Goal: Information Seeking & Learning: Check status

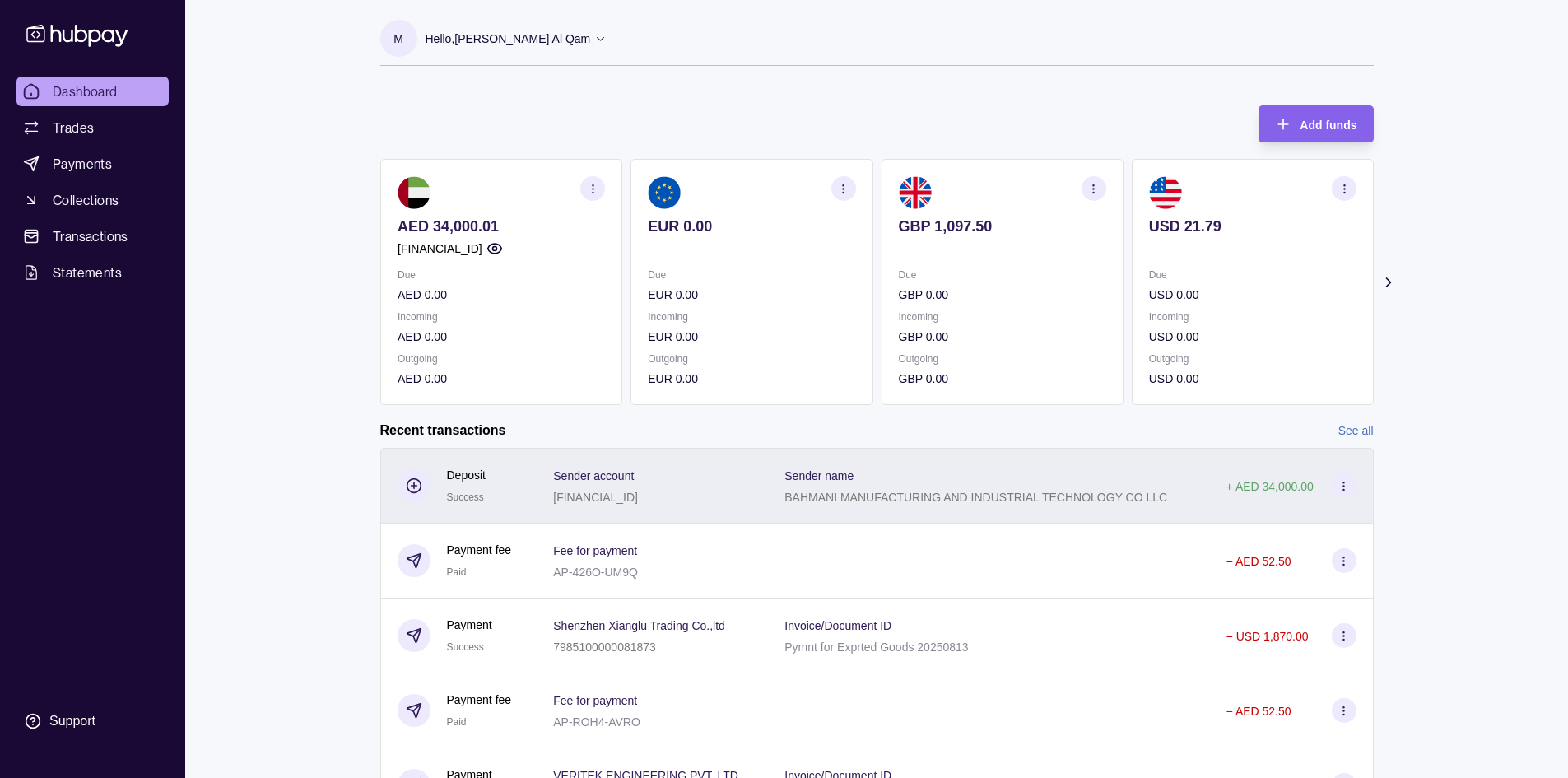
click at [1251, 507] on div "+ AED 34,000.00" at bounding box center [1292, 485] width 164 height 75
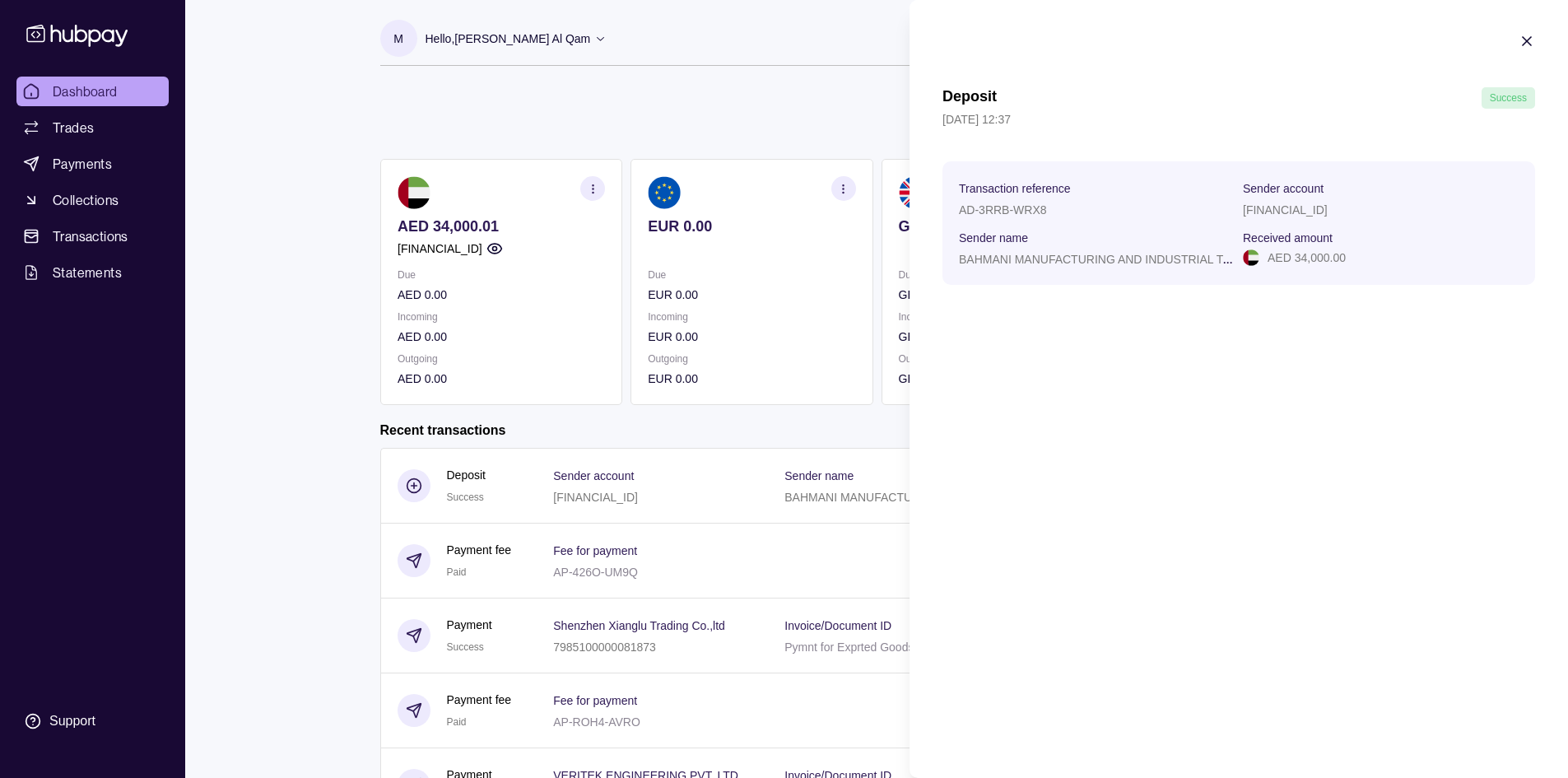
click at [820, 414] on html "Dashboard Trades Payments Collections Transactions Statements Support M Hello, …" at bounding box center [784, 438] width 1568 height 876
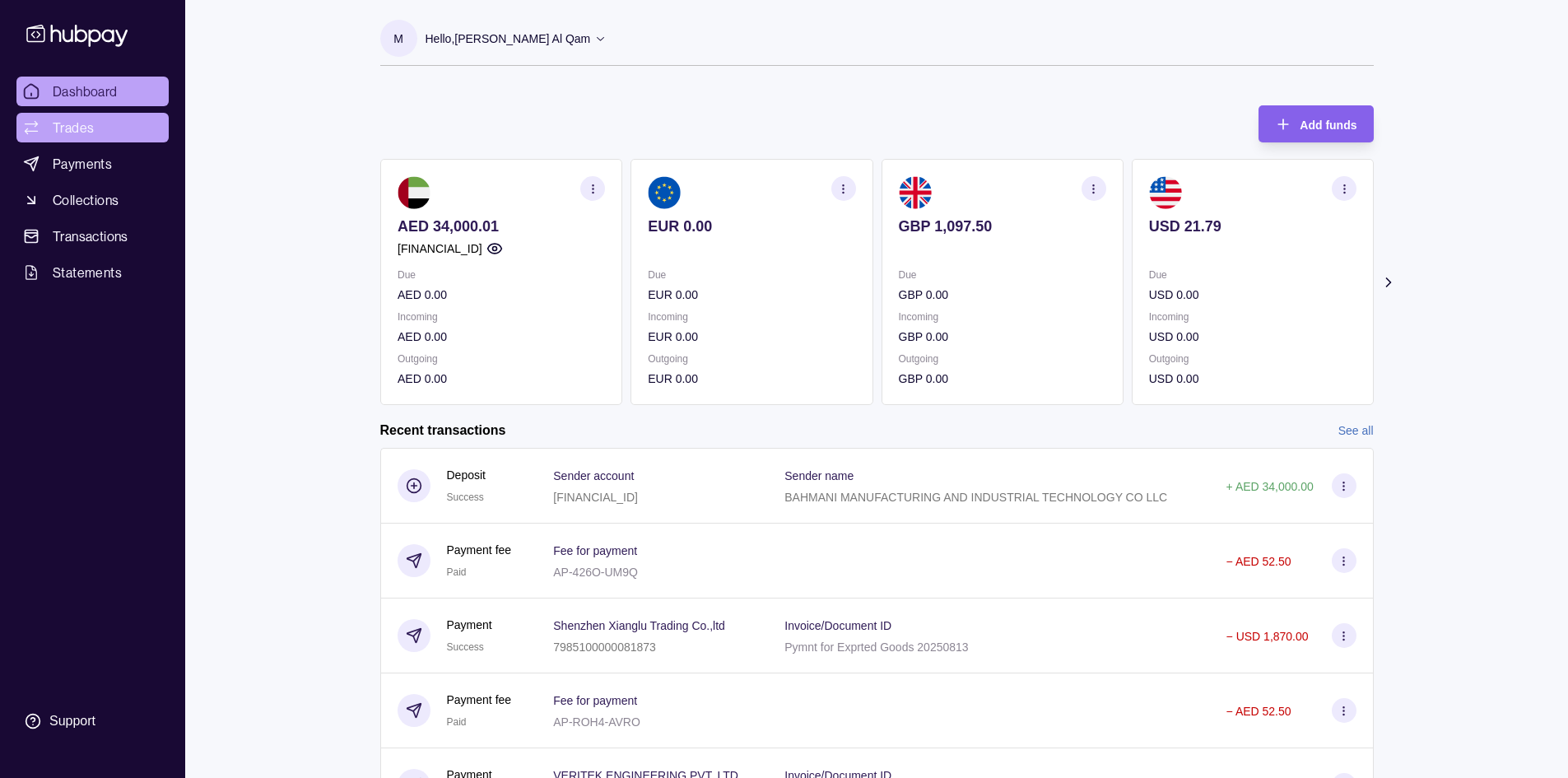
click at [65, 125] on span "Trades" at bounding box center [73, 128] width 41 height 20
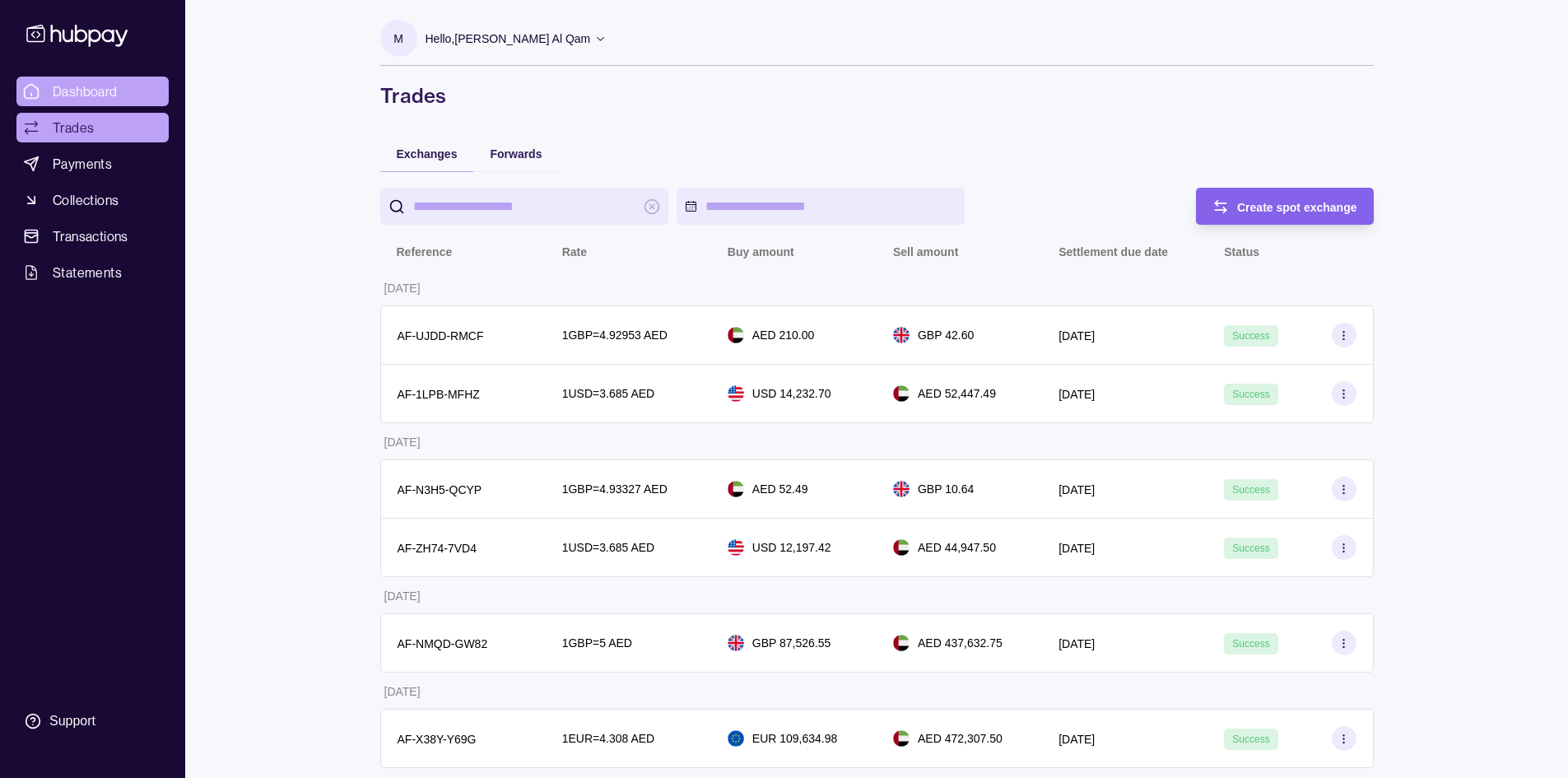
click at [100, 84] on span "Dashboard" at bounding box center [85, 92] width 65 height 20
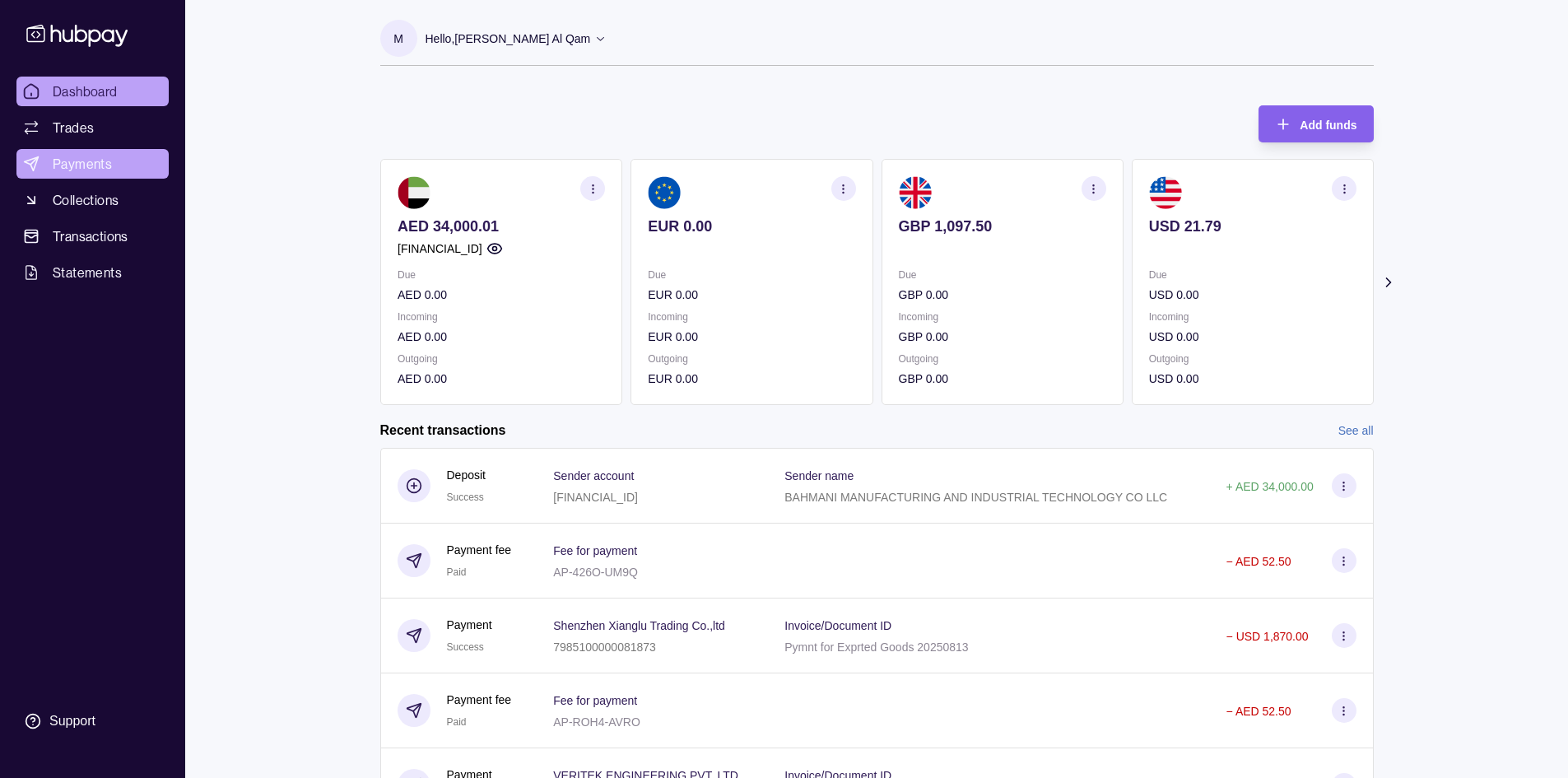
click at [103, 177] on link "Payments" at bounding box center [93, 164] width 153 height 30
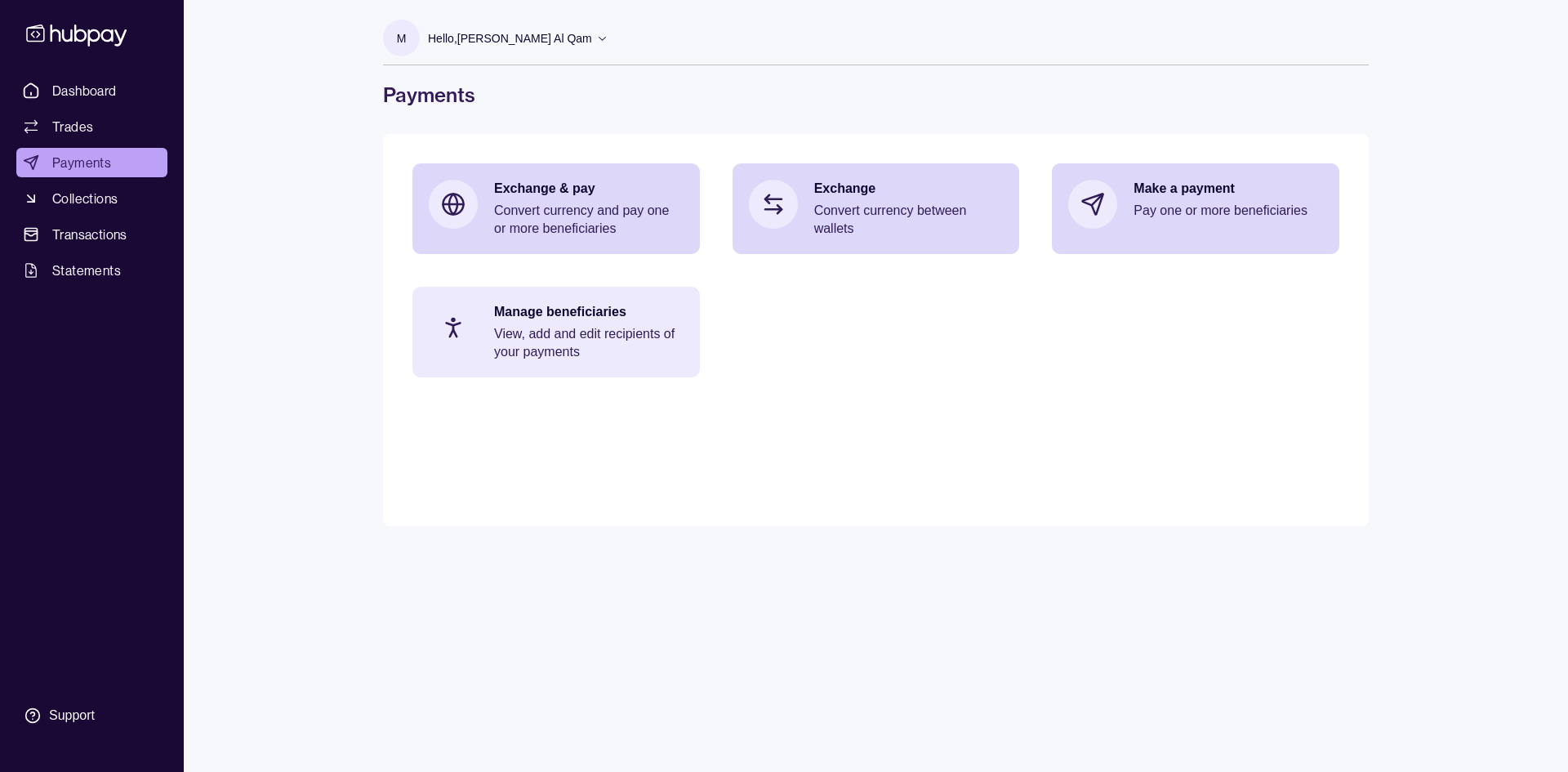
click at [585, 327] on p "View, add and edit recipients of your payments" at bounding box center [589, 344] width 189 height 36
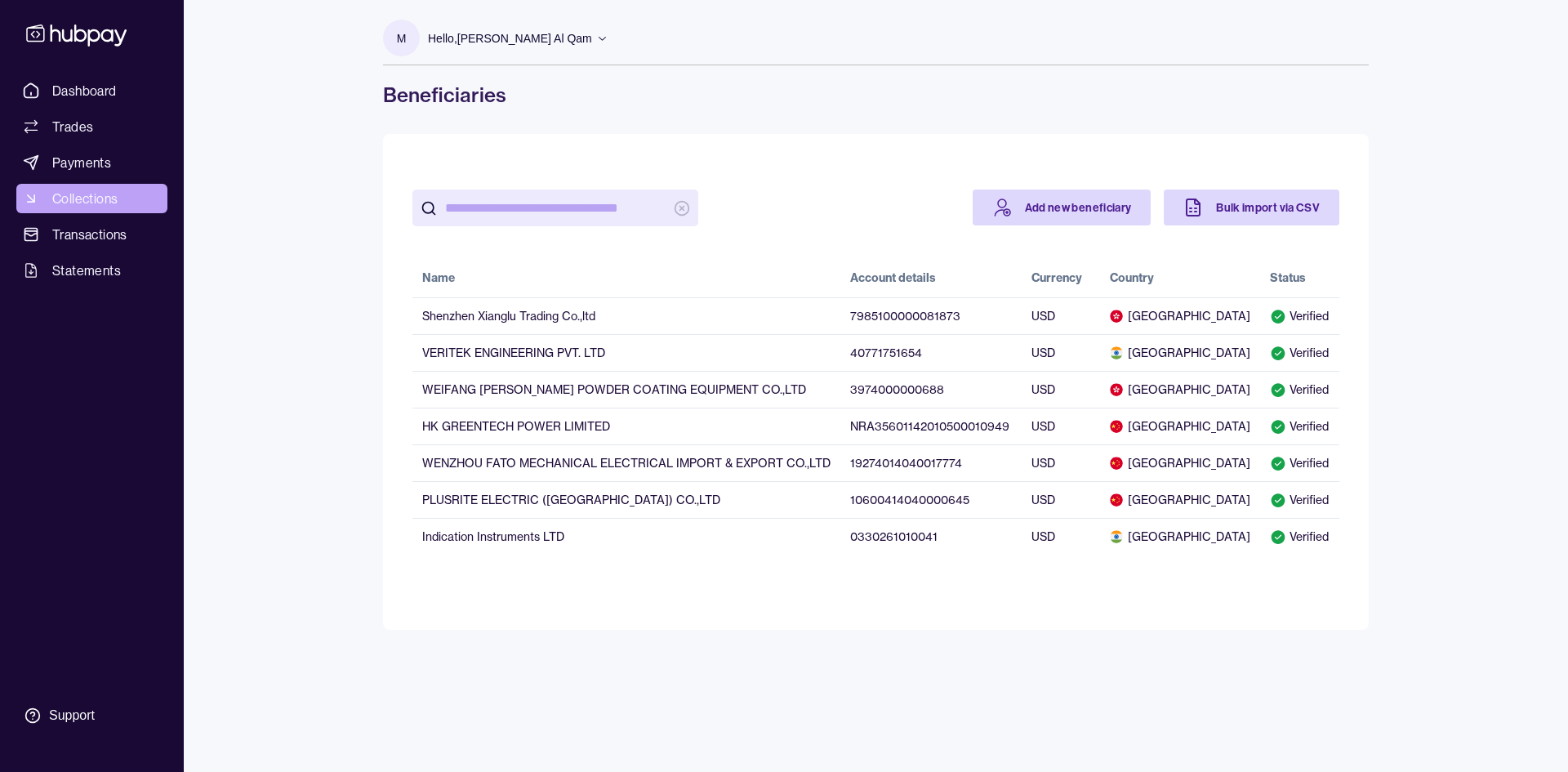
click at [124, 201] on link "Collections" at bounding box center [92, 198] width 151 height 30
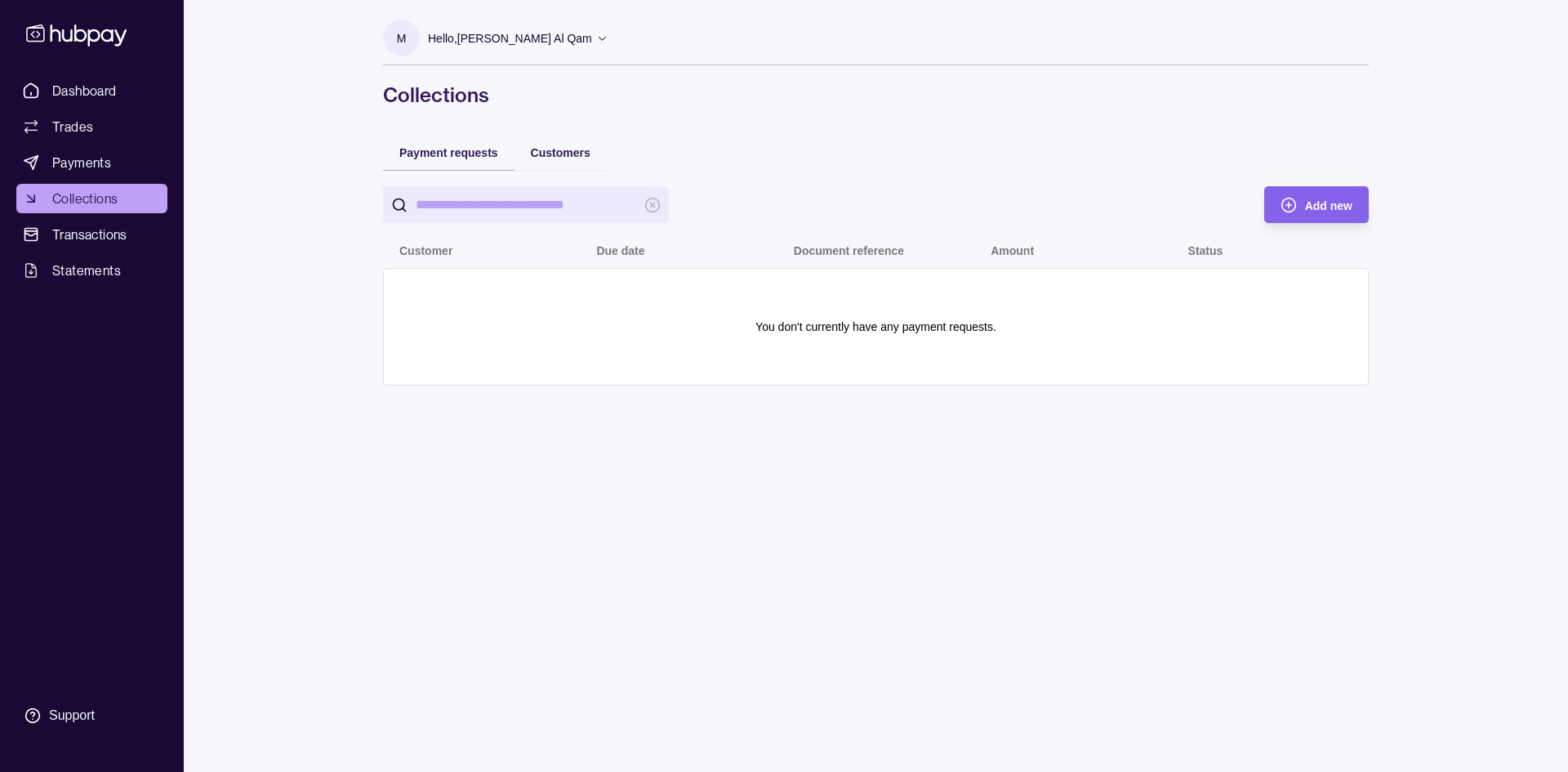
click at [571, 165] on div "Customers" at bounding box center [561, 152] width 92 height 36
click at [564, 157] on span "Customers" at bounding box center [561, 152] width 60 height 13
click at [485, 149] on span "Payment requests" at bounding box center [449, 152] width 99 height 13
click at [91, 235] on span "Transactions" at bounding box center [89, 234] width 75 height 20
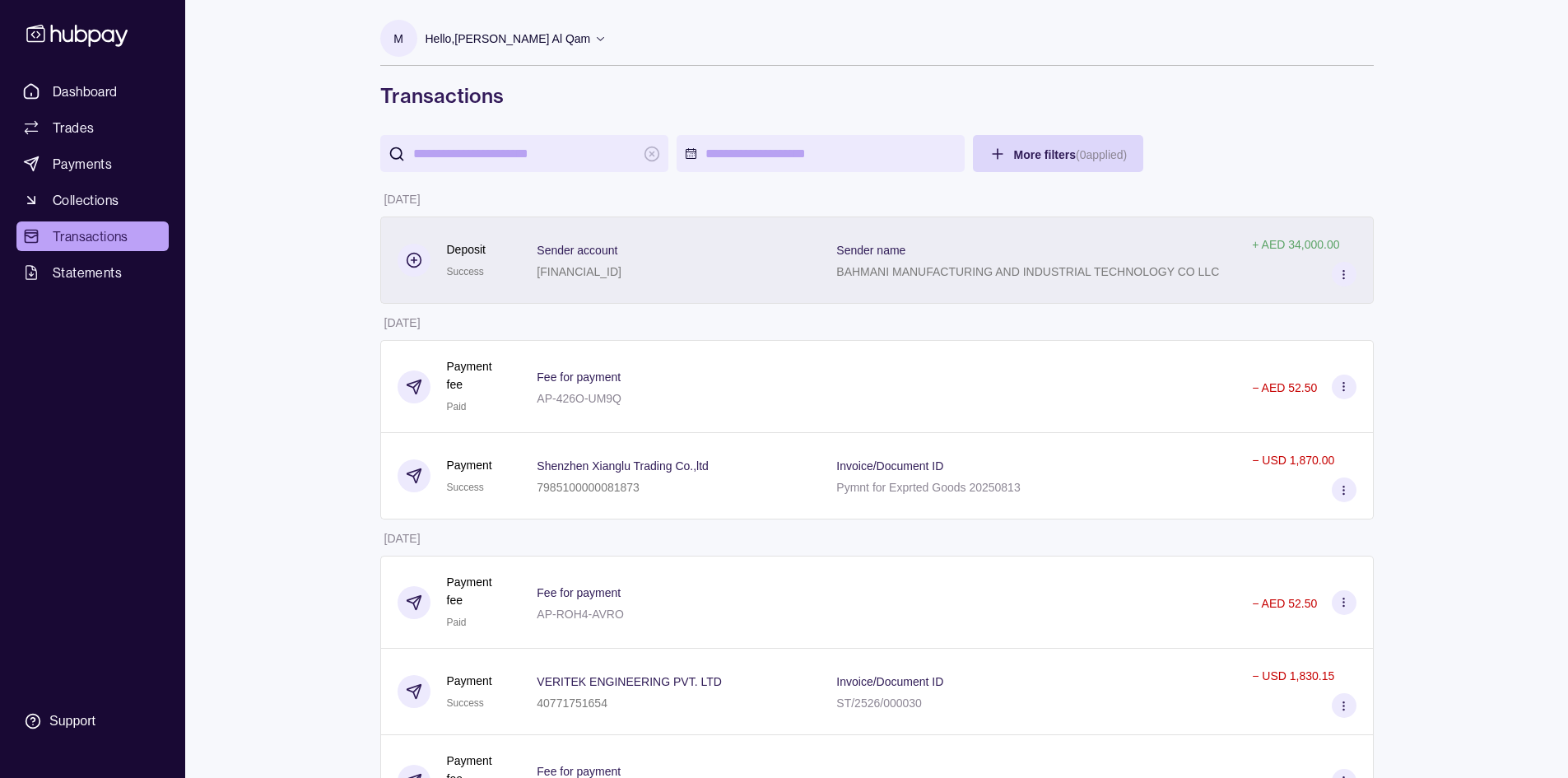
click at [1312, 250] on p "+ AED 34,000.00" at bounding box center [1295, 244] width 87 height 13
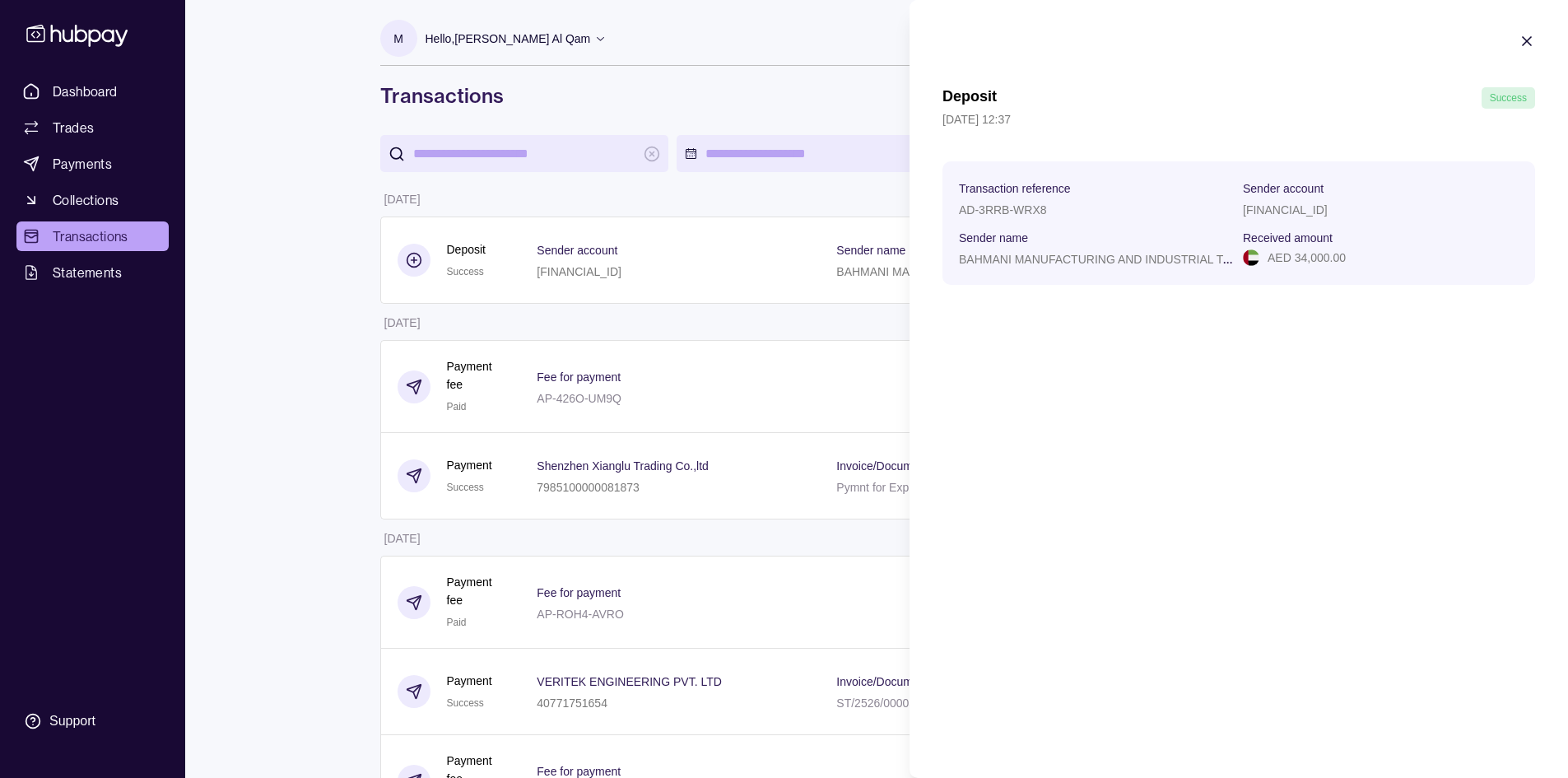
click at [1196, 255] on p "BAHMANI MANUFACTURING AND INDUSTRIAL TECHNOLOGY CO LLC" at bounding box center [1149, 258] width 382 height 16
click at [1519, 44] on icon "button" at bounding box center [1526, 41] width 16 height 16
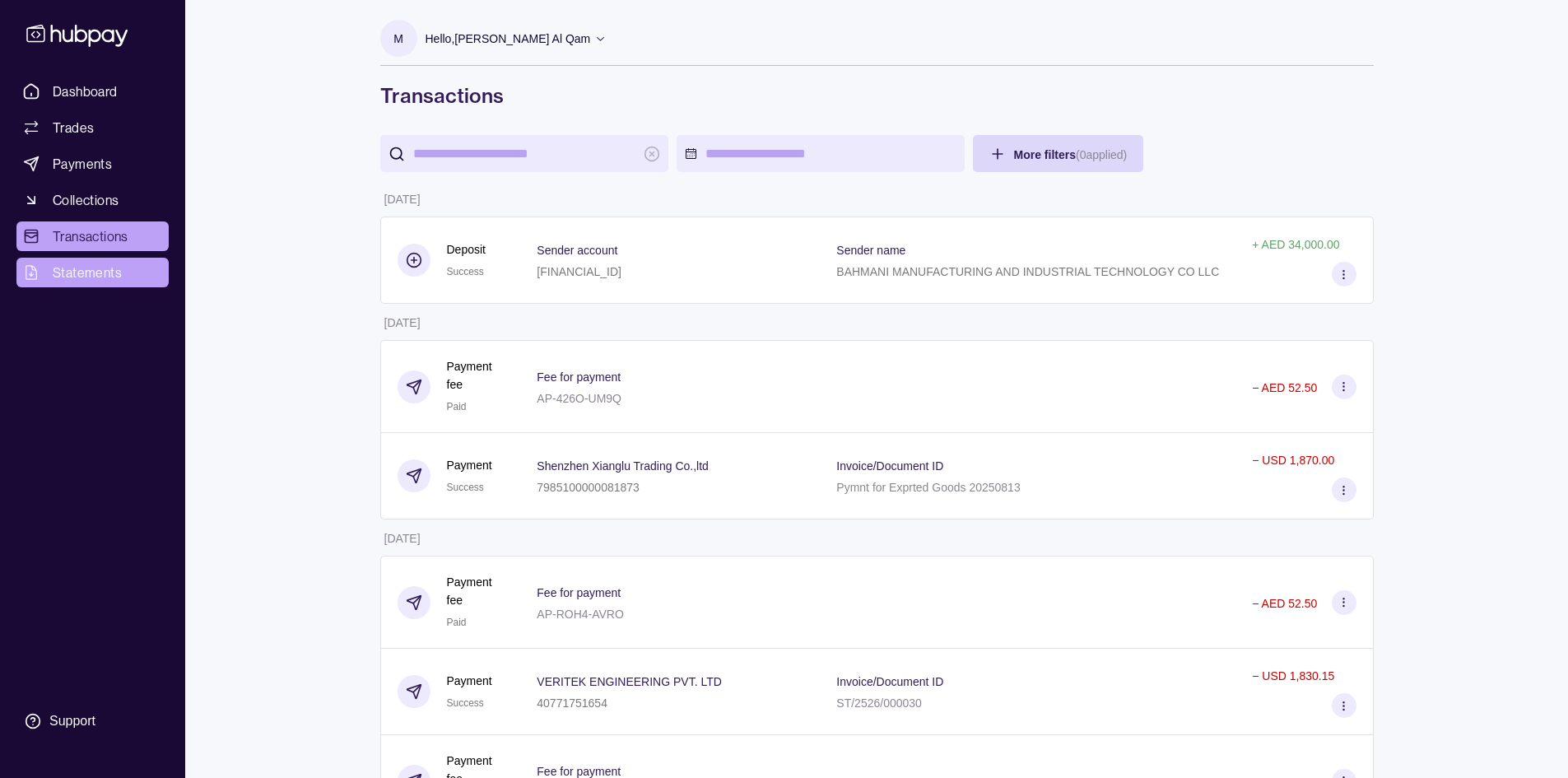
click at [124, 279] on link "Statements" at bounding box center [93, 273] width 153 height 30
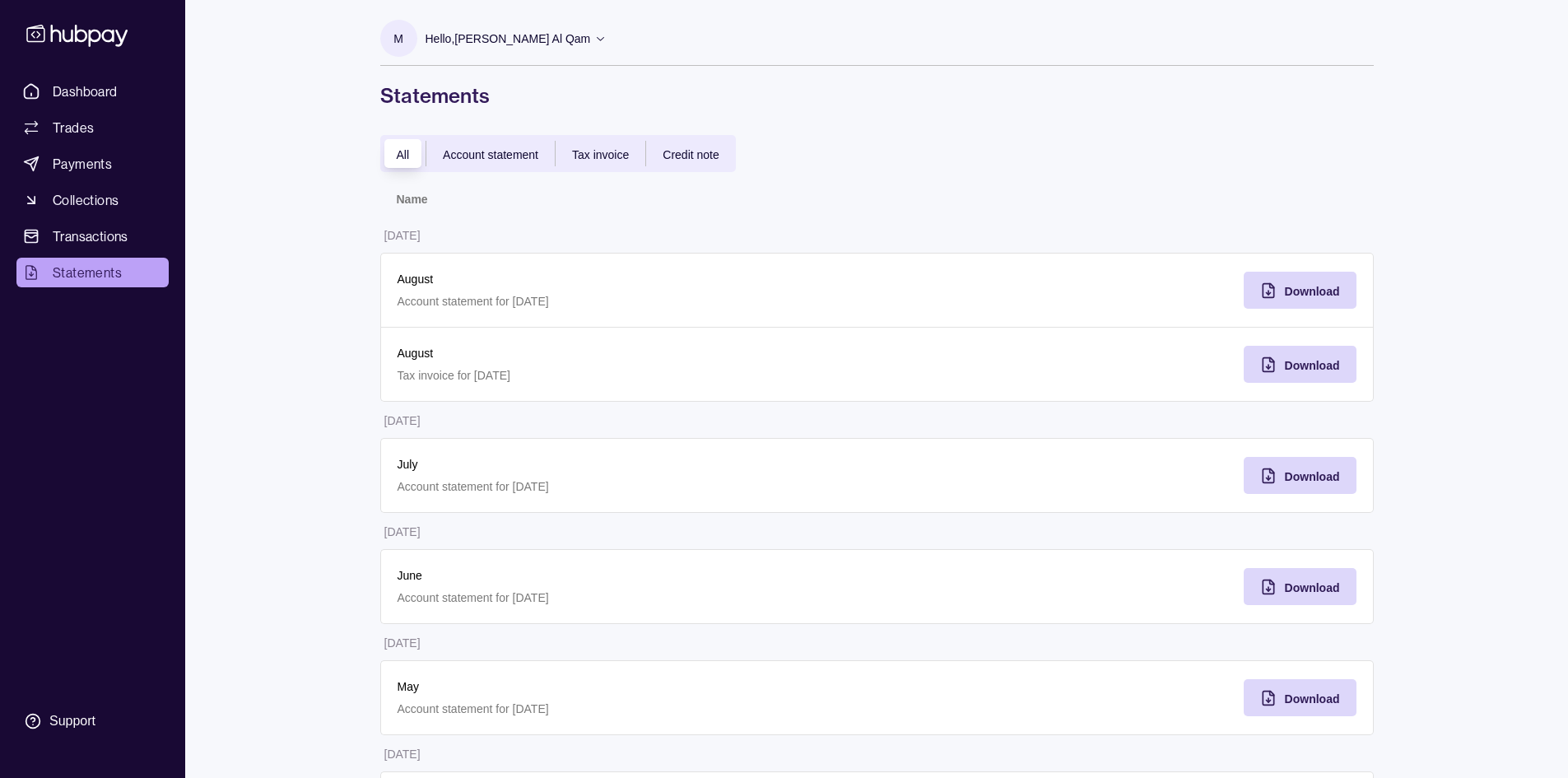
click at [699, 146] on div "Credit note" at bounding box center [690, 155] width 89 height 20
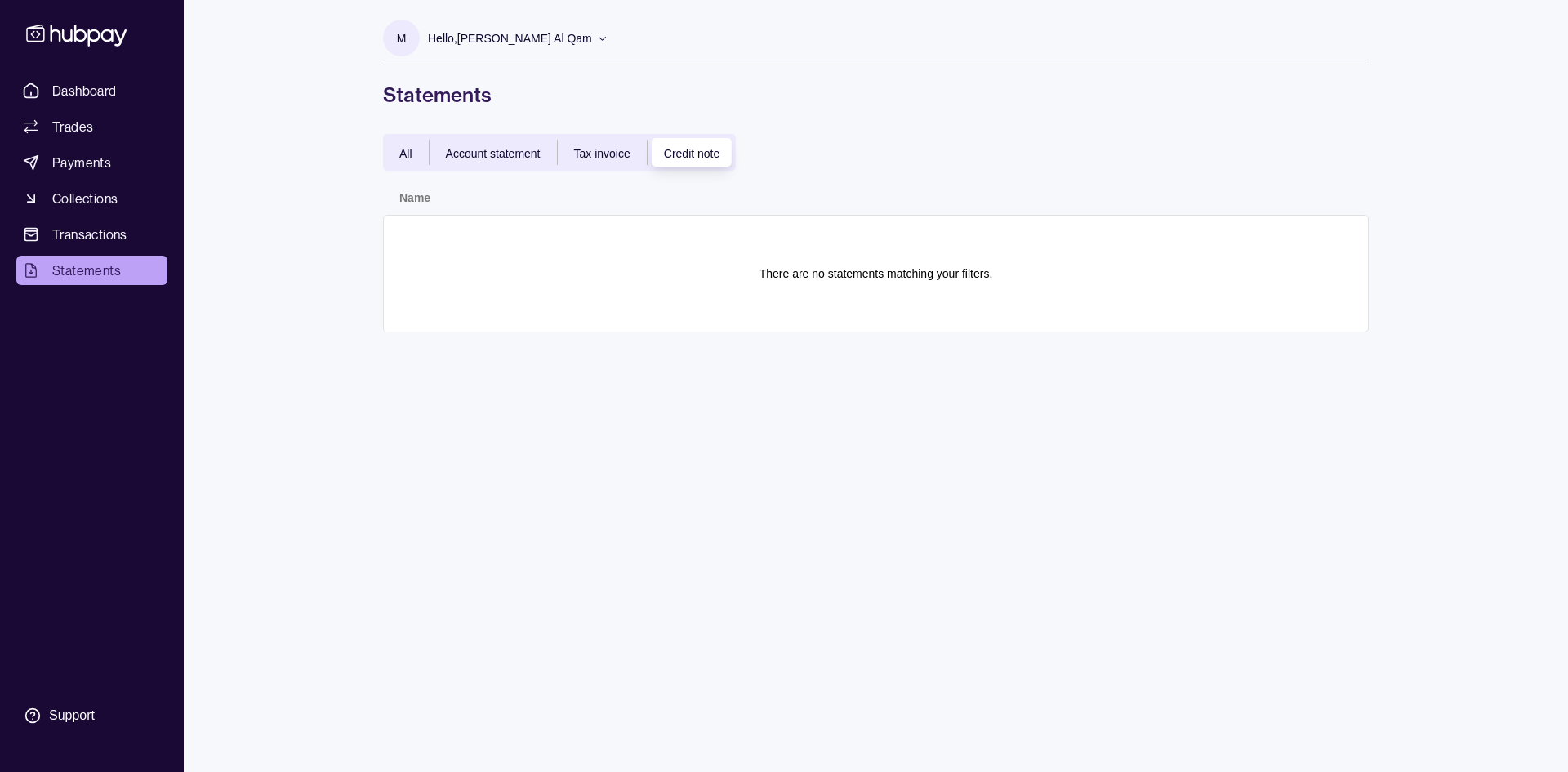
click at [616, 149] on span "Tax invoice" at bounding box center [602, 153] width 57 height 13
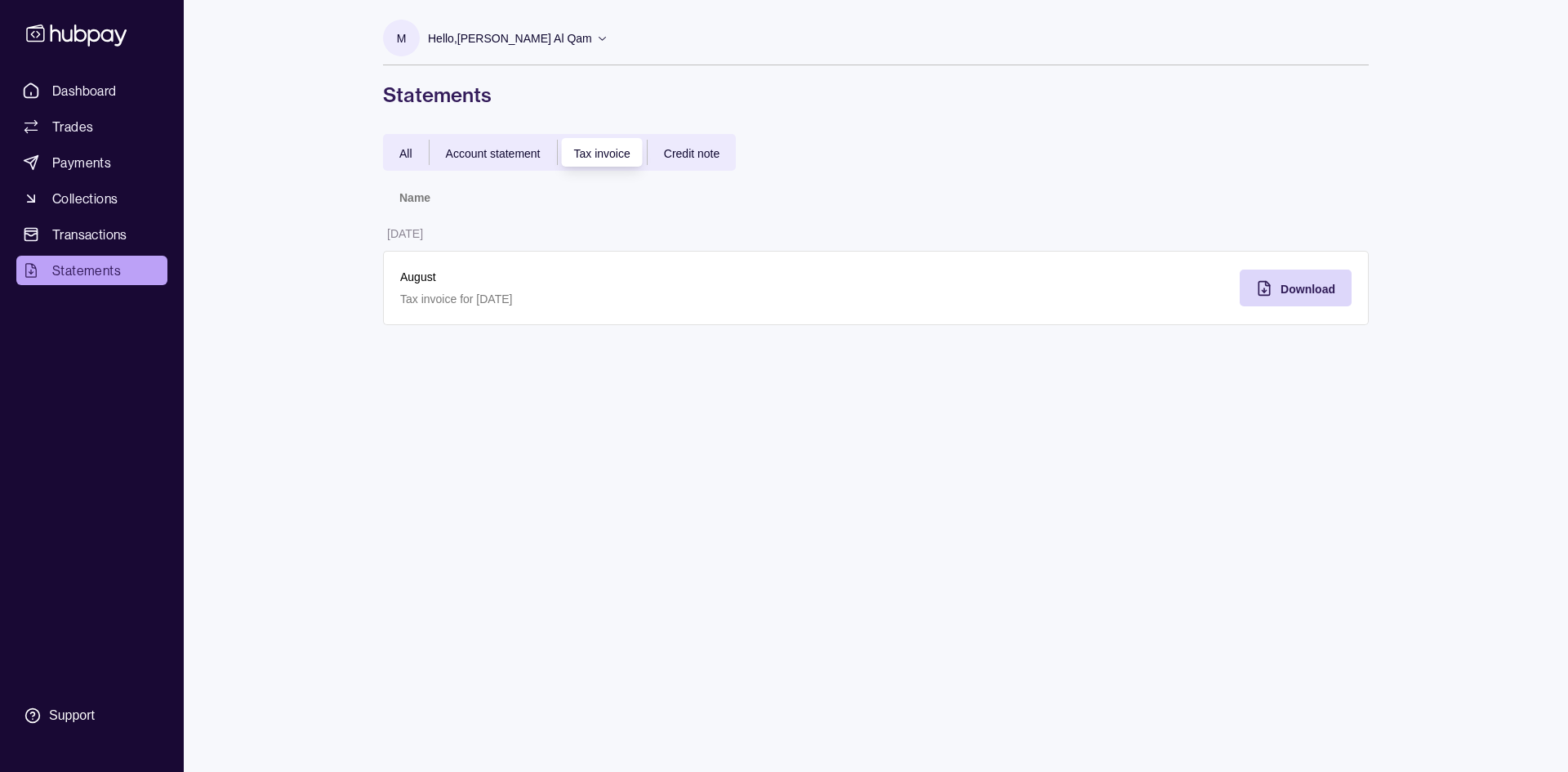
click at [508, 148] on span "Account statement" at bounding box center [493, 153] width 95 height 13
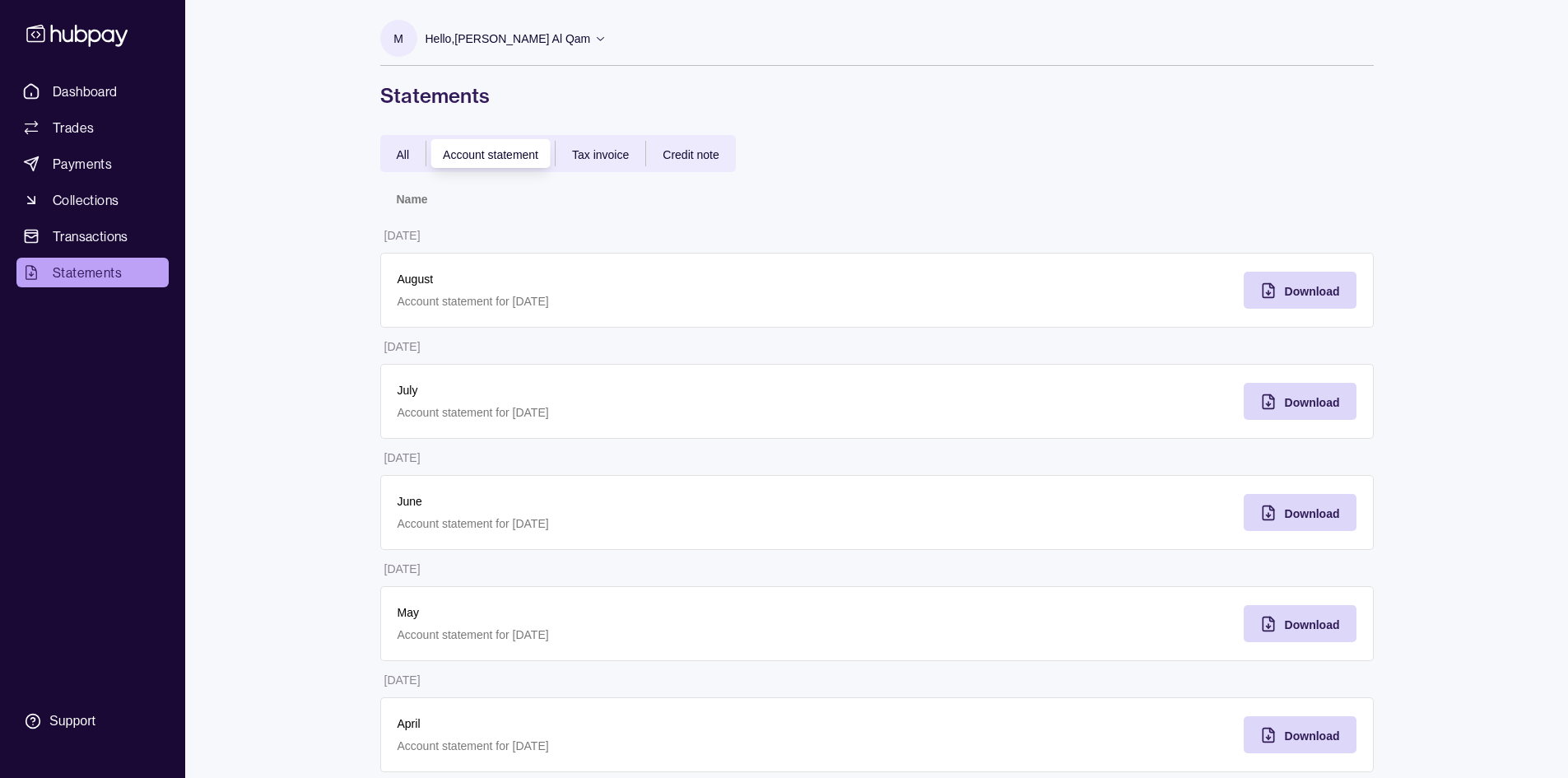
click at [402, 162] on div "All" at bounding box center [402, 155] width 46 height 20
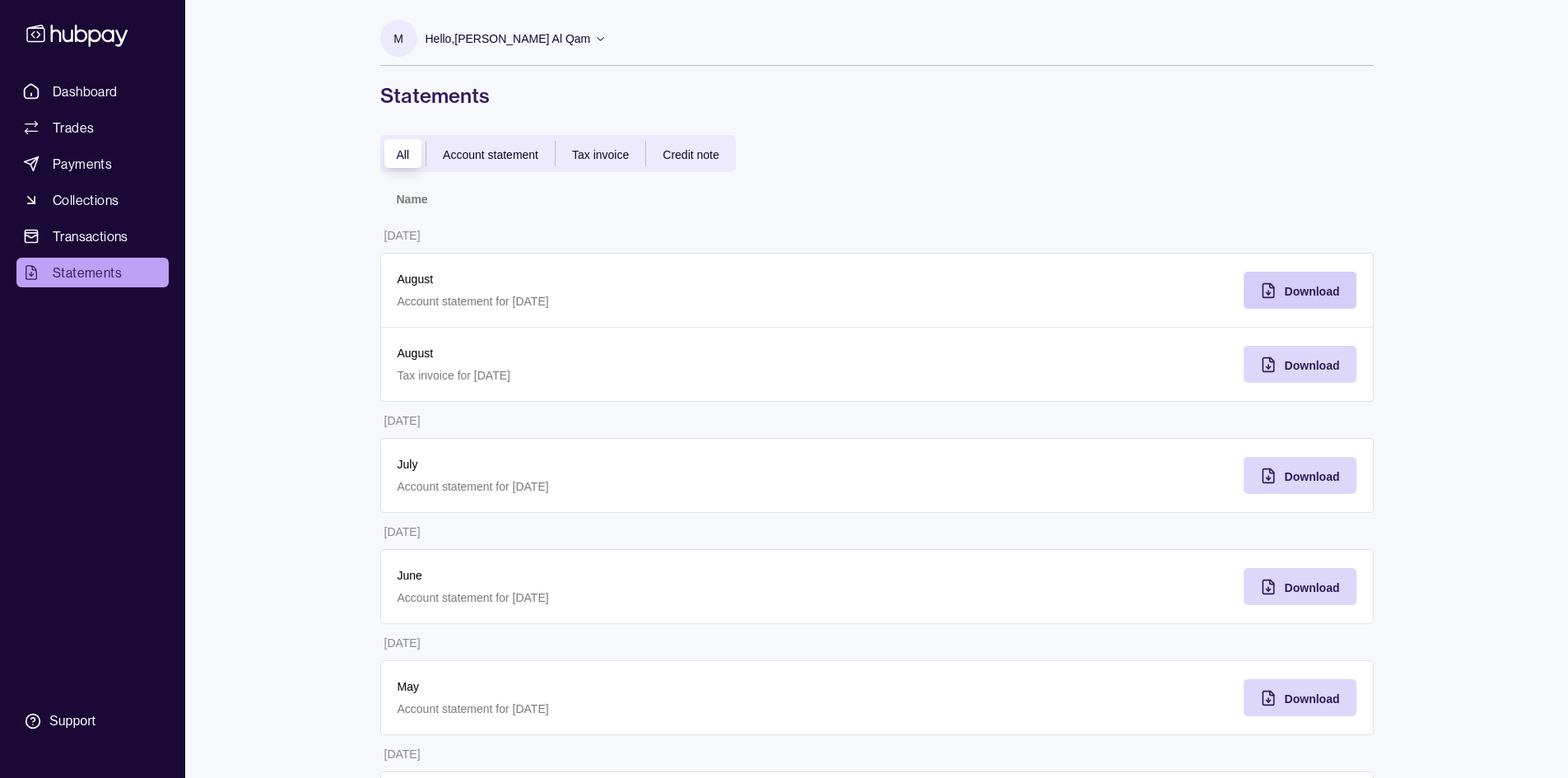
click at [1293, 287] on span "Download" at bounding box center [1312, 291] width 55 height 13
click at [83, 87] on span "Dashboard" at bounding box center [85, 92] width 65 height 20
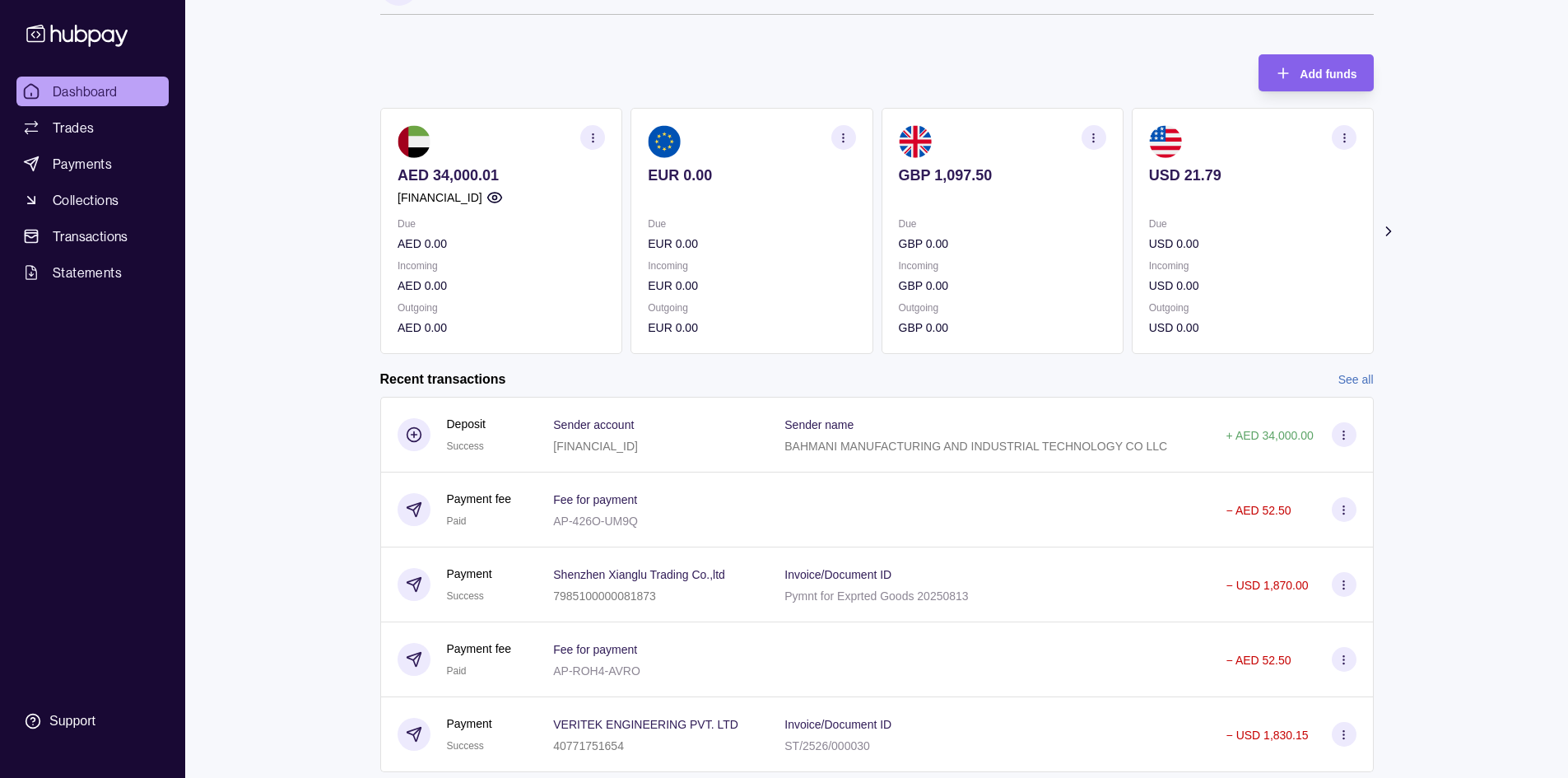
scroll to position [98, 0]
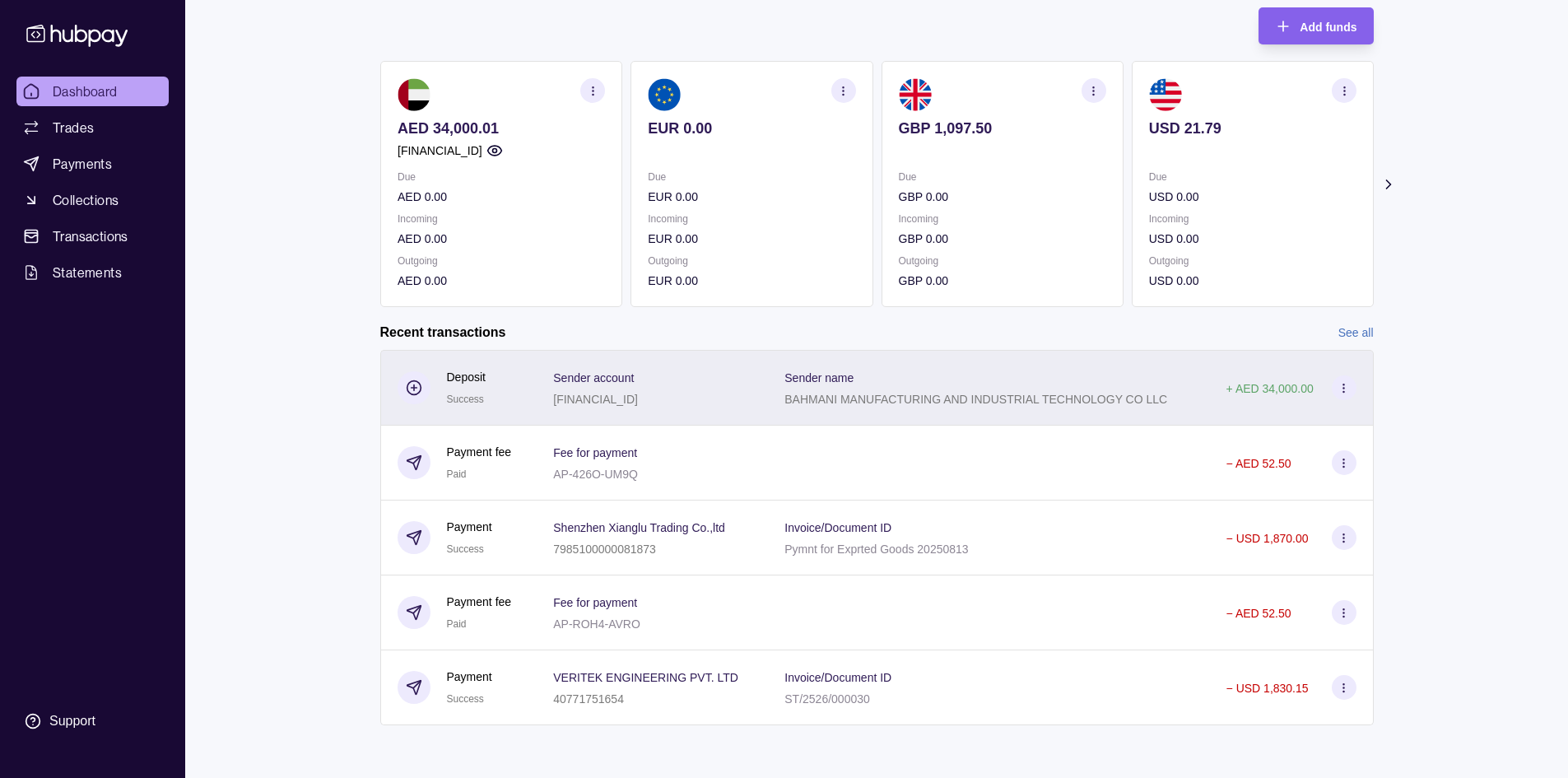
click at [890, 419] on div "Sender name BAHMANI MANUFACTURING AND INDUSTRIAL TECHNOLOGY CO LLC" at bounding box center [988, 387] width 442 height 75
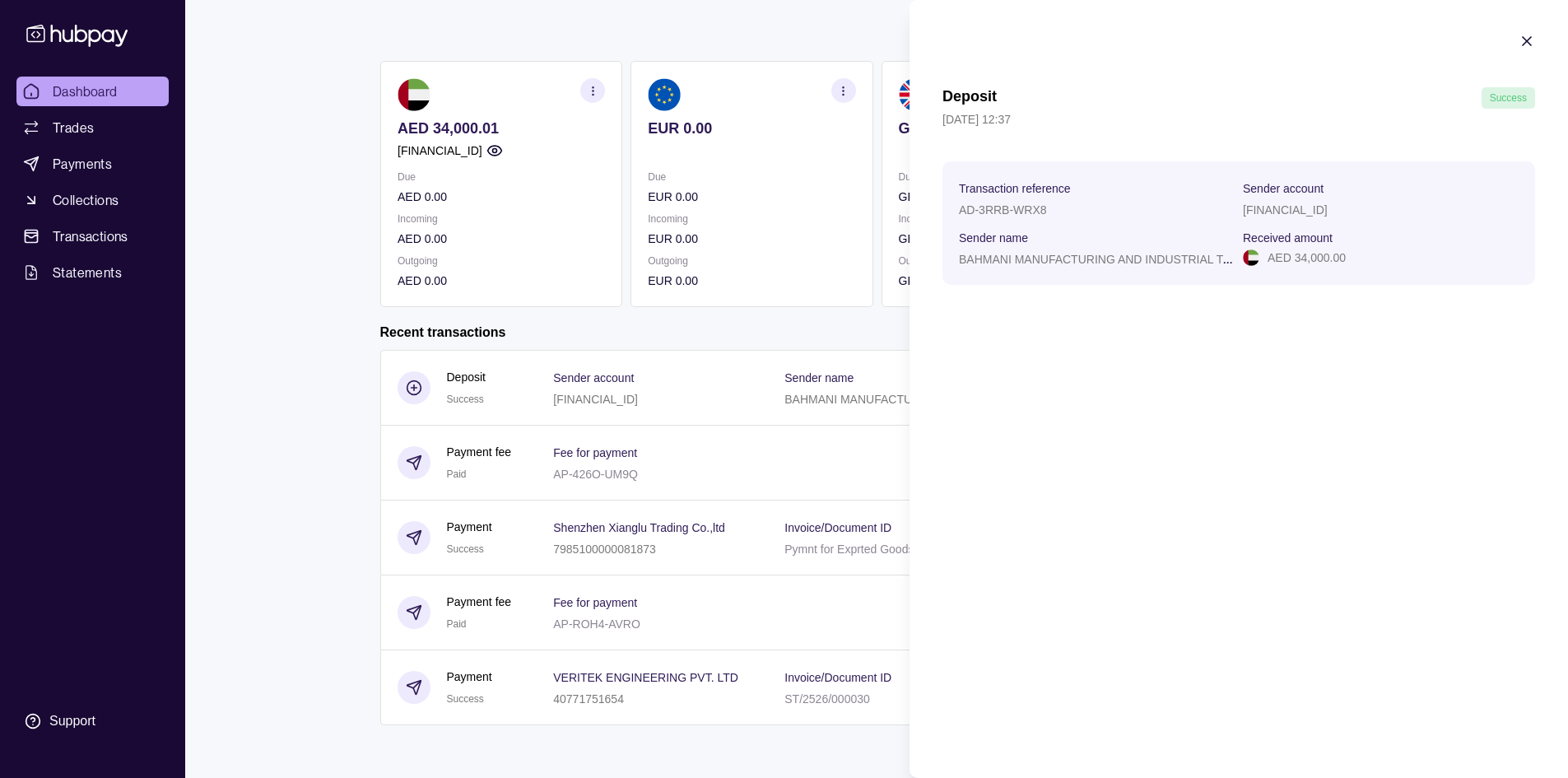
click at [958, 257] on section "Transaction reference AD-3RRB-WRX8 Sender account [FINANCIAL_ID] Sender name BA…" at bounding box center [1238, 224] width 592 height 124
click at [1531, 41] on icon "button" at bounding box center [1526, 41] width 16 height 16
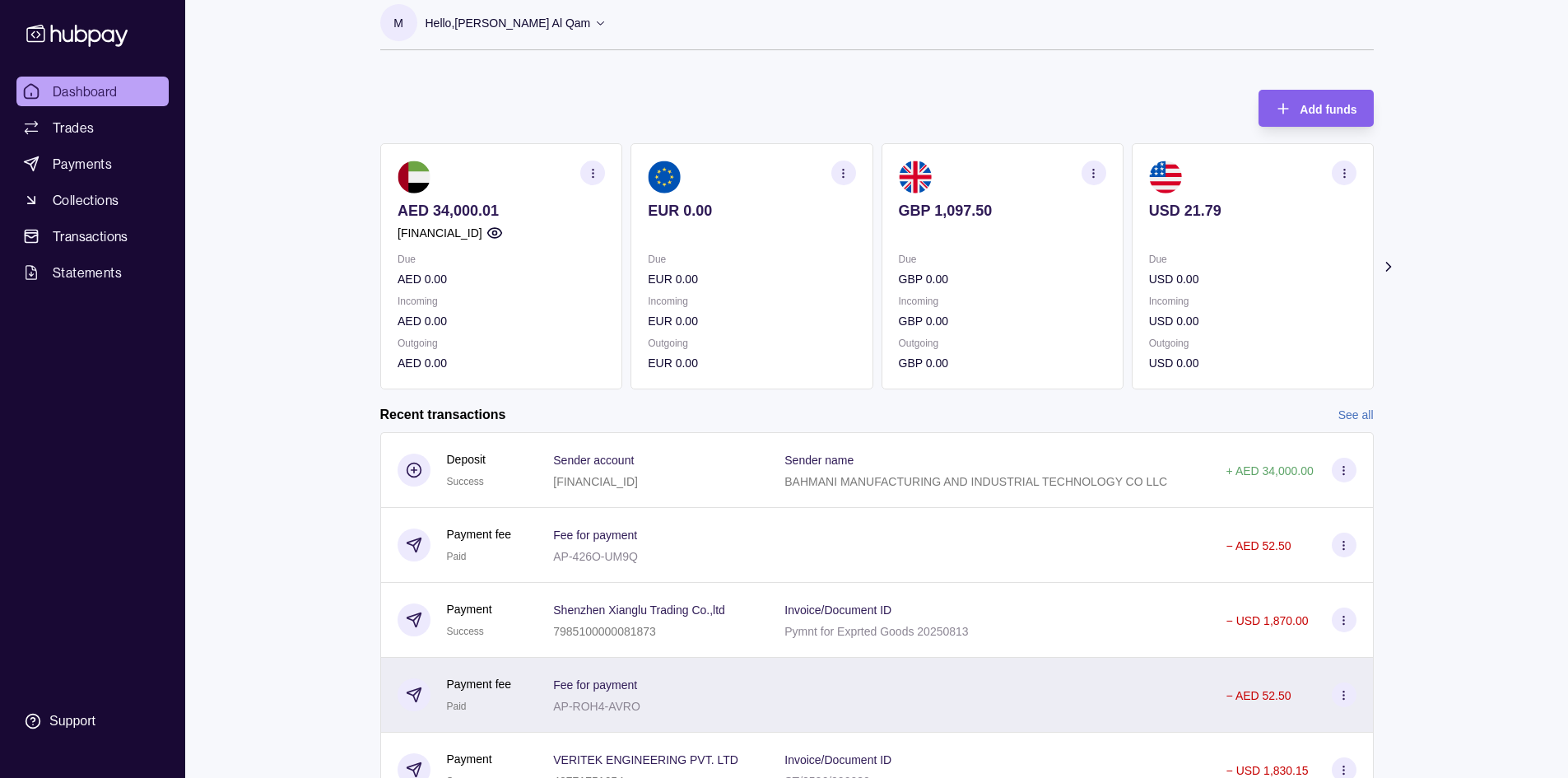
scroll to position [0, 0]
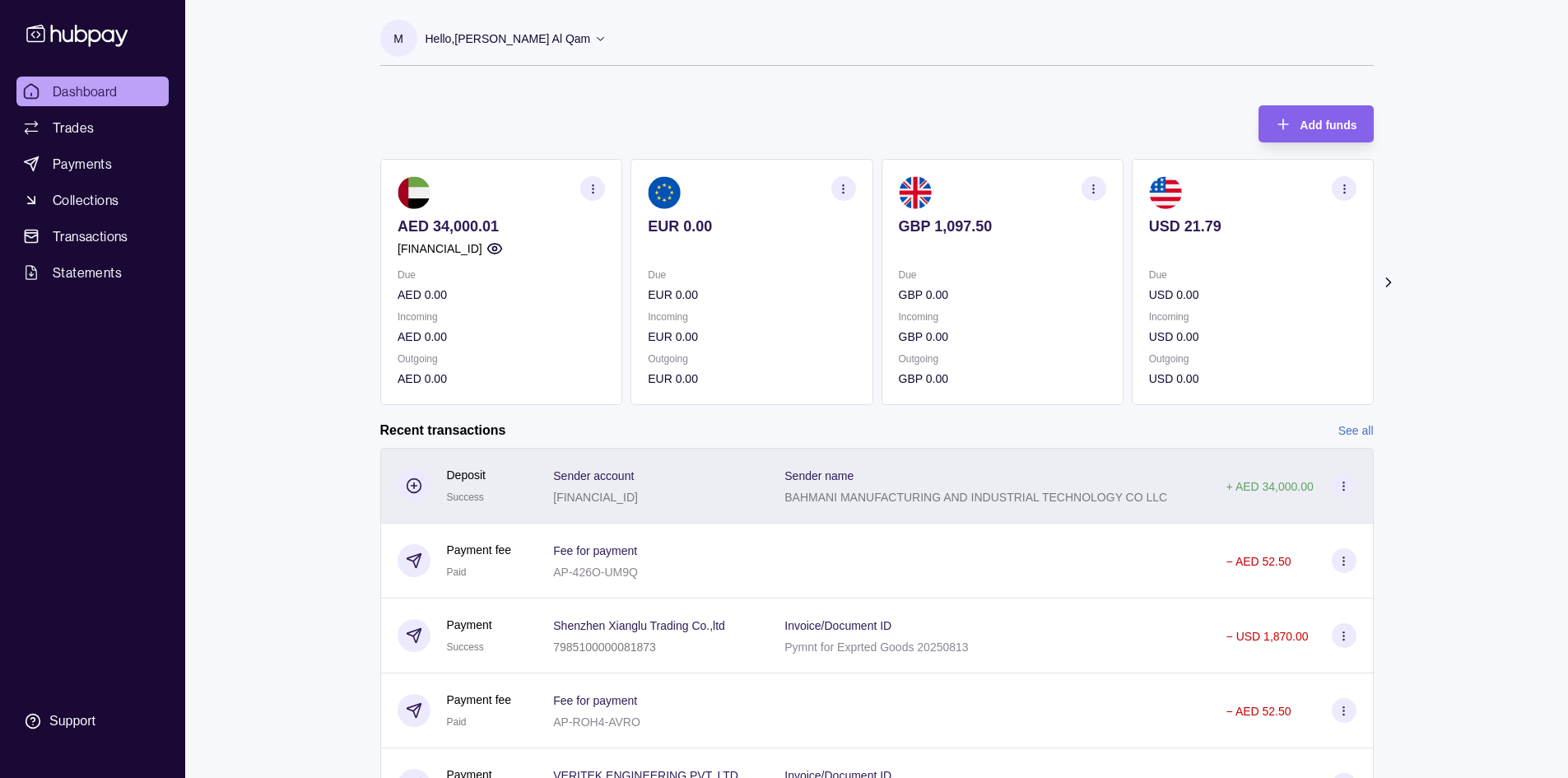
click at [922, 467] on section "Sender name" at bounding box center [975, 475] width 382 height 20
click at [922, 467] on html "Dashboard Trades Payments Collections Transactions Statements Support M Hello, …" at bounding box center [784, 438] width 1568 height 876
click at [909, 514] on div "Sender name BAHMANI MANUFACTURING AND INDUSTRIAL TECHNOLOGY CO LLC" at bounding box center [988, 485] width 442 height 75
click at [909, 514] on html "Dashboard Trades Payments Collections Transactions Statements Support M Hello, …" at bounding box center [784, 438] width 1568 height 876
click at [909, 514] on div "Sender name BAHMANI MANUFACTURING AND INDUSTRIAL TECHNOLOGY CO LLC" at bounding box center [988, 485] width 442 height 75
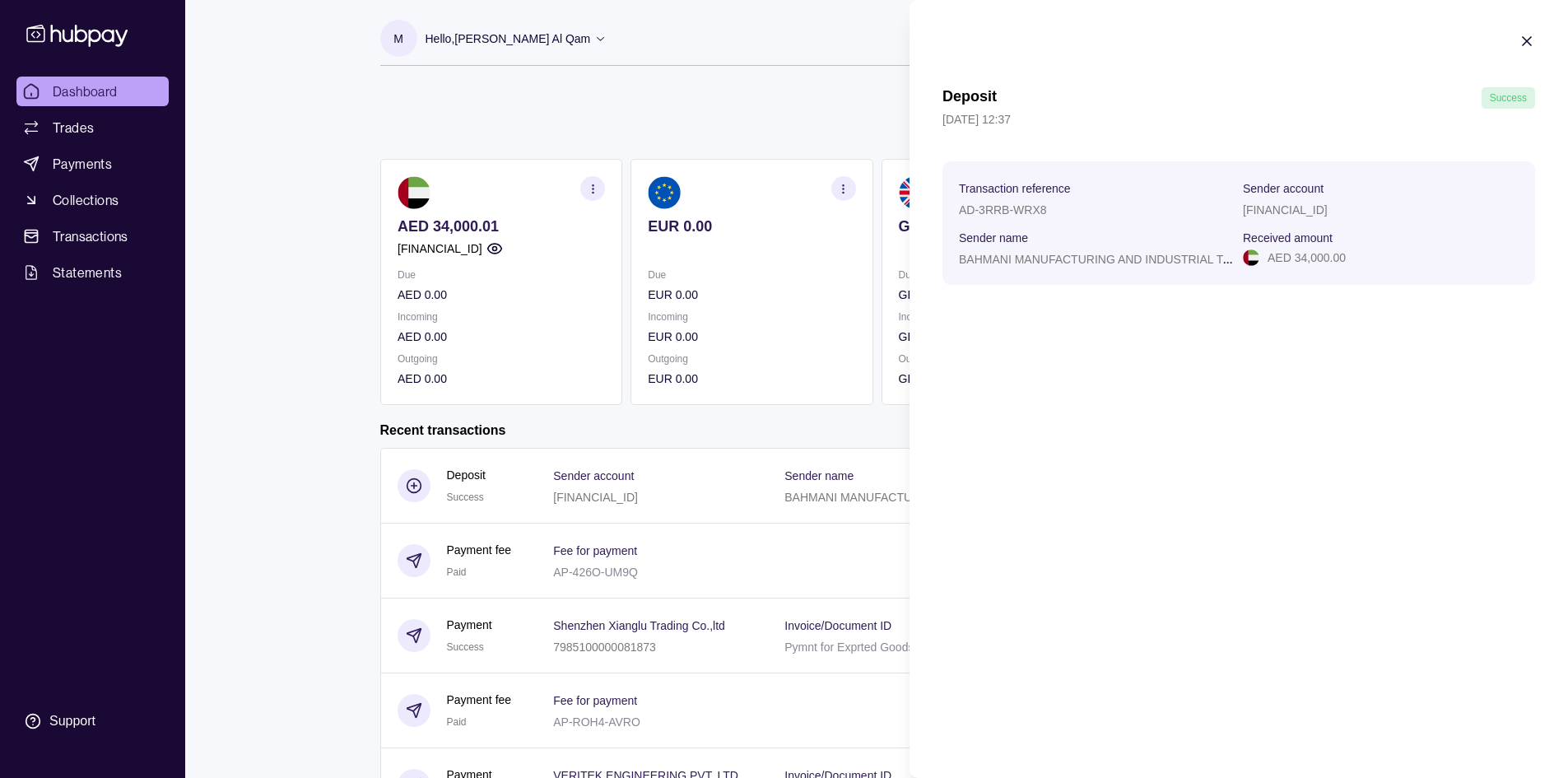
click at [817, 495] on html "Dashboard Trades Payments Collections Transactions Statements Support M Hello, …" at bounding box center [784, 438] width 1568 height 876
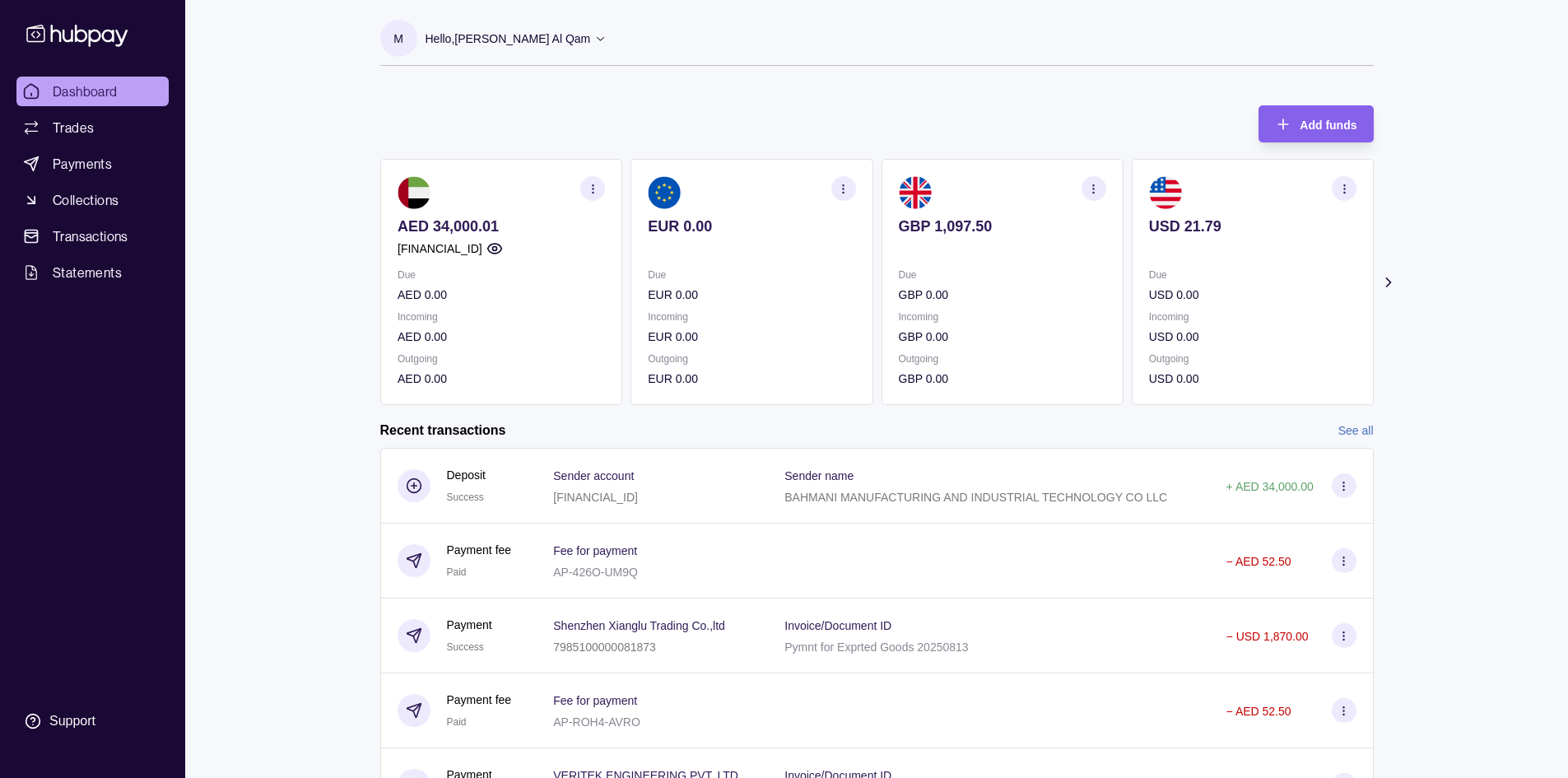
click at [1095, 192] on icon "button" at bounding box center [1094, 189] width 13 height 13
click at [970, 278] on link "Download account details" at bounding box center [992, 271] width 132 height 18
click at [1087, 189] on icon "button" at bounding box center [1094, 189] width 13 height 13
click at [1341, 186] on icon "button" at bounding box center [1344, 189] width 13 height 13
click at [1232, 266] on link "Download account details" at bounding box center [1242, 271] width 132 height 18
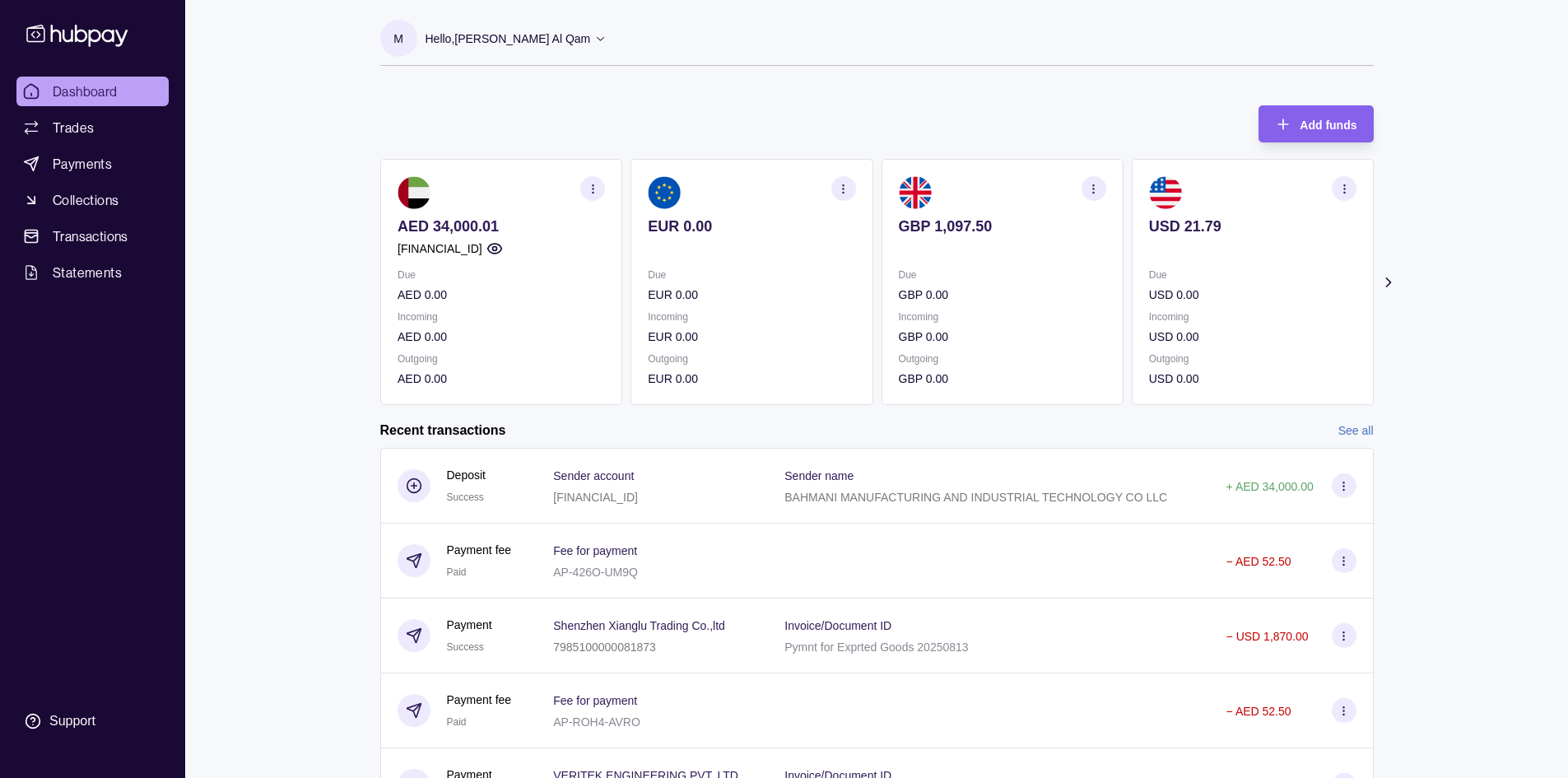
click at [839, 190] on icon "button" at bounding box center [843, 189] width 13 height 13
click at [776, 270] on link "Download account details" at bounding box center [742, 271] width 132 height 18
click at [583, 185] on section "button" at bounding box center [592, 188] width 25 height 25
click at [516, 268] on link "Download account details" at bounding box center [491, 271] width 132 height 18
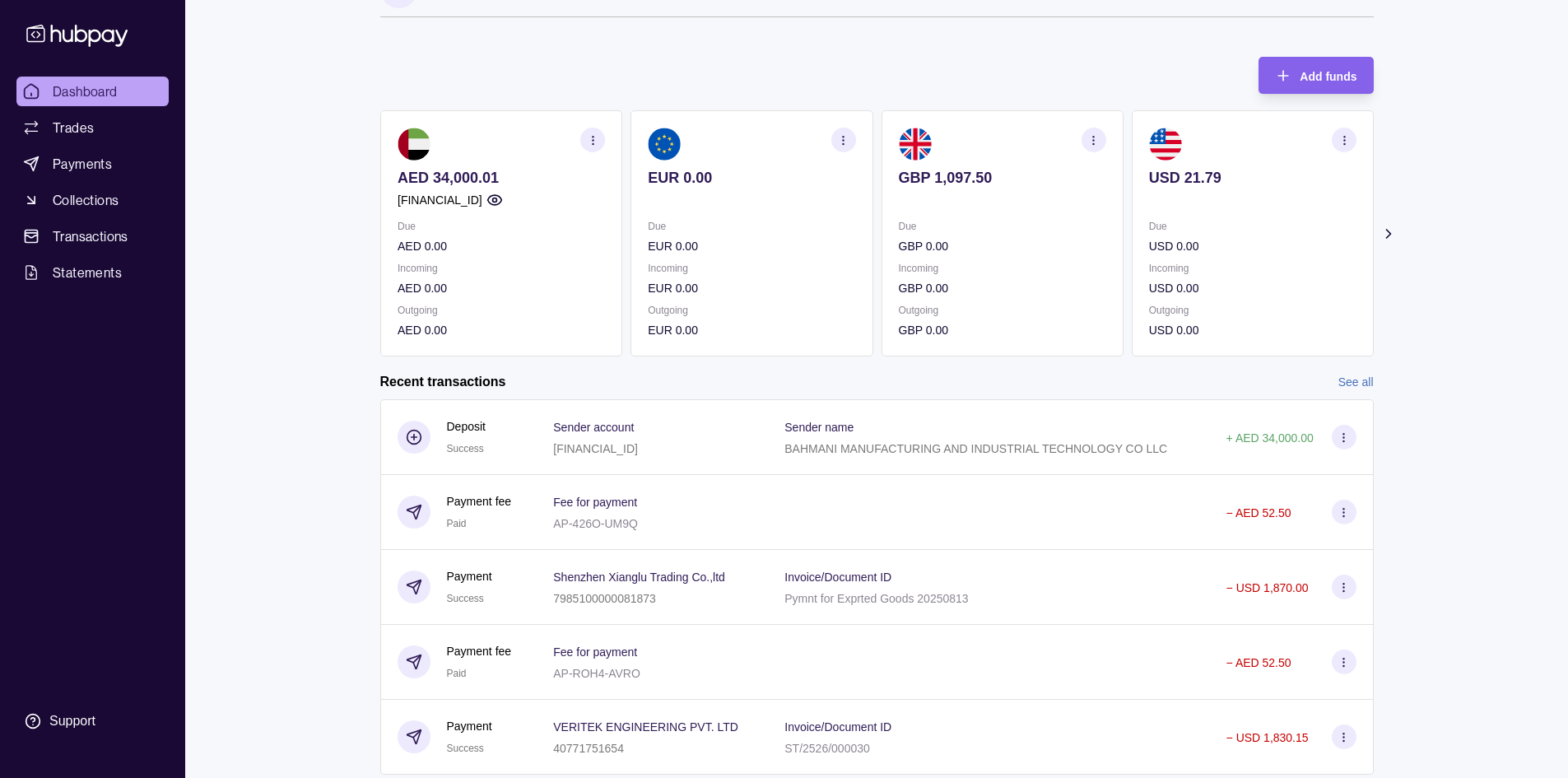
scroll to position [98, 0]
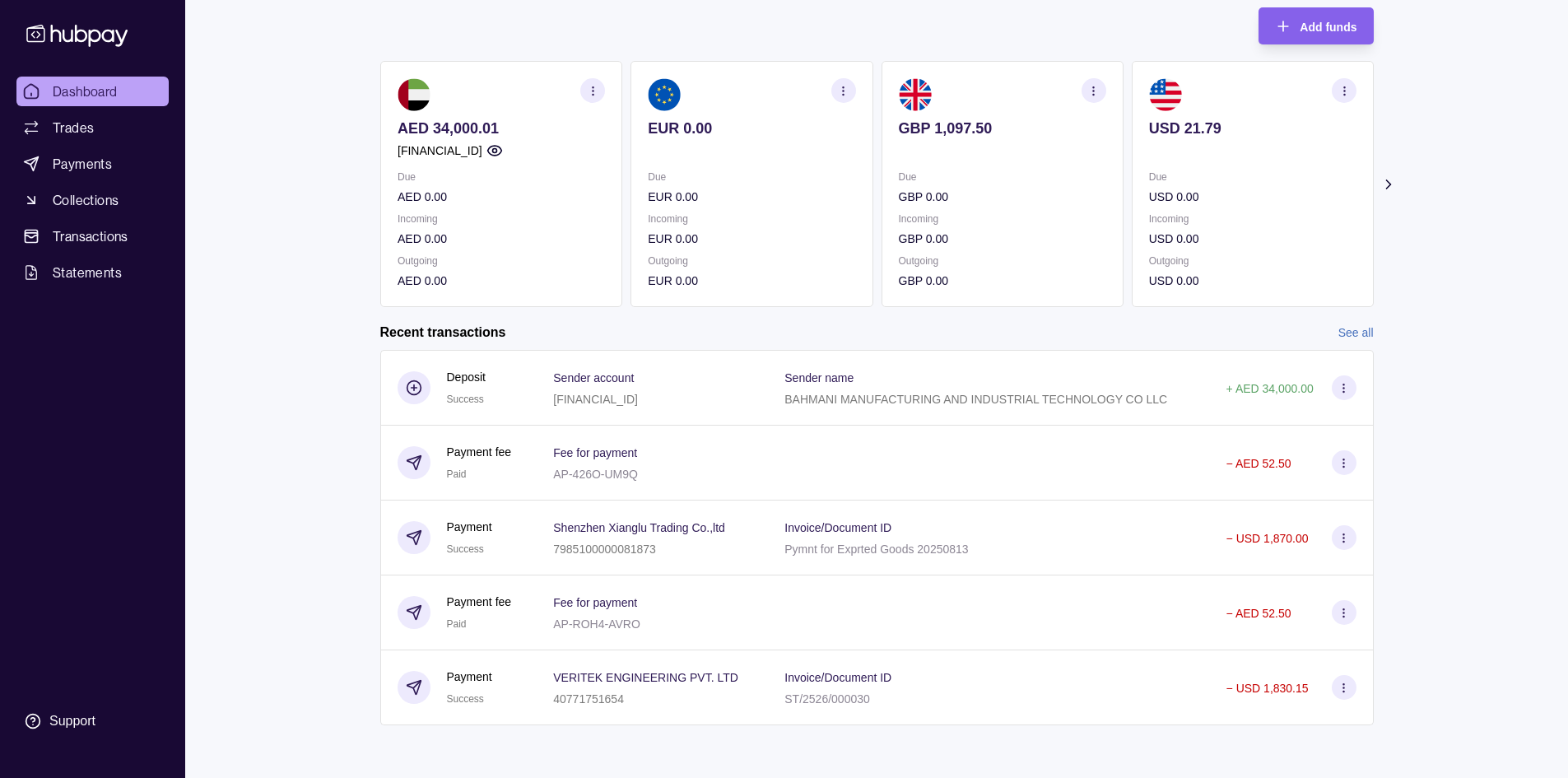
click at [134, 288] on div "Dashboard Trades Payments Collections Transactions Statements Support" at bounding box center [93, 407] width 165 height 662
click at [124, 280] on link "Statements" at bounding box center [93, 273] width 153 height 30
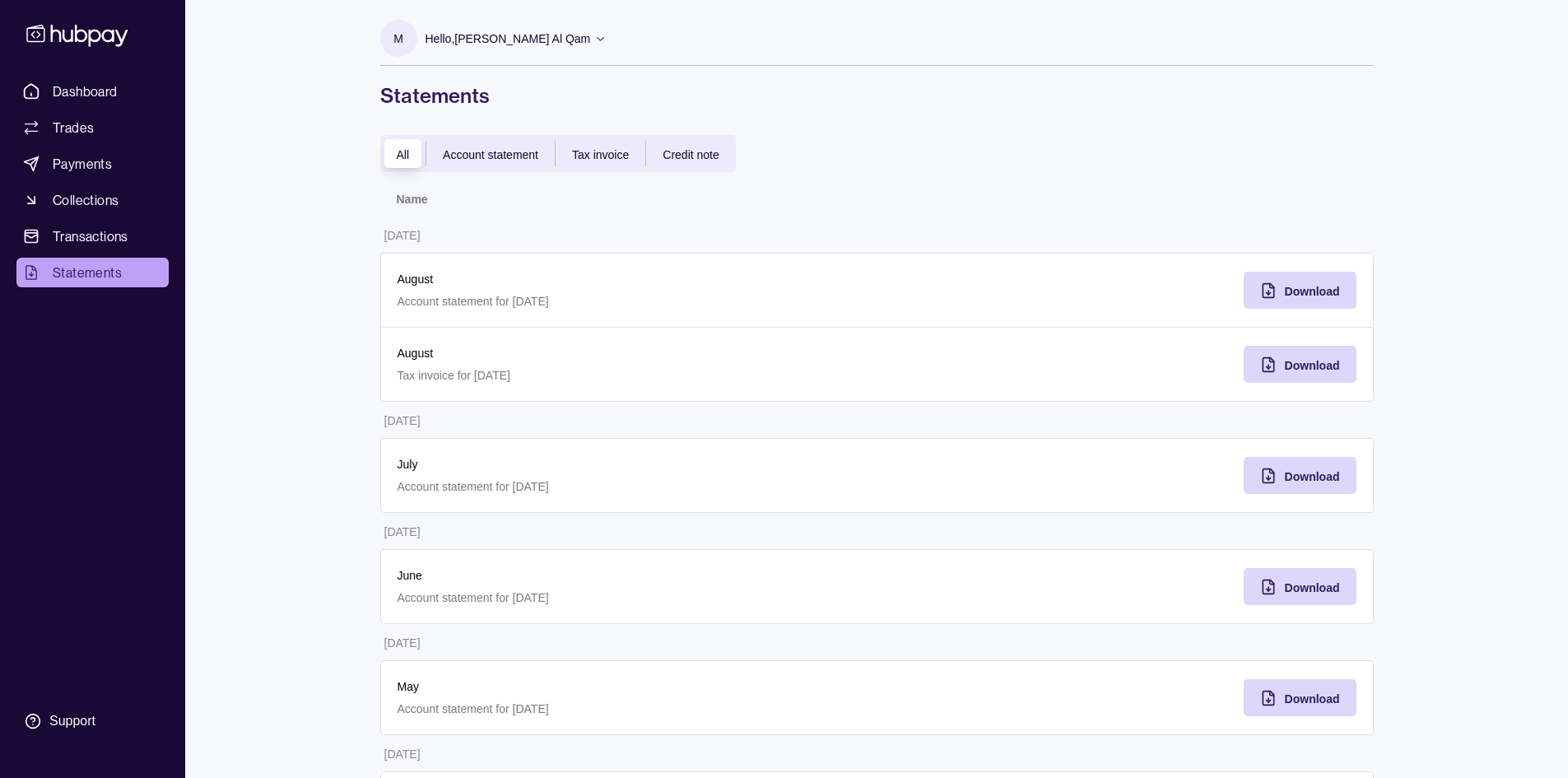
click at [95, 218] on ul "Dashboard Trades Payments Collections Transactions Statements" at bounding box center [93, 182] width 153 height 211
click at [94, 234] on span "Transactions" at bounding box center [90, 236] width 75 height 20
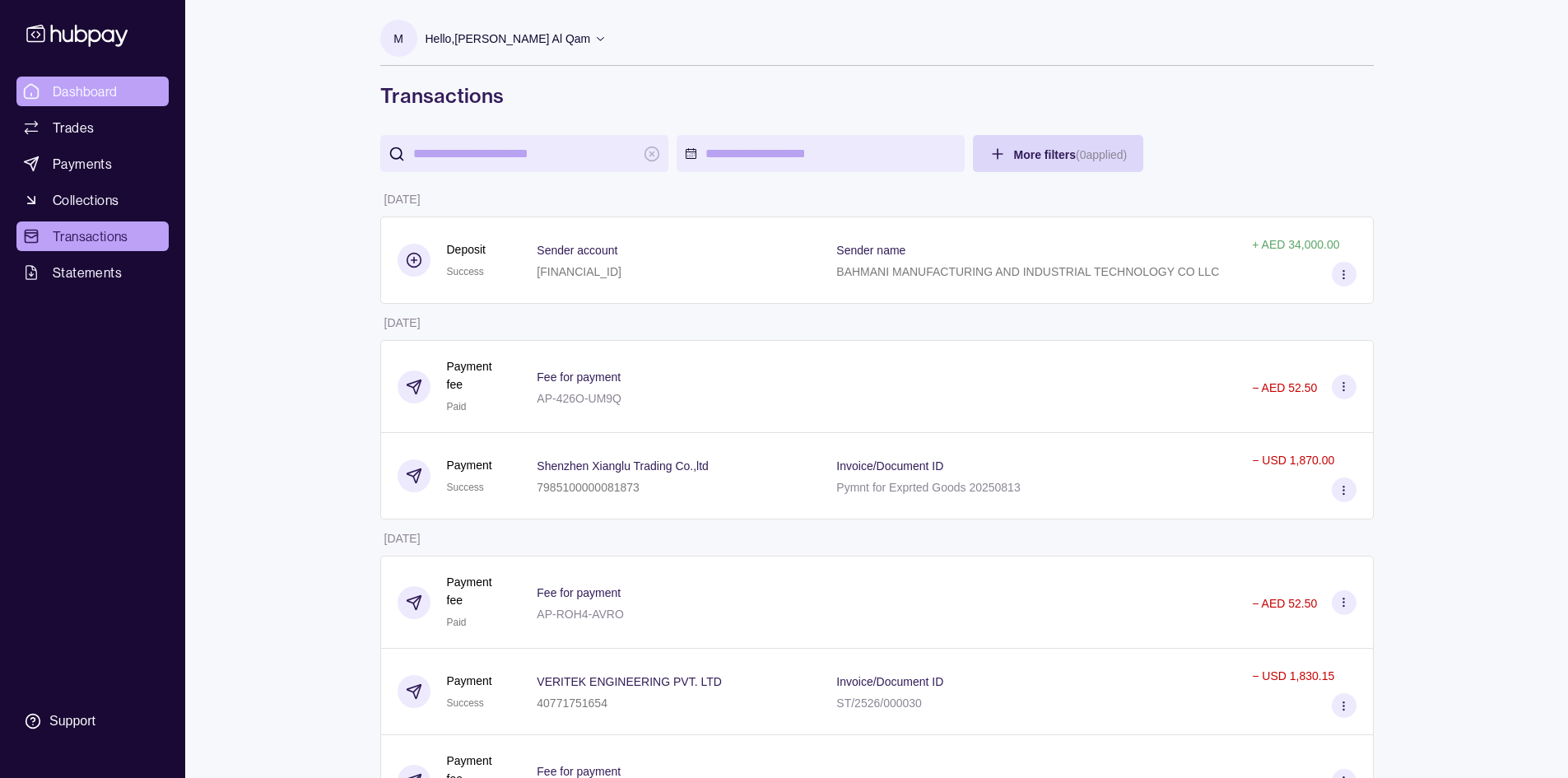
click at [106, 94] on span "Dashboard" at bounding box center [85, 92] width 65 height 20
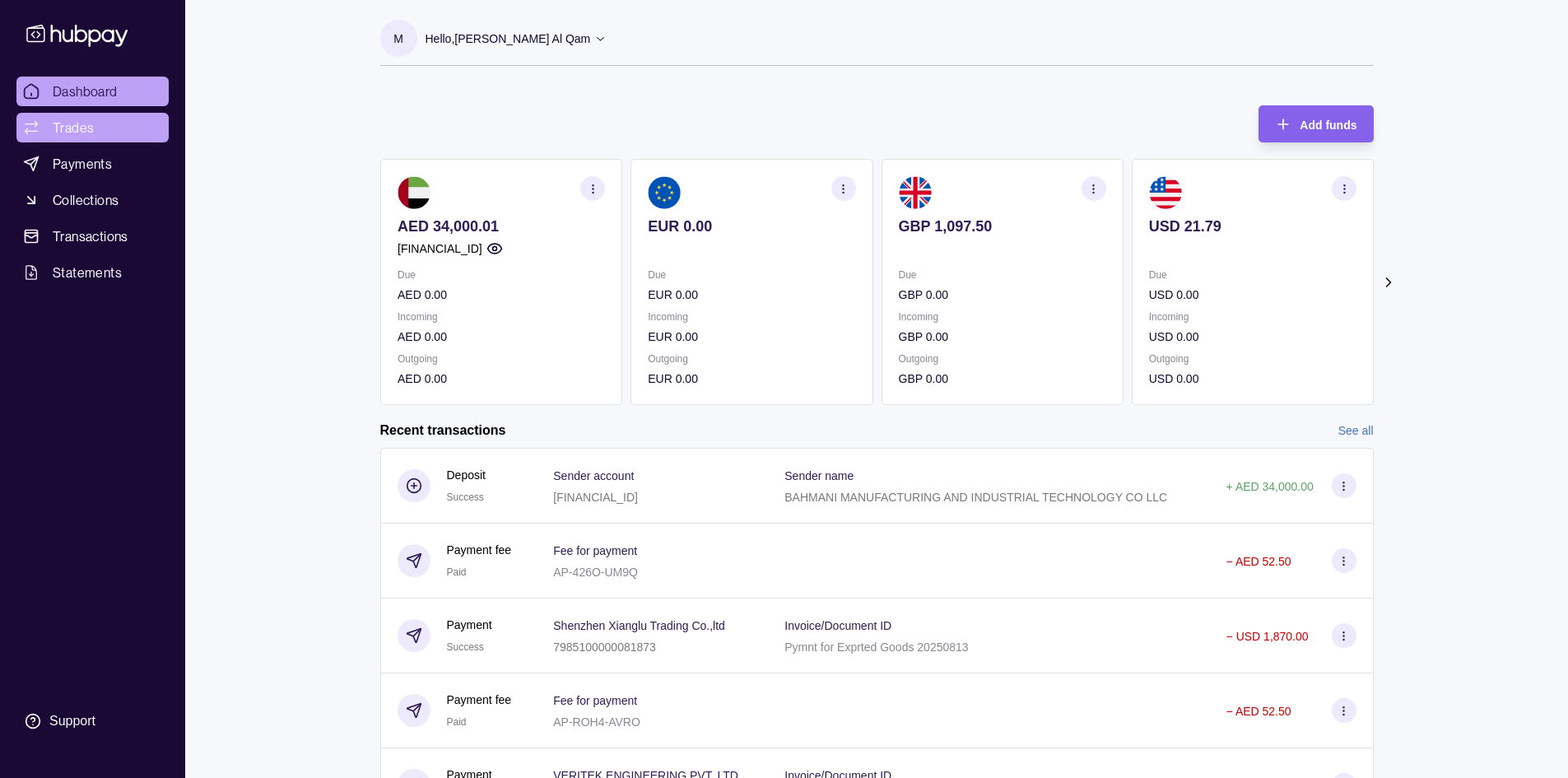
click at [65, 130] on span "Trades" at bounding box center [73, 128] width 41 height 20
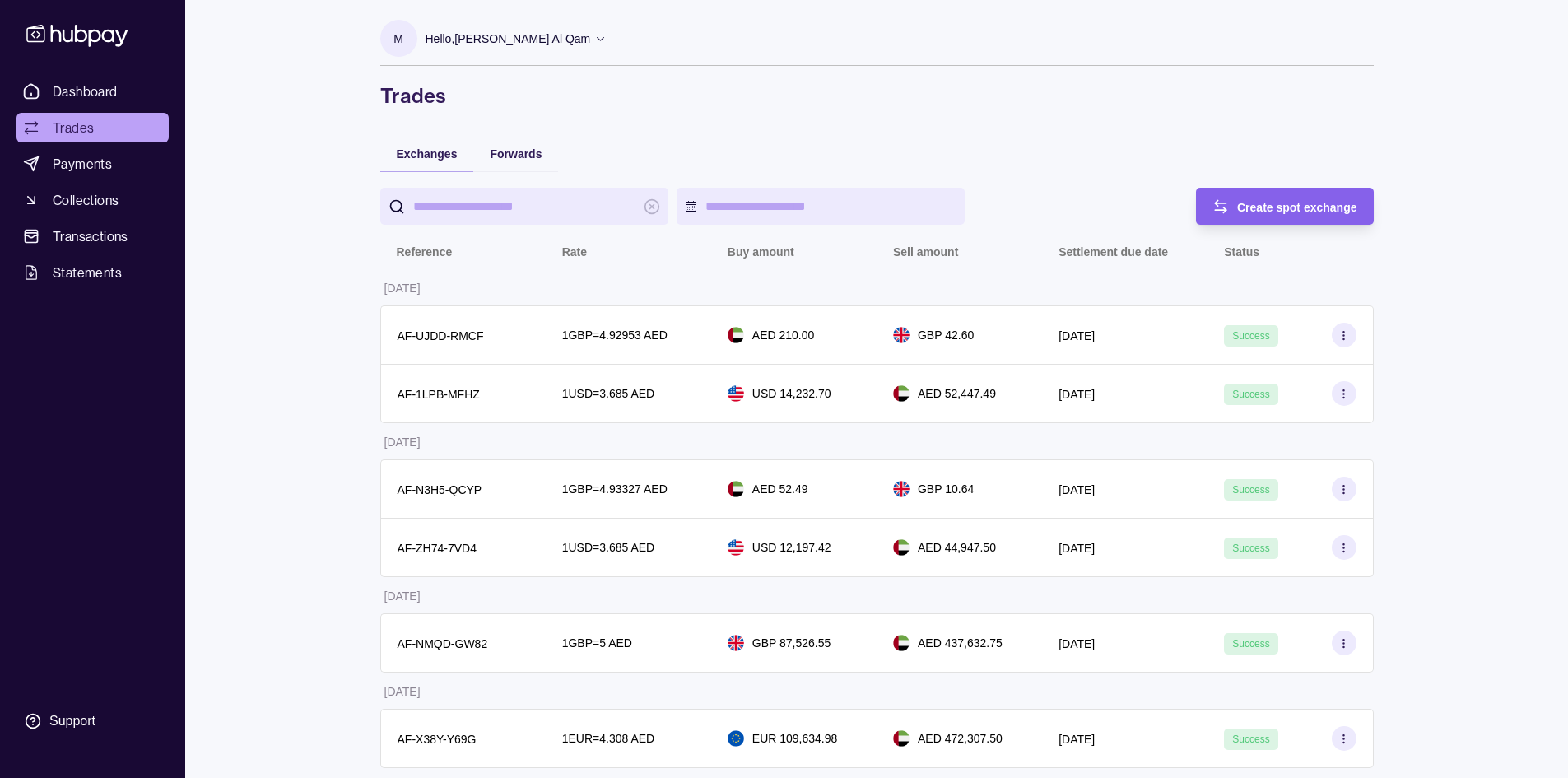
click at [492, 168] on div "Forwards" at bounding box center [515, 154] width 84 height 36
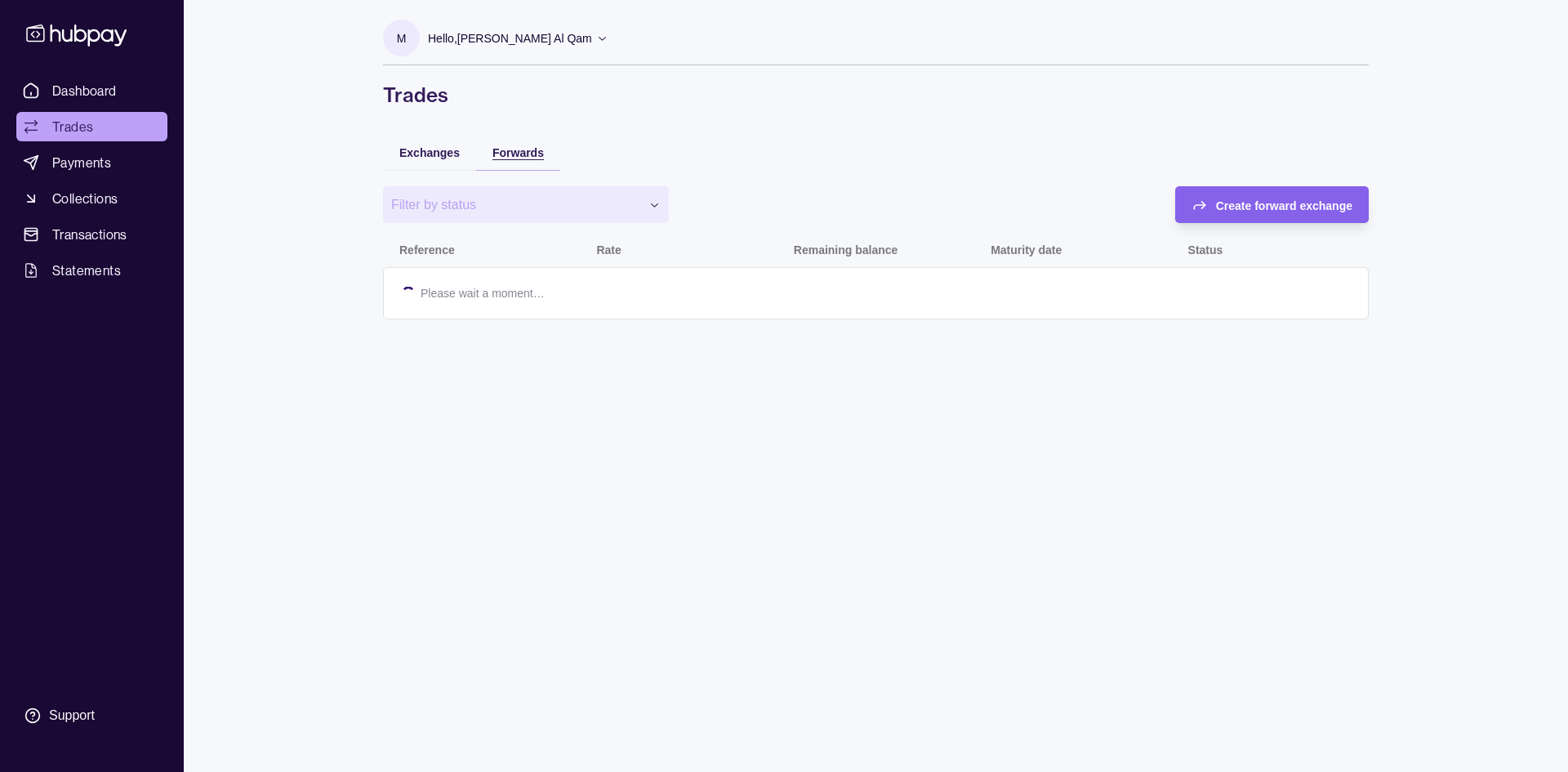
click at [492, 155] on span "Forwards" at bounding box center [518, 152] width 51 height 13
click at [445, 154] on span "Exchanges" at bounding box center [429, 152] width 60 height 13
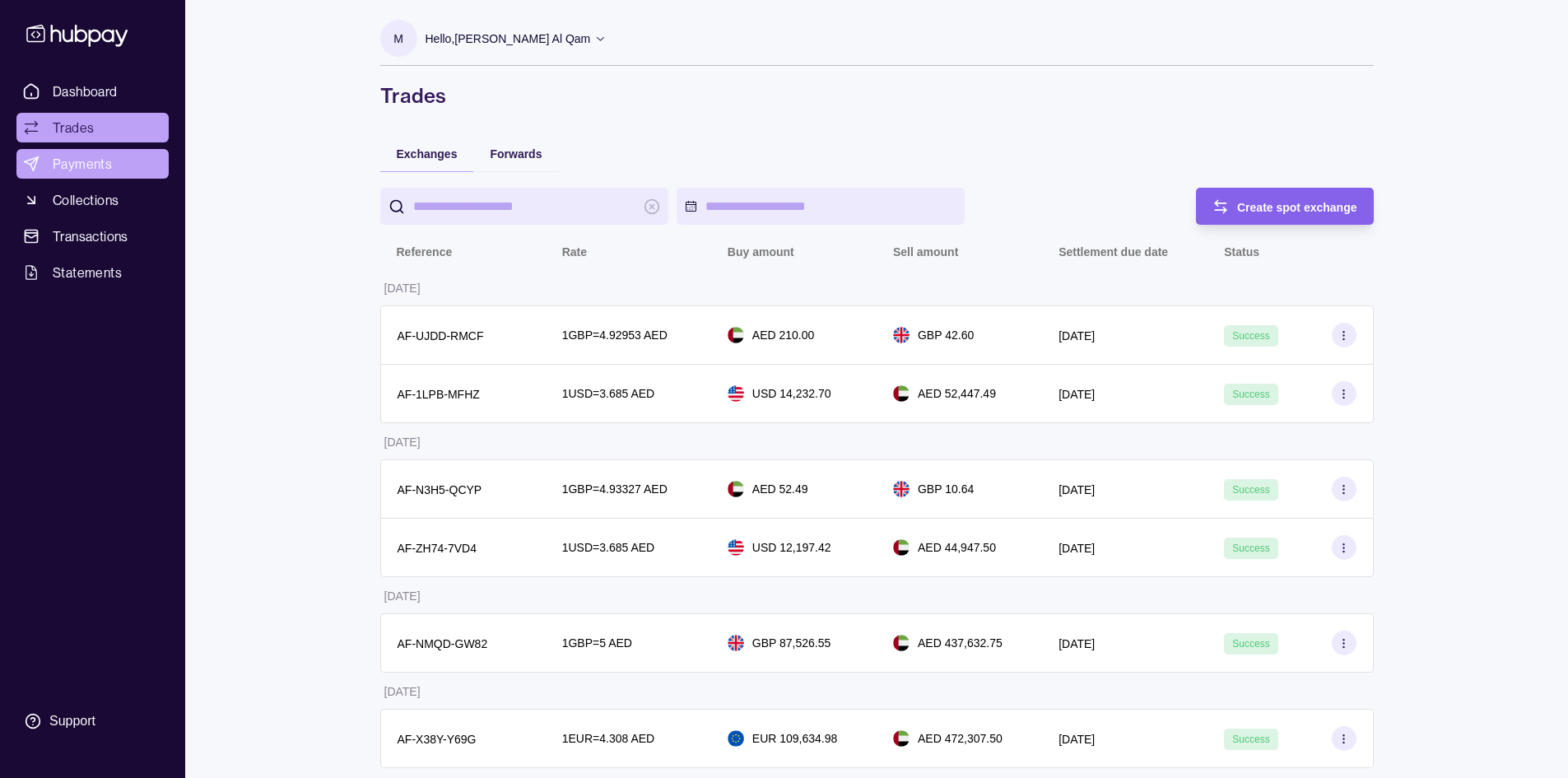
click at [74, 170] on span "Payments" at bounding box center [82, 164] width 59 height 20
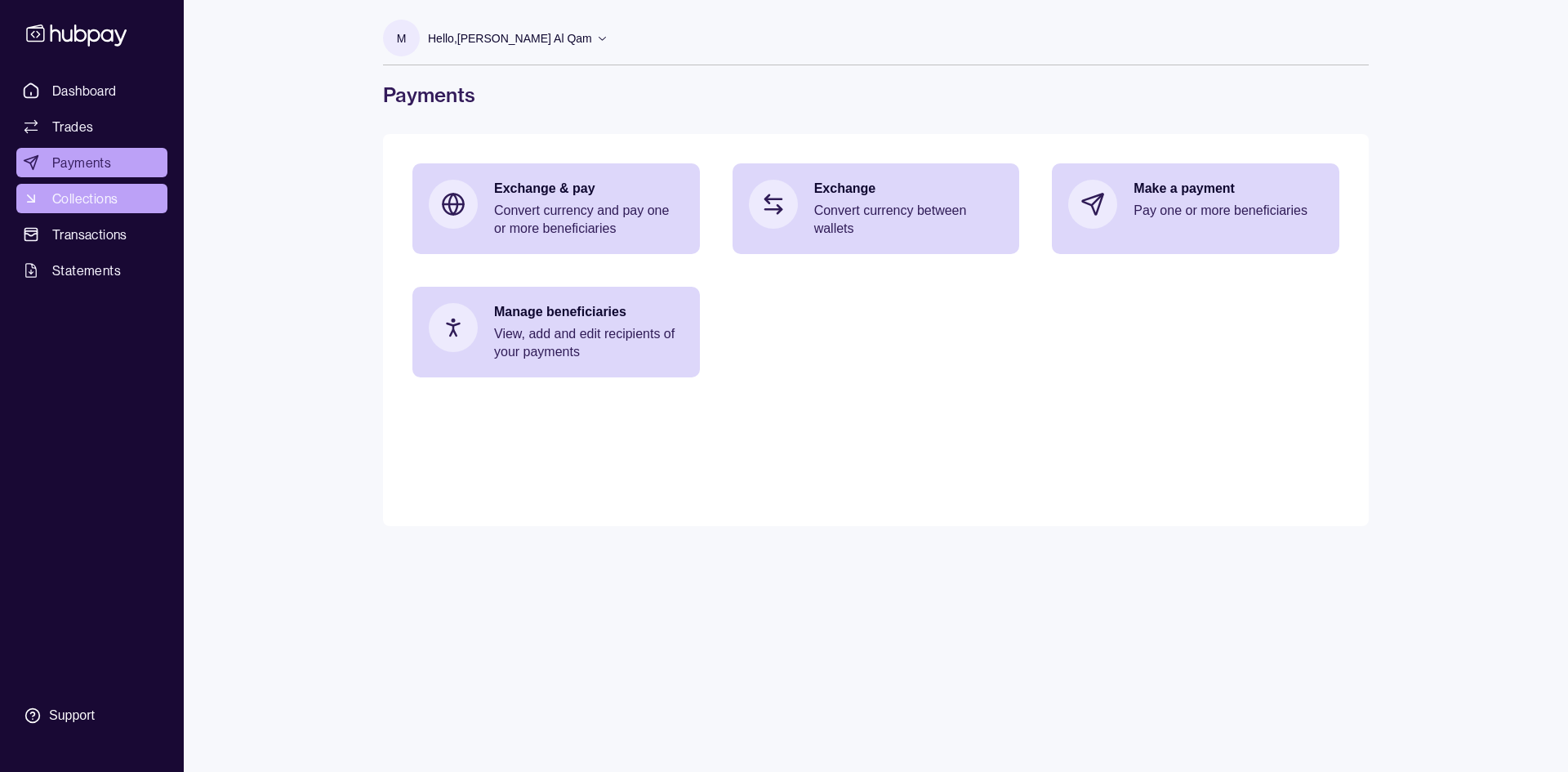
click at [106, 191] on span "Collections" at bounding box center [85, 198] width 65 height 20
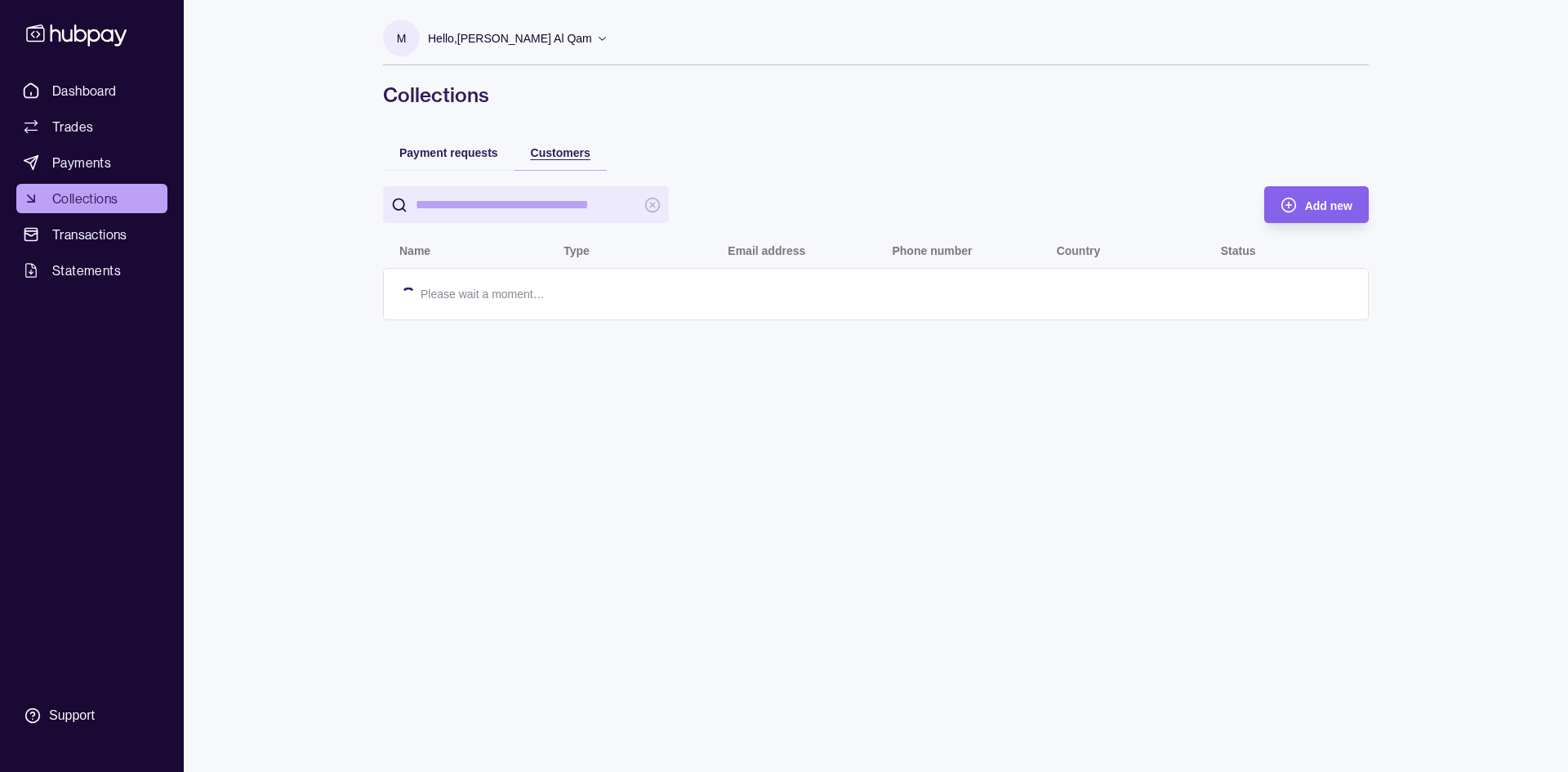
click at [566, 161] on div "Customers" at bounding box center [561, 152] width 60 height 20
click at [605, 37] on div "Hello, Mosaab [PERSON_NAME] Al Qam" at bounding box center [518, 39] width 180 height 34
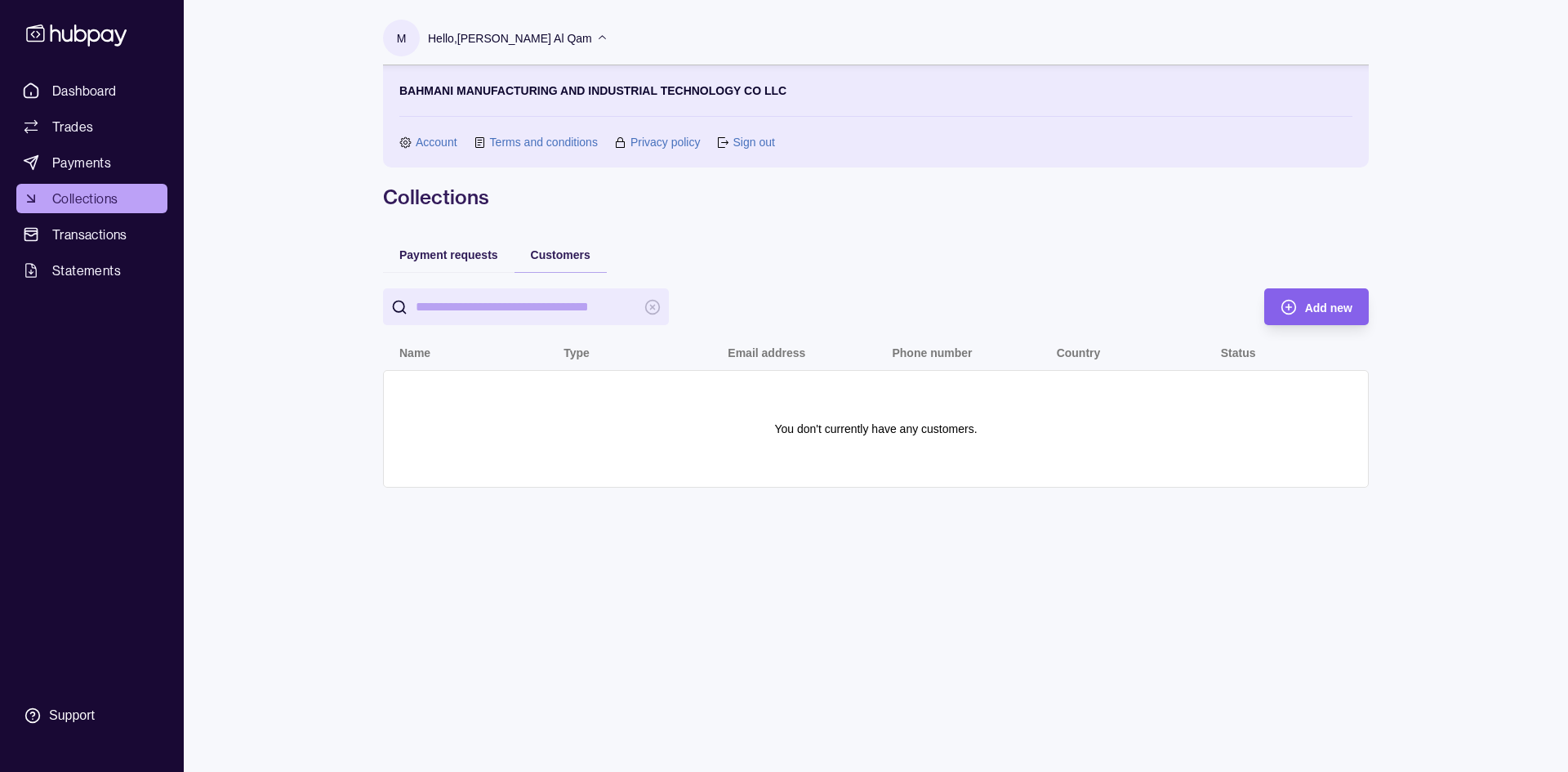
click at [605, 37] on div "Hello, Mosaab [PERSON_NAME] Al Qam" at bounding box center [518, 39] width 180 height 34
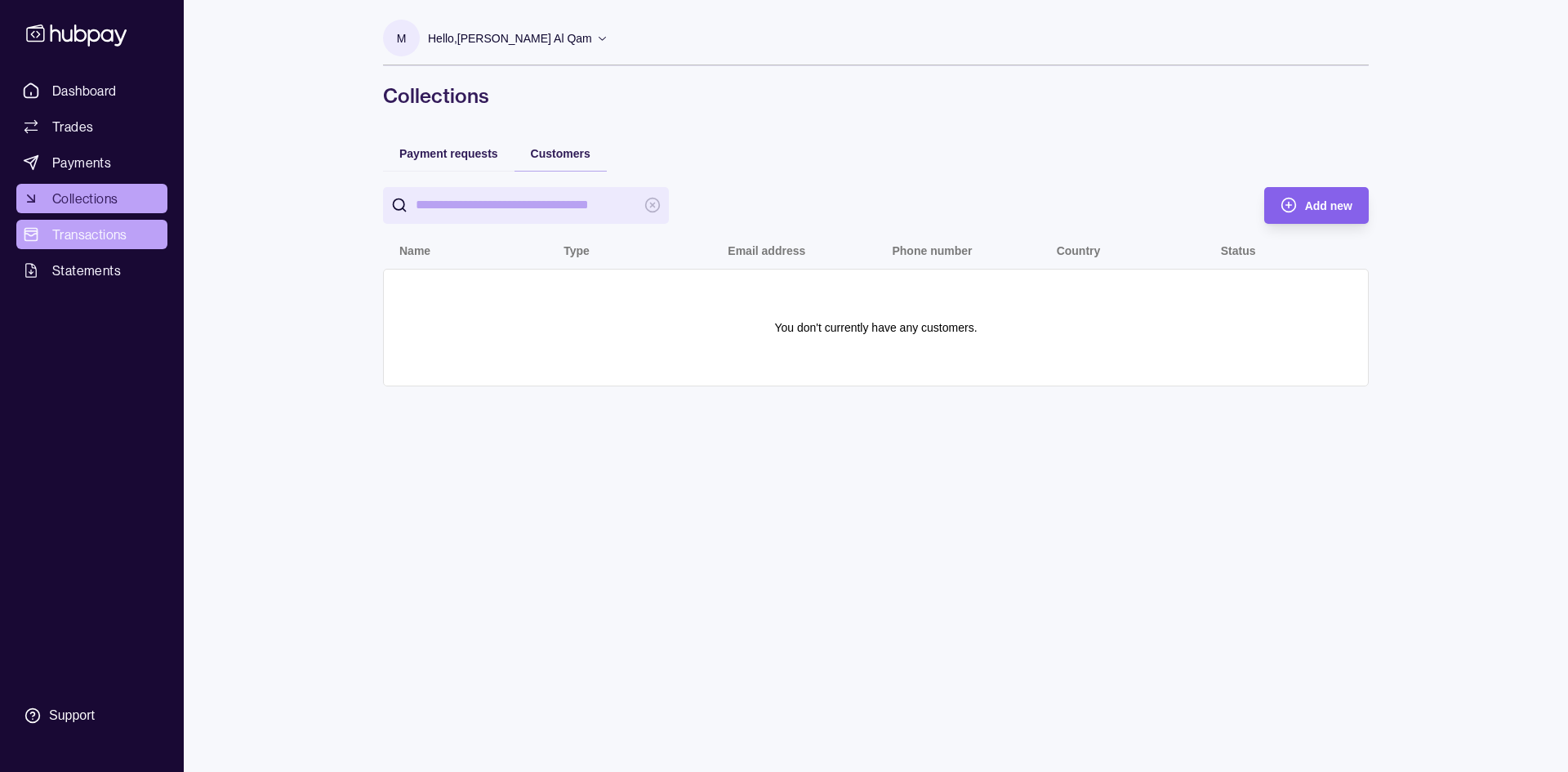
click at [78, 233] on span "Transactions" at bounding box center [89, 234] width 75 height 20
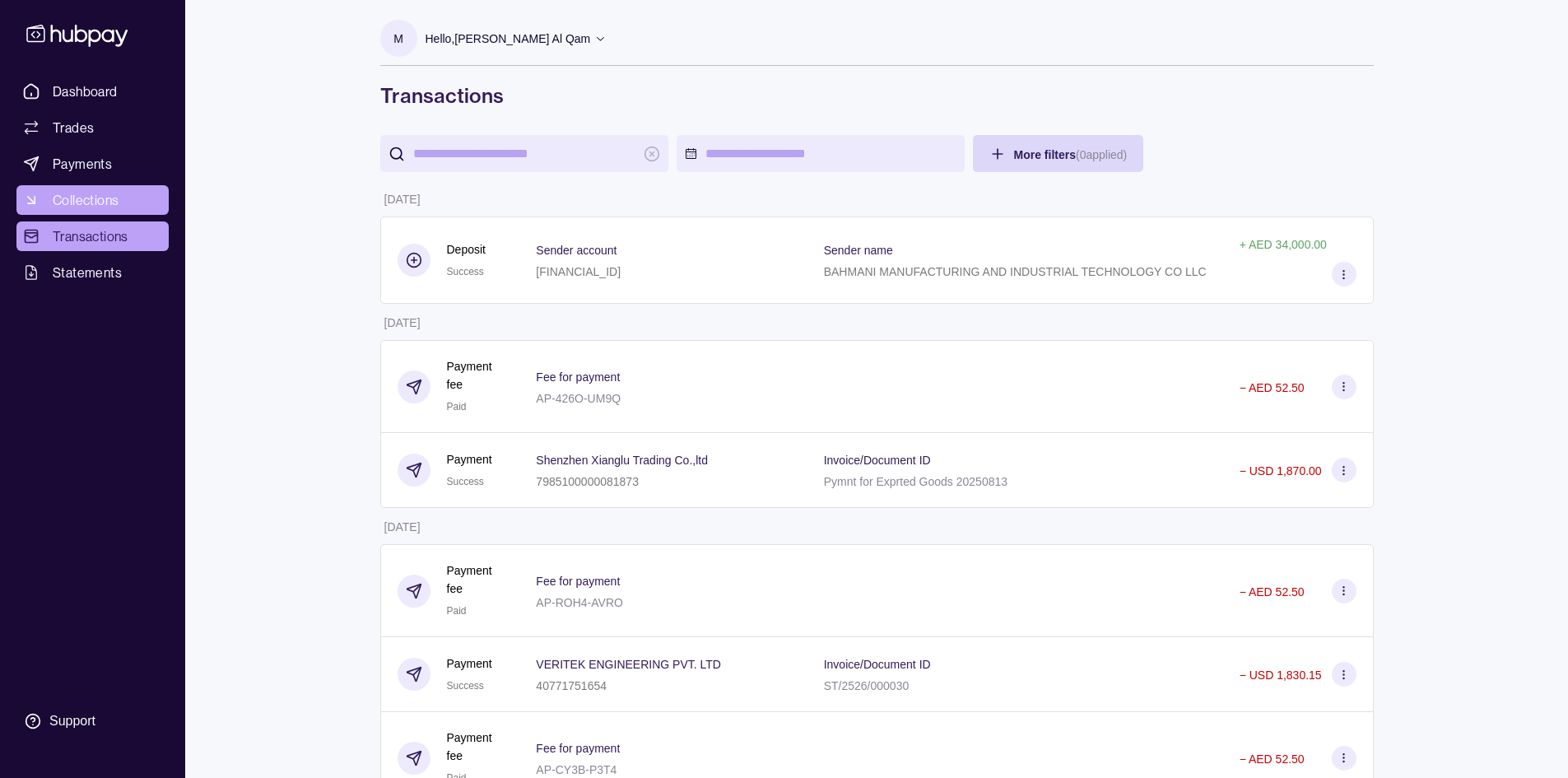
click at [105, 206] on span "Collections" at bounding box center [85, 200] width 65 height 20
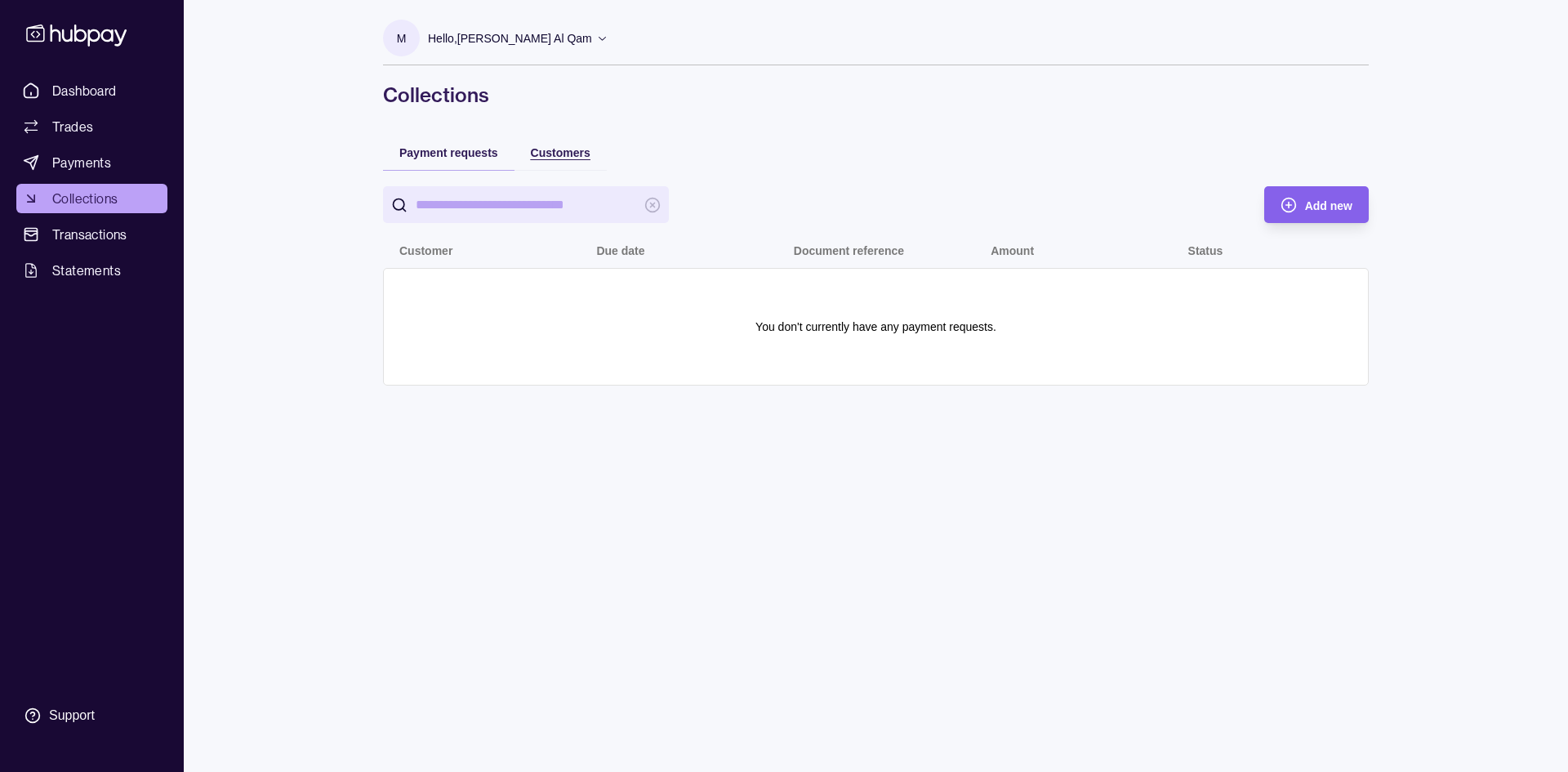
click at [545, 150] on span "Customers" at bounding box center [561, 152] width 60 height 13
click at [1298, 207] on div "Add new" at bounding box center [1304, 205] width 96 height 37
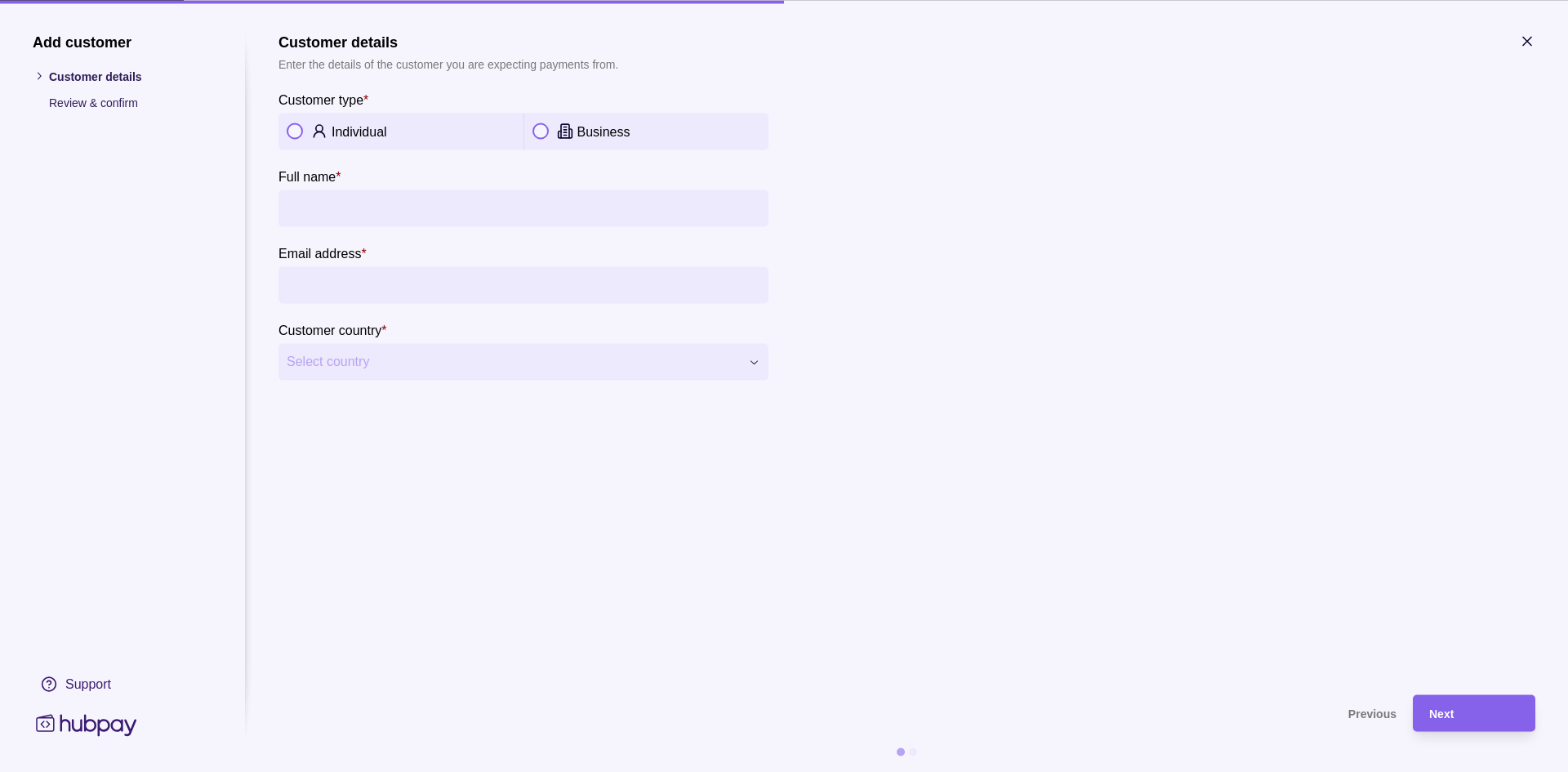
click at [1532, 46] on icon "button" at bounding box center [1527, 41] width 16 height 16
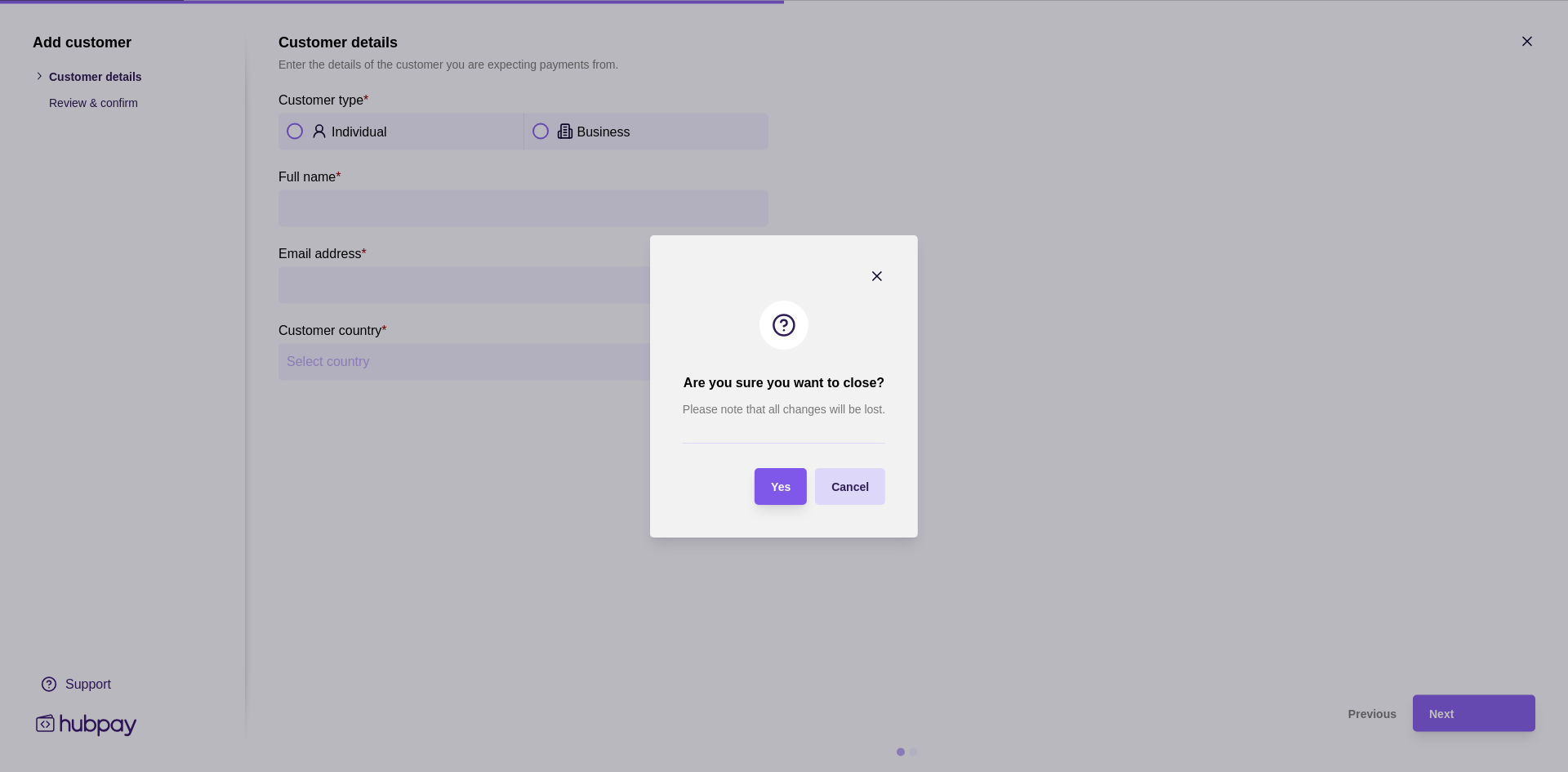
click at [779, 500] on div "Yes" at bounding box center [768, 486] width 44 height 37
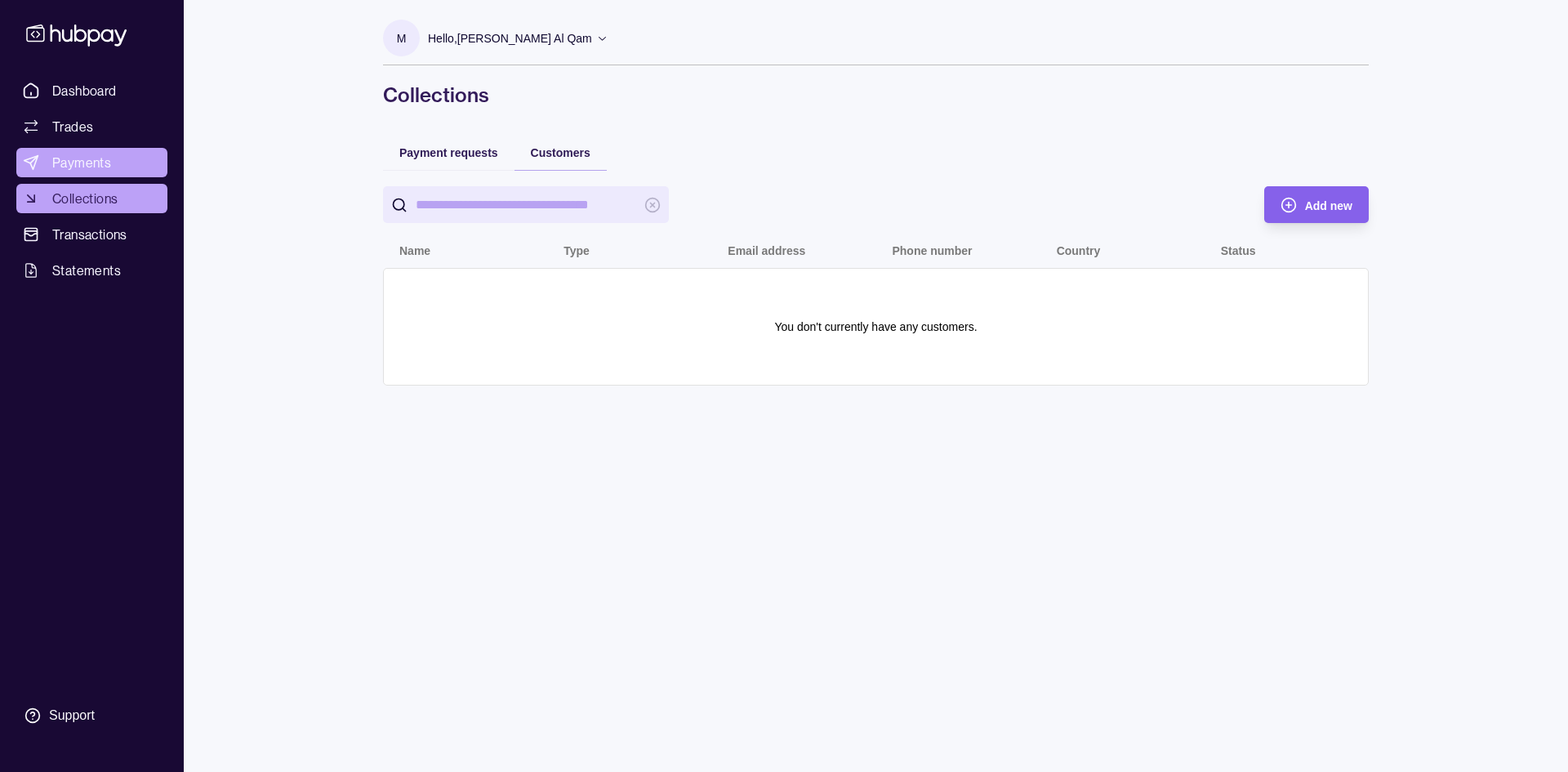
click at [78, 149] on link "Payments" at bounding box center [92, 162] width 151 height 30
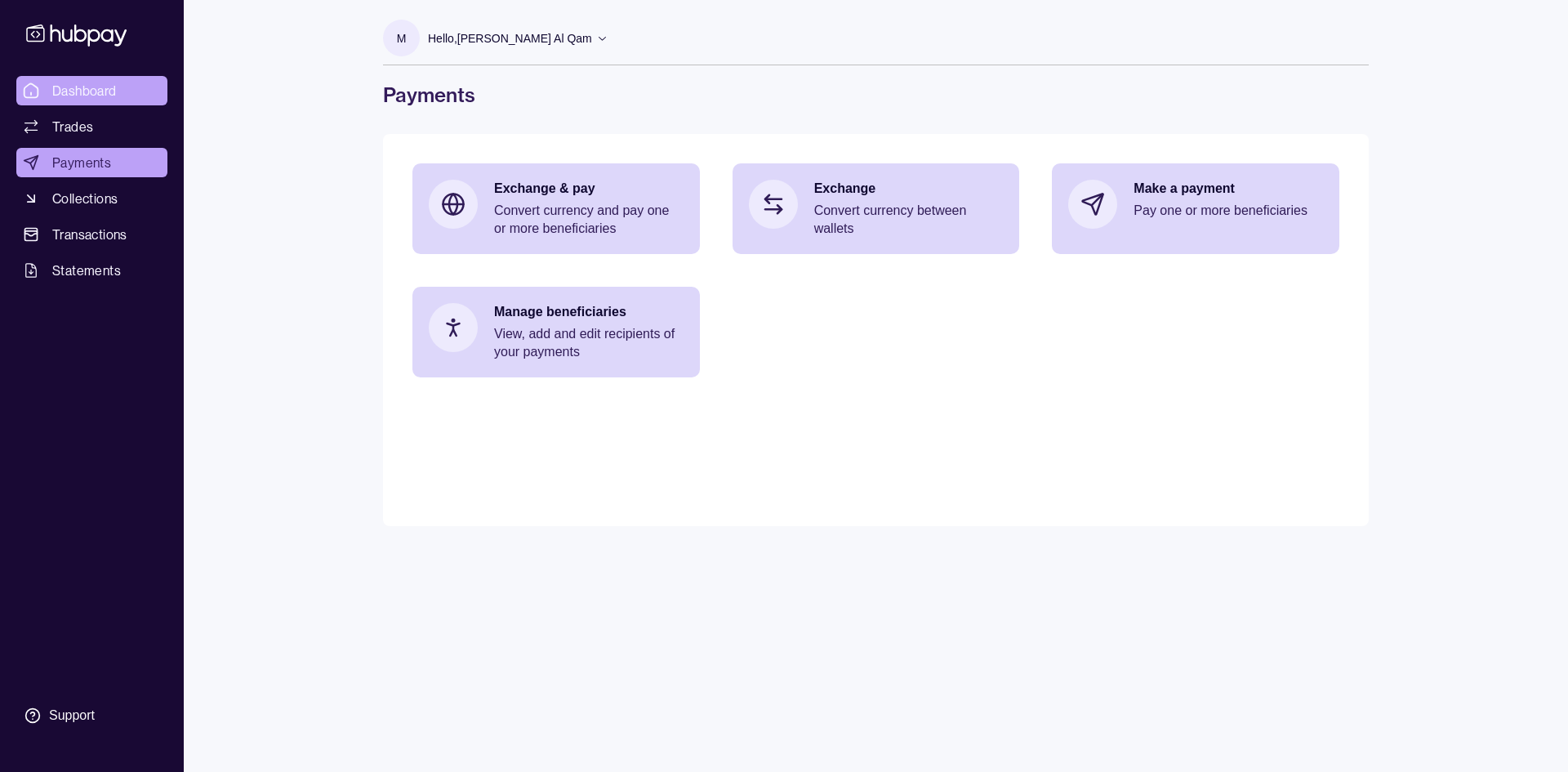
click at [97, 91] on span "Dashboard" at bounding box center [85, 91] width 65 height 20
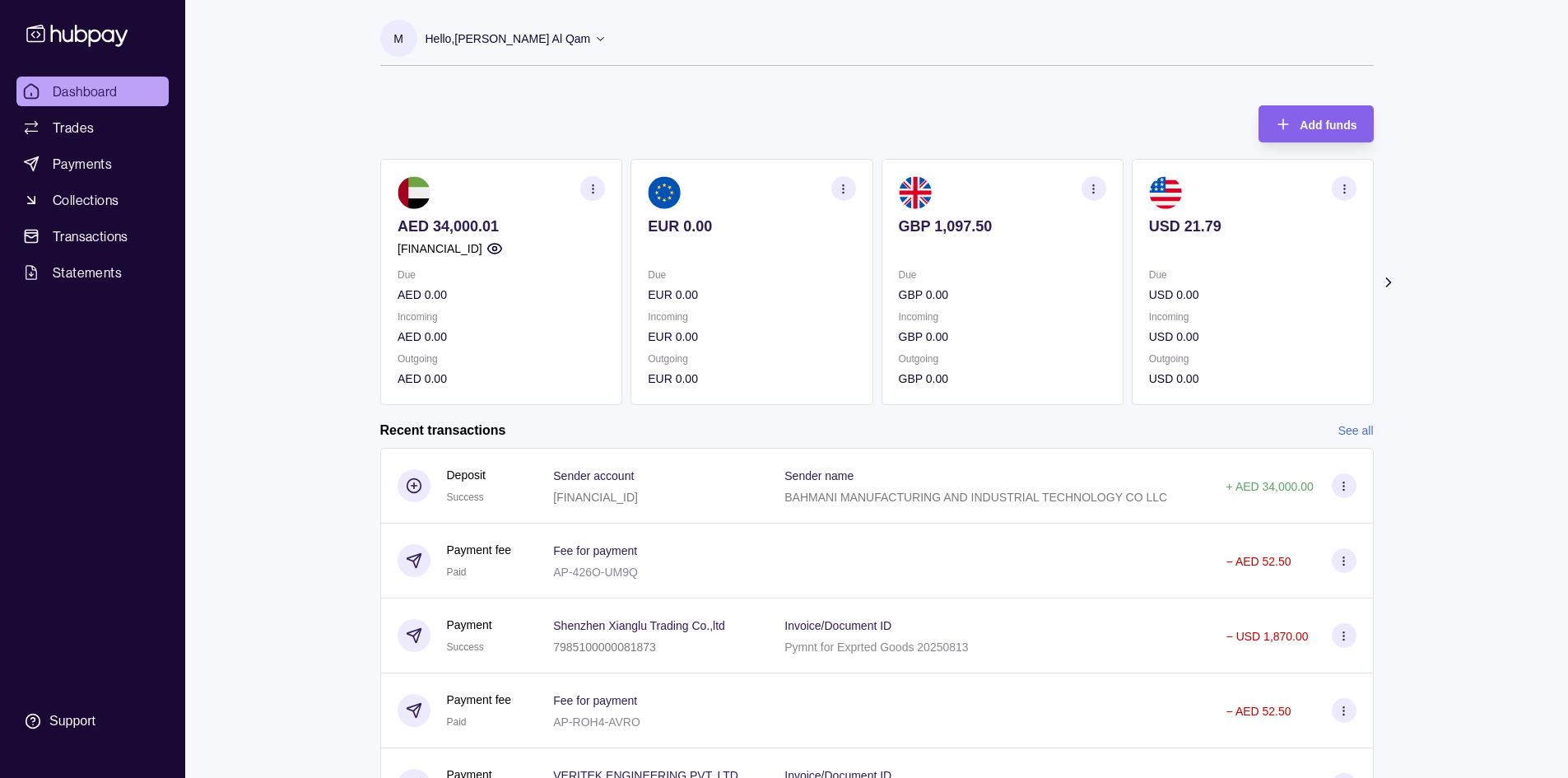
click at [1387, 278] on icon at bounding box center [1387, 283] width 16 height 16
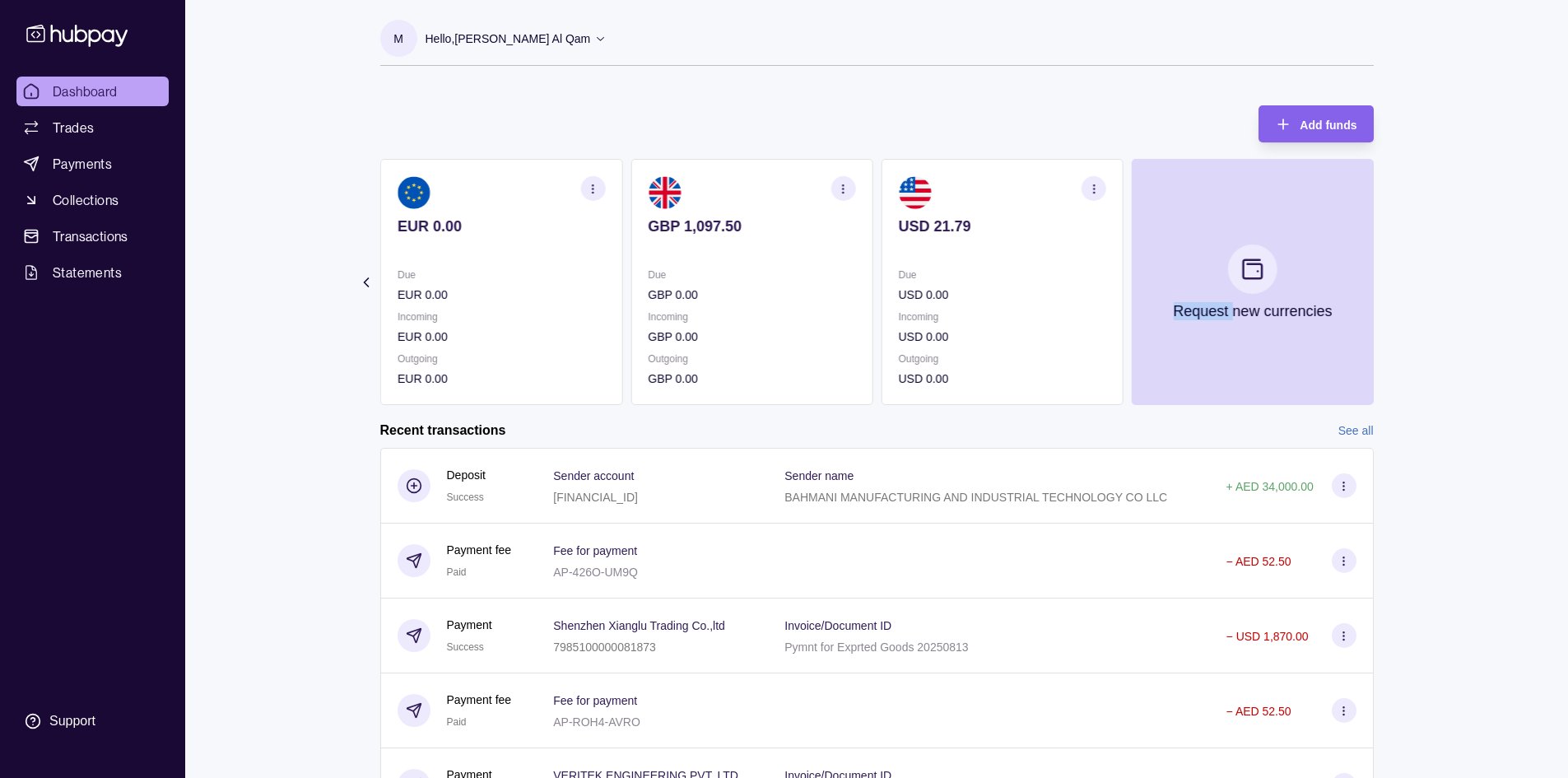
click at [1387, 278] on section "Add funds AED 34,000.01 [FINANCIAL_ID] Due AED 0.00 Incoming AED 0.00 Outgoing …" at bounding box center [877, 473] width 1059 height 767
click at [1532, 301] on div "Dashboard Trades Payments Collections Transactions Statements Support M Hello, …" at bounding box center [784, 438] width 1568 height 876
click at [362, 278] on icon at bounding box center [365, 283] width 16 height 16
click at [362, 278] on section "Add funds AED 34,000.01 [FINANCIAL_ID] Due AED 0.00 Incoming AED 0.00 Outgoing …" at bounding box center [877, 473] width 1059 height 767
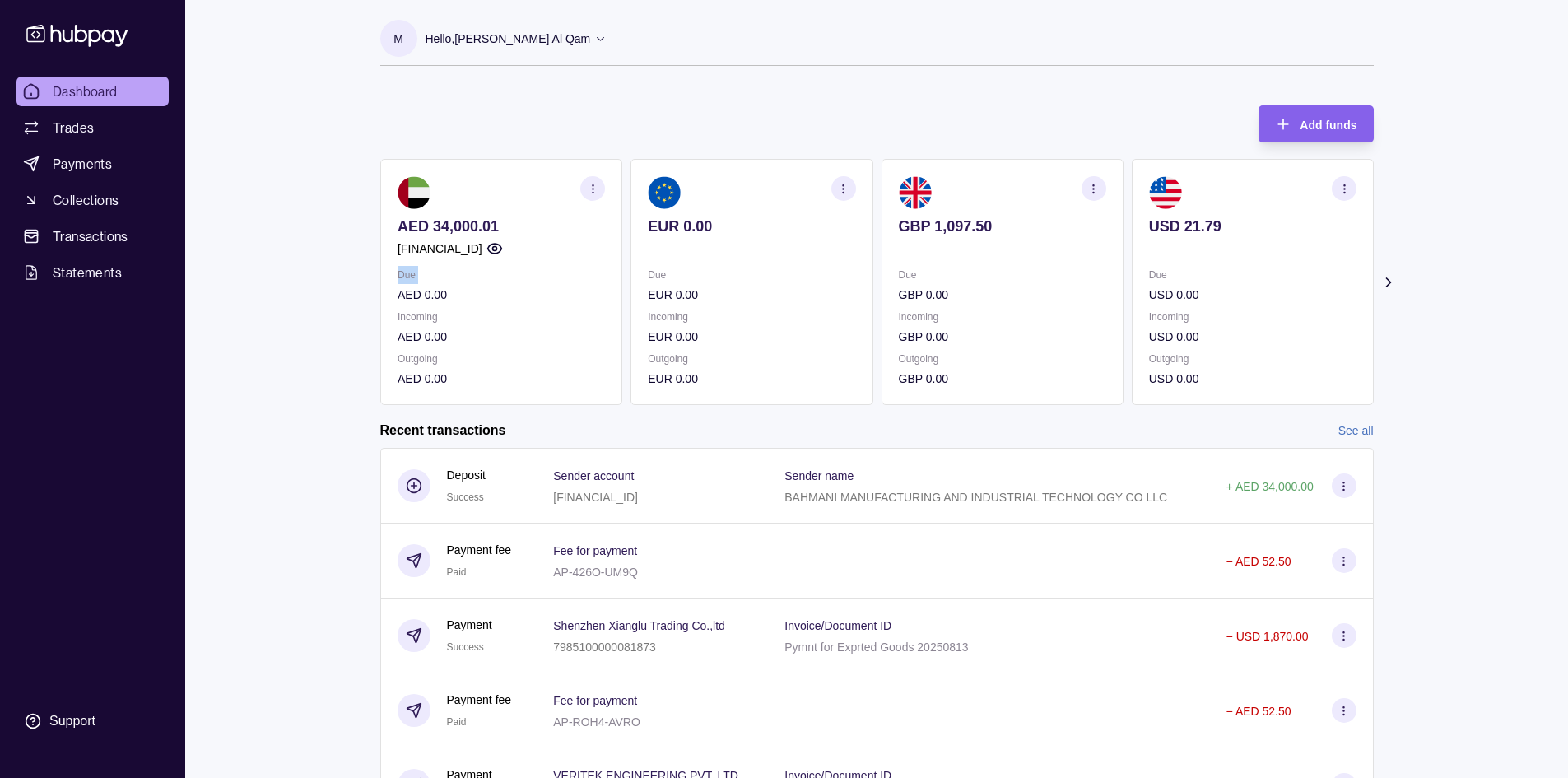
click at [362, 278] on section "Add funds AED 34,000.01 [FINANCIAL_ID] Due AED 0.00 Incoming AED 0.00 Outgoing …" at bounding box center [877, 473] width 1059 height 767
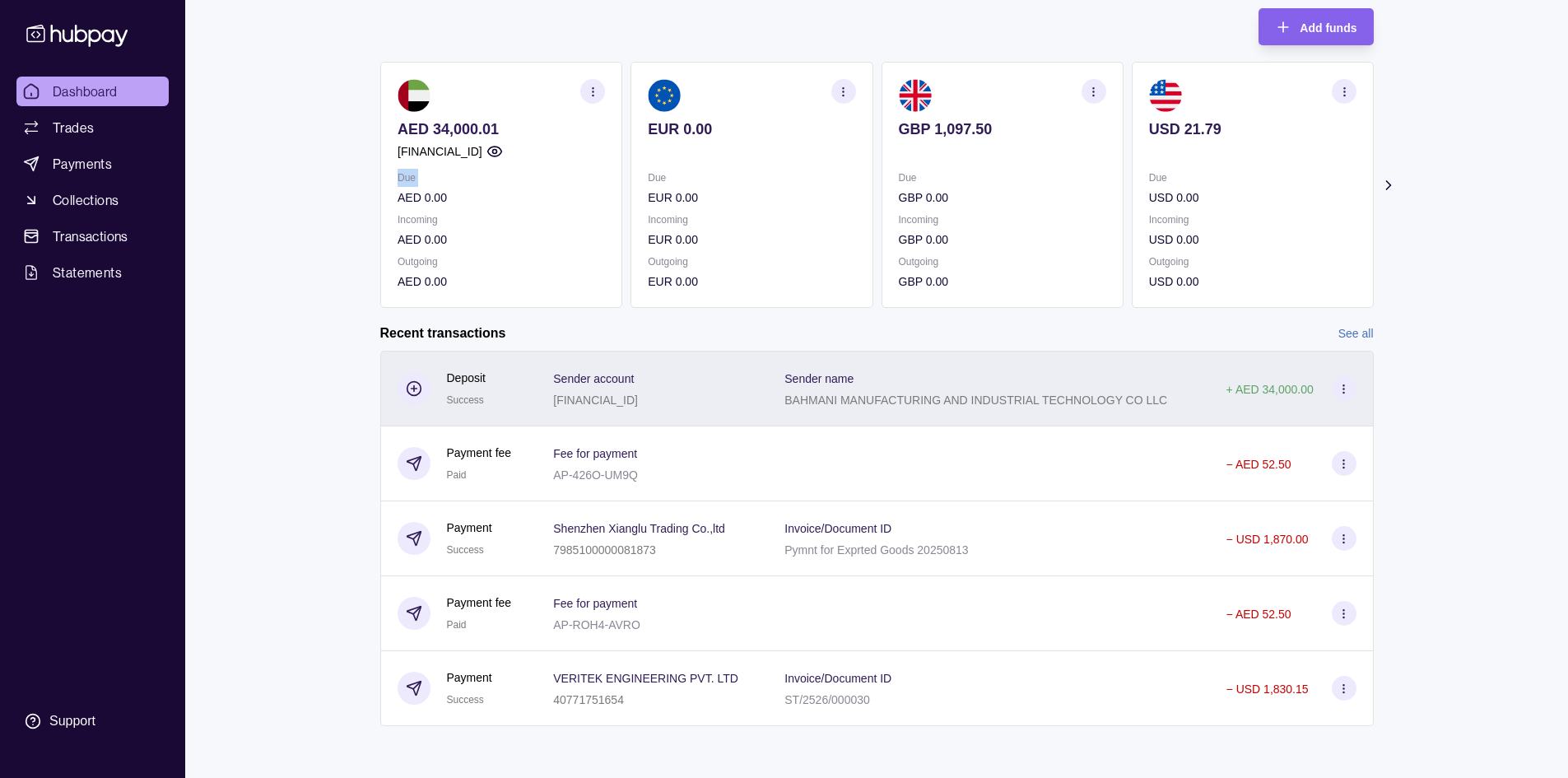
scroll to position [98, 0]
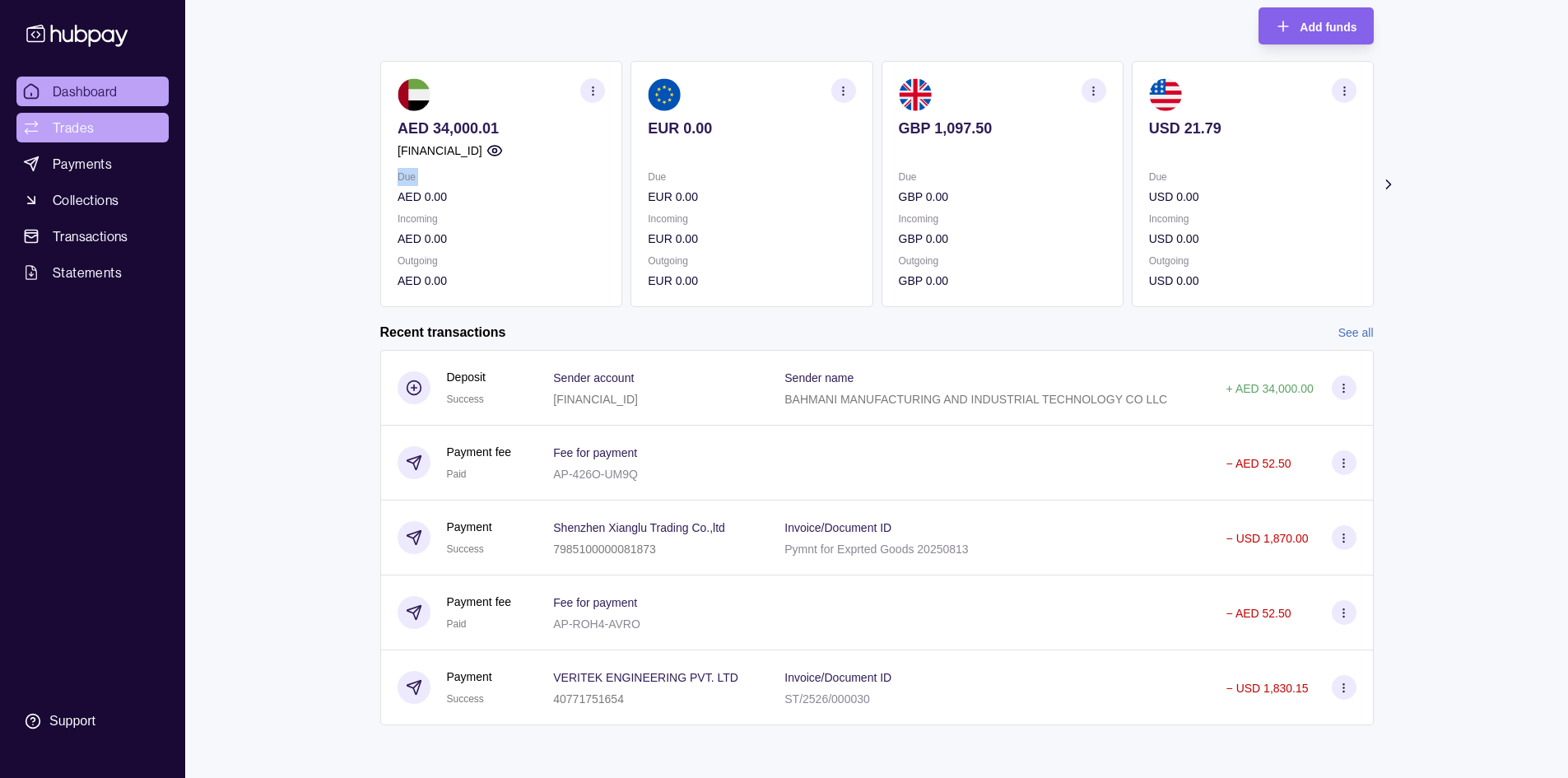
click at [87, 140] on link "Trades" at bounding box center [93, 127] width 153 height 30
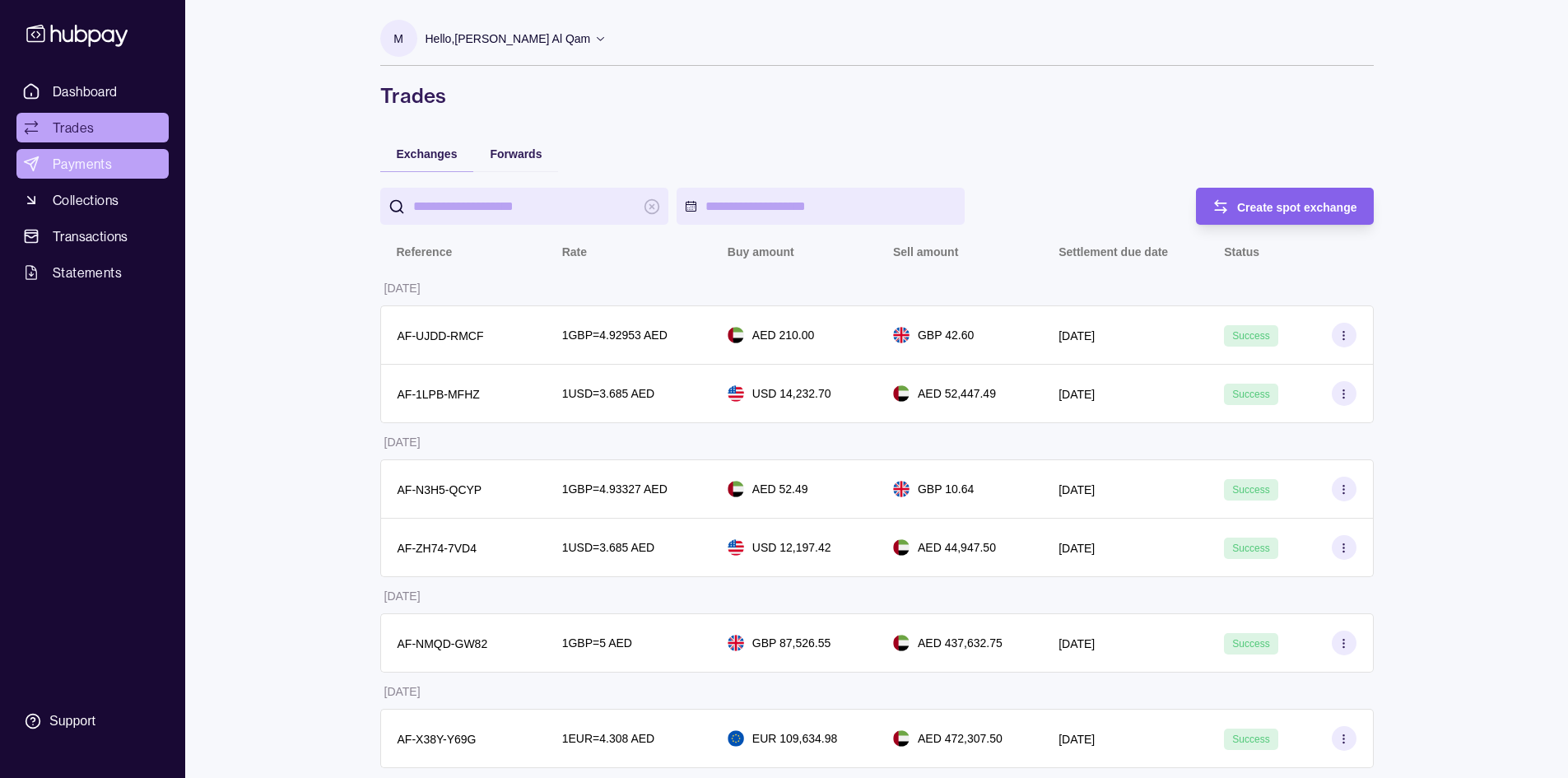
click at [90, 155] on span "Payments" at bounding box center [82, 164] width 59 height 20
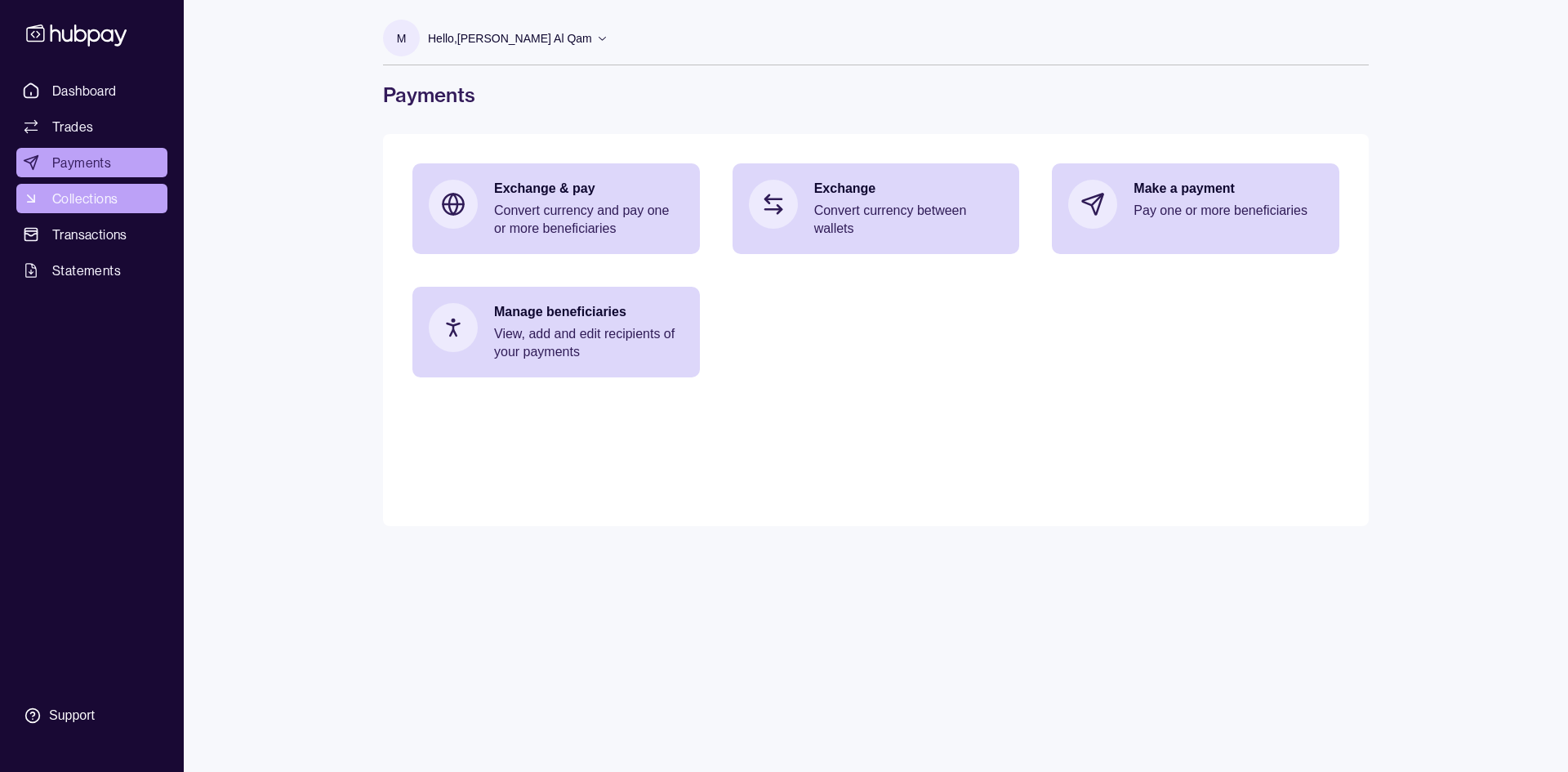
click at [65, 205] on span "Collections" at bounding box center [85, 198] width 65 height 20
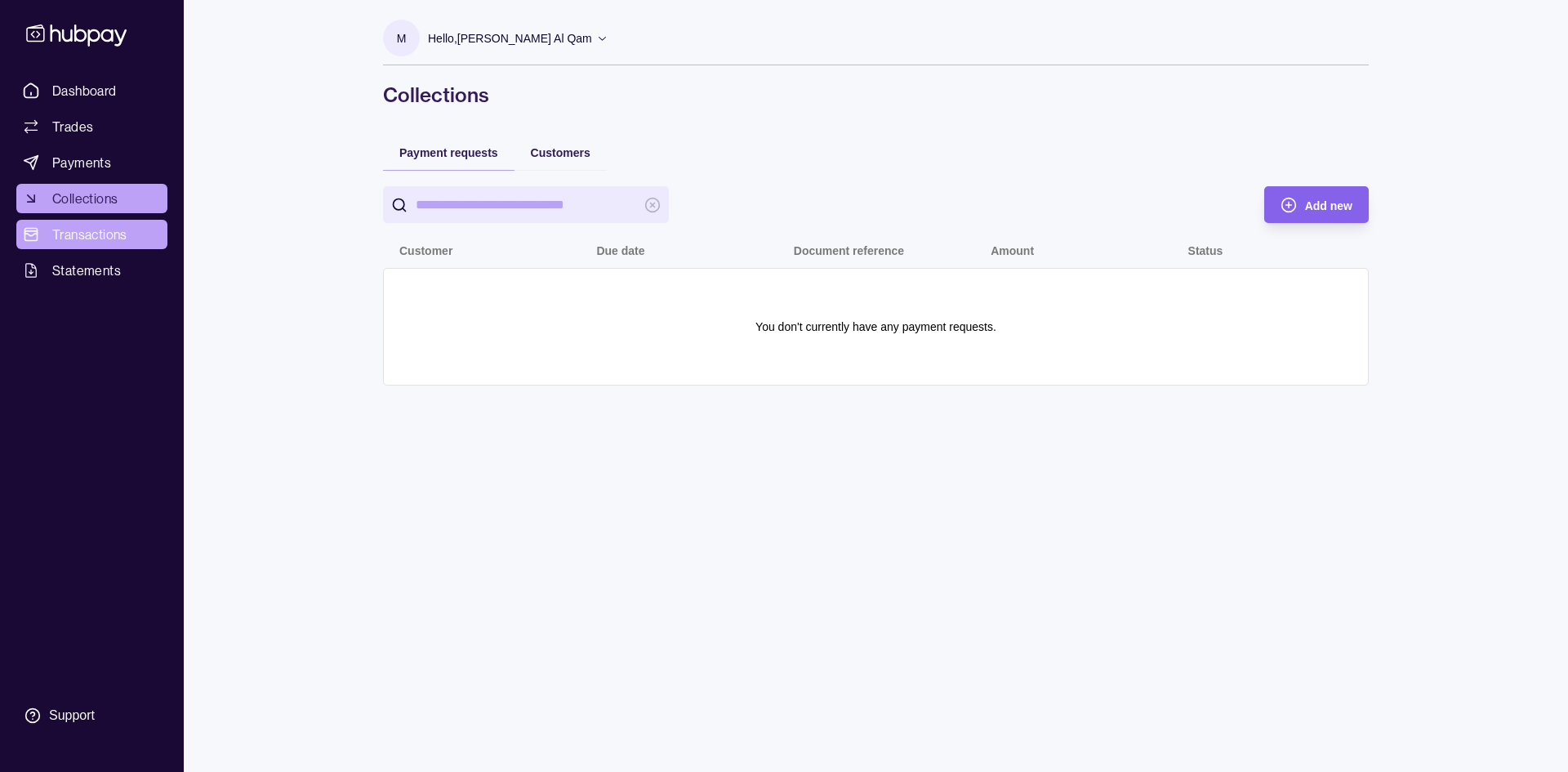
click at [79, 235] on span "Transactions" at bounding box center [89, 234] width 75 height 20
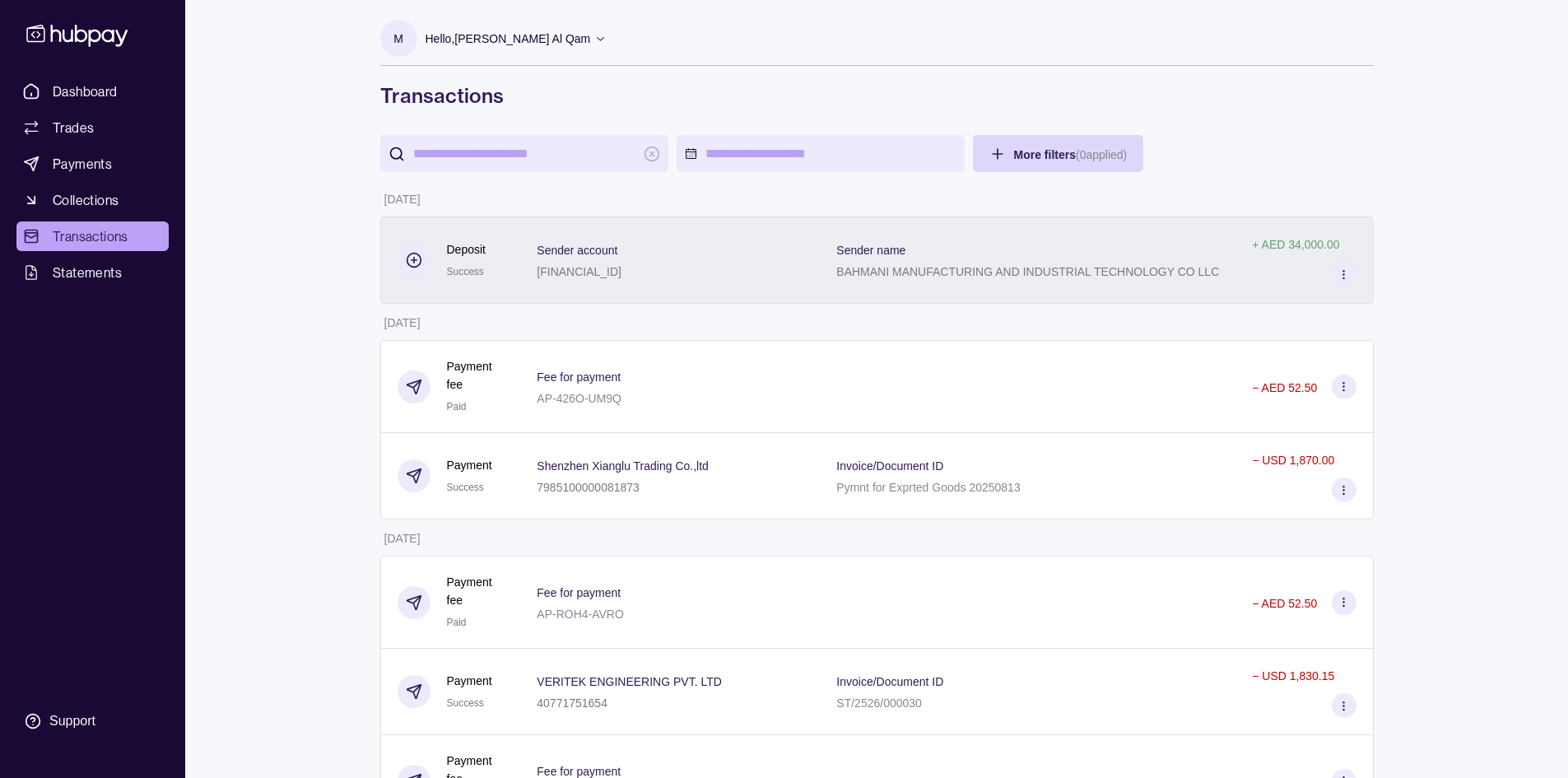
click at [1011, 276] on p "BAHMANI MANUFACTURING AND INDUSTRIAL TECHNOLOGY CO LLC" at bounding box center [1027, 272] width 382 height 13
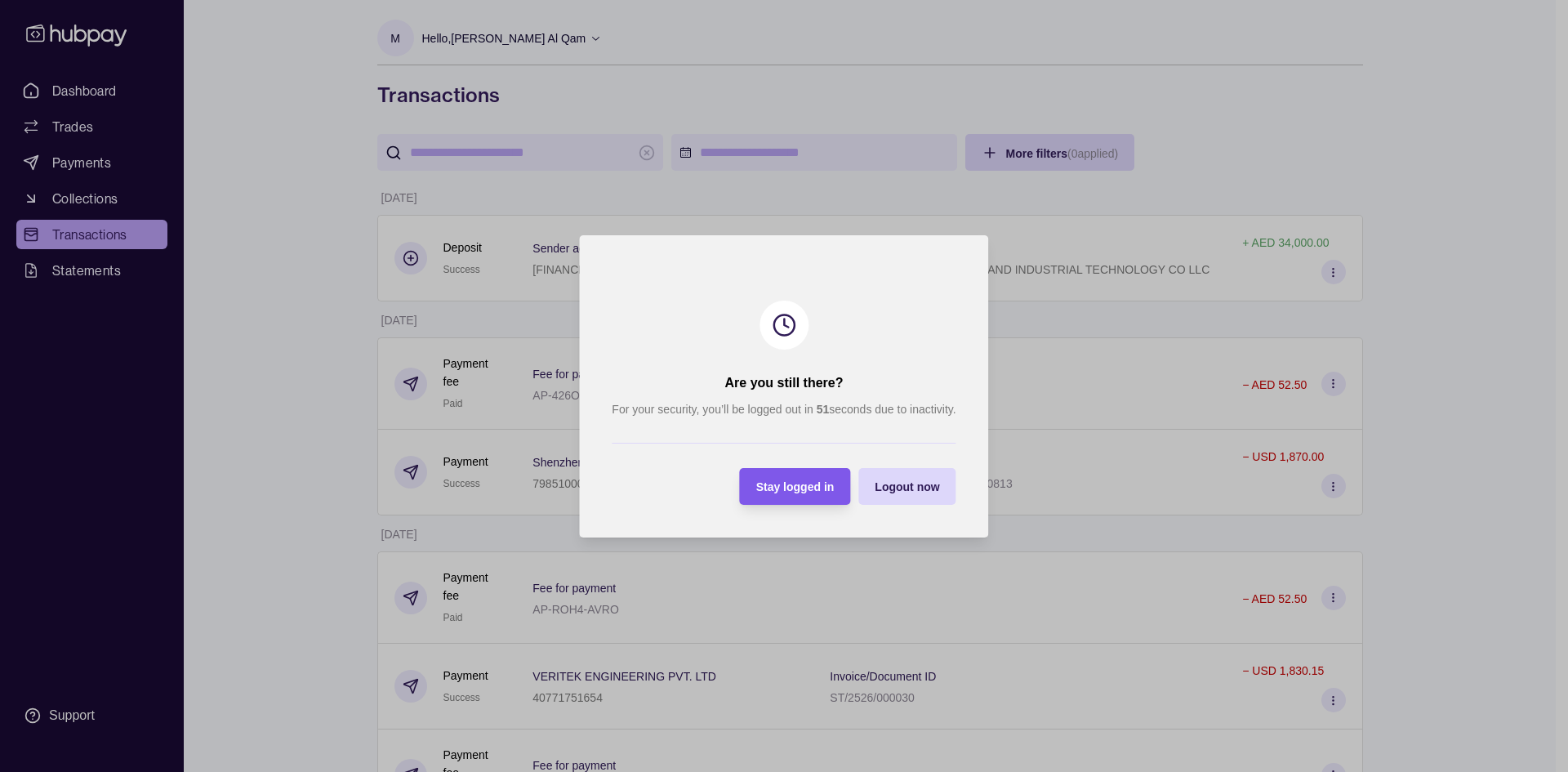
click at [811, 489] on span "Stay logged in" at bounding box center [795, 487] width 78 height 13
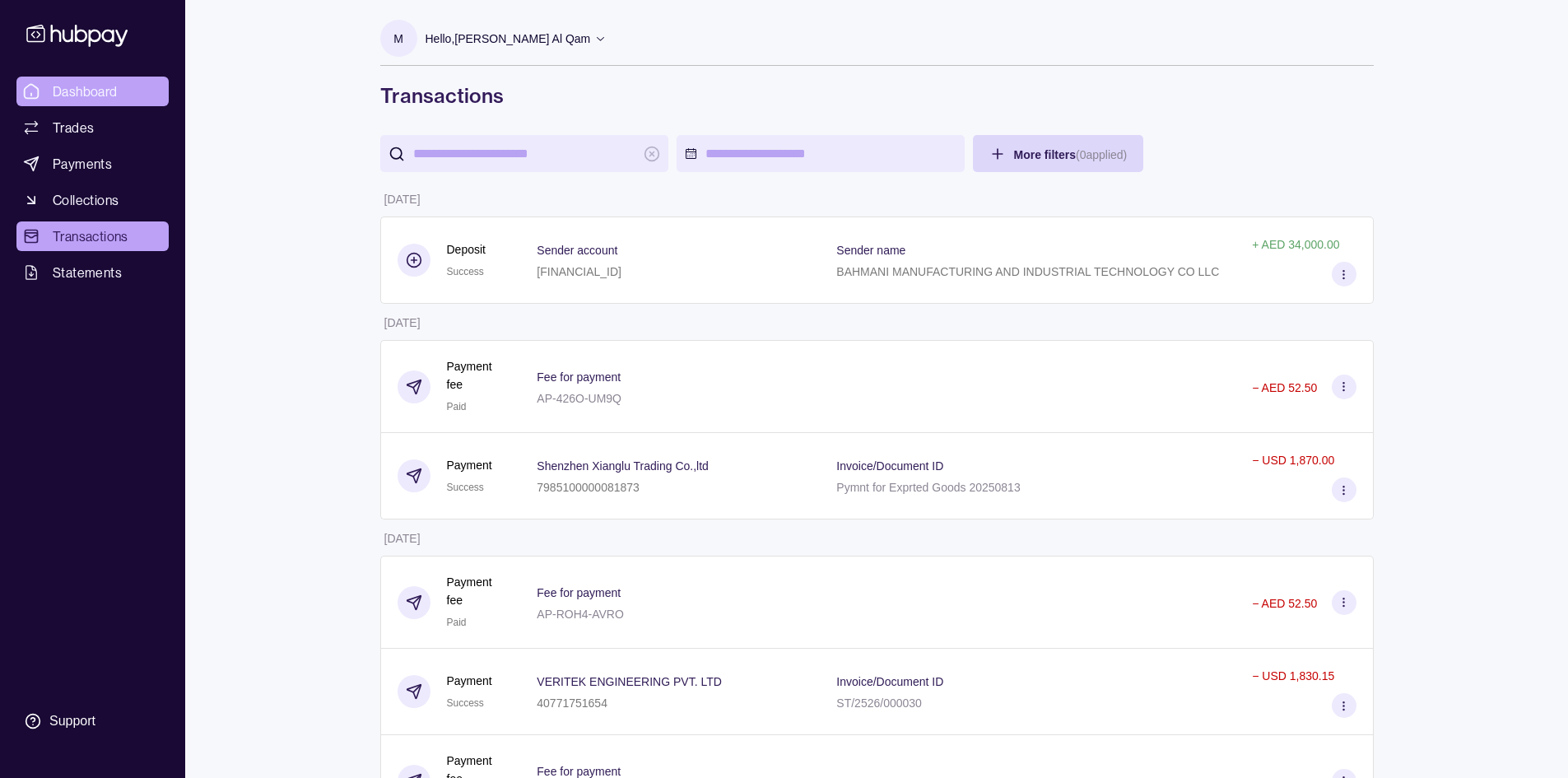
click at [156, 95] on link "Dashboard" at bounding box center [93, 91] width 153 height 30
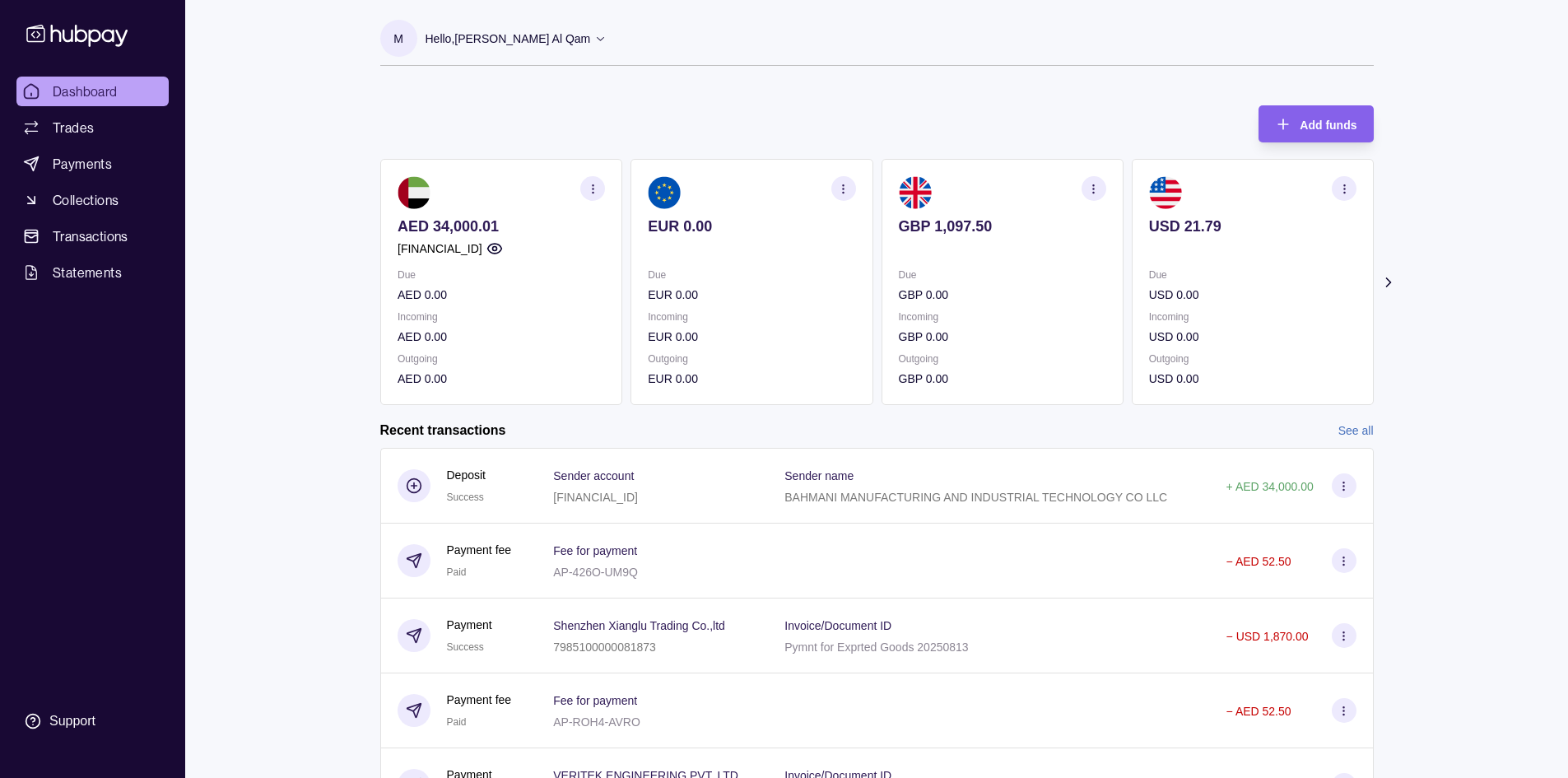
click at [1020, 324] on p "Incoming" at bounding box center [1001, 317] width 207 height 18
click at [477, 218] on p "AED 34,000.01" at bounding box center [501, 226] width 207 height 18
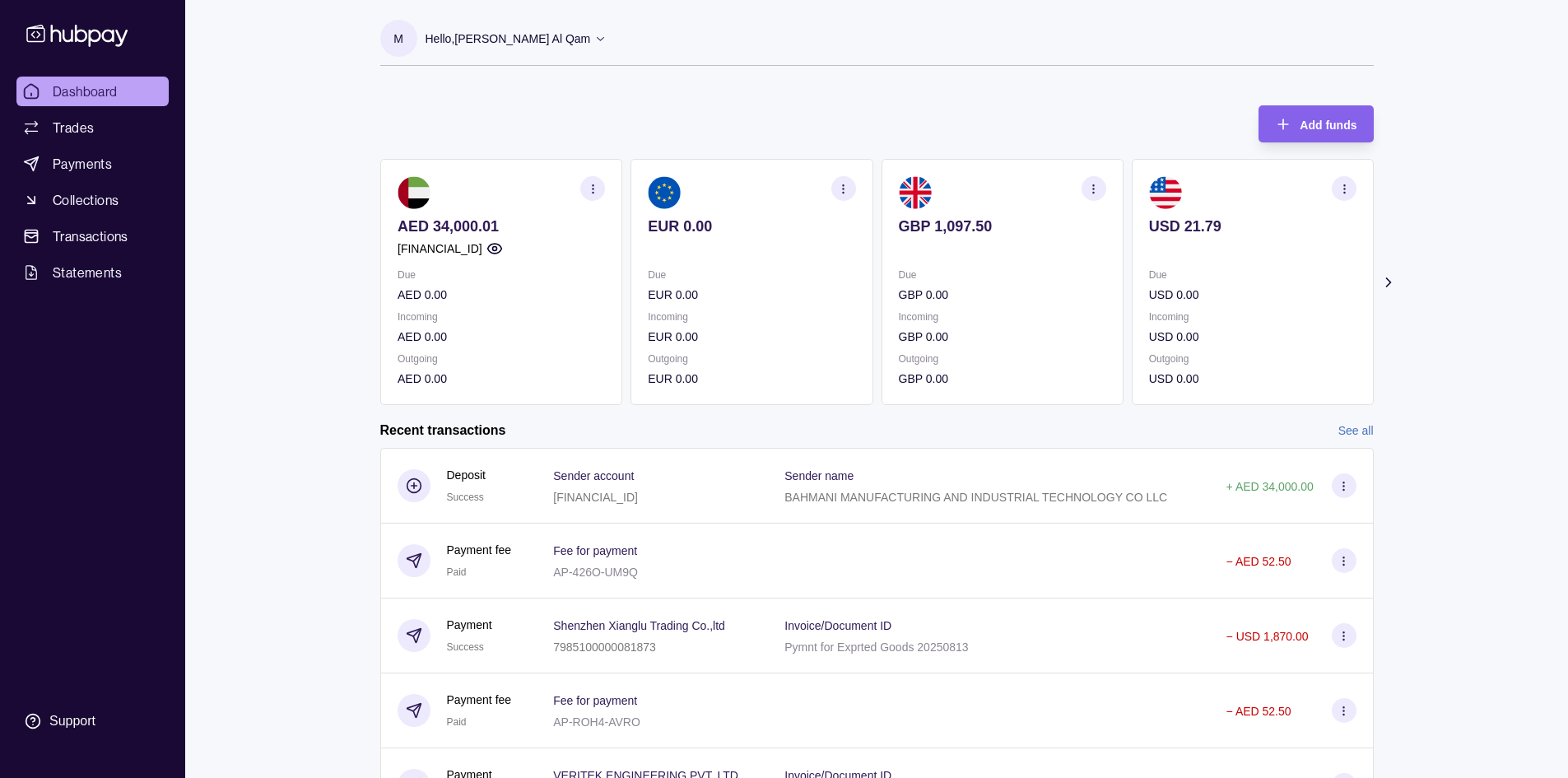
click at [594, 233] on p "AED 34,000.01" at bounding box center [501, 226] width 207 height 18
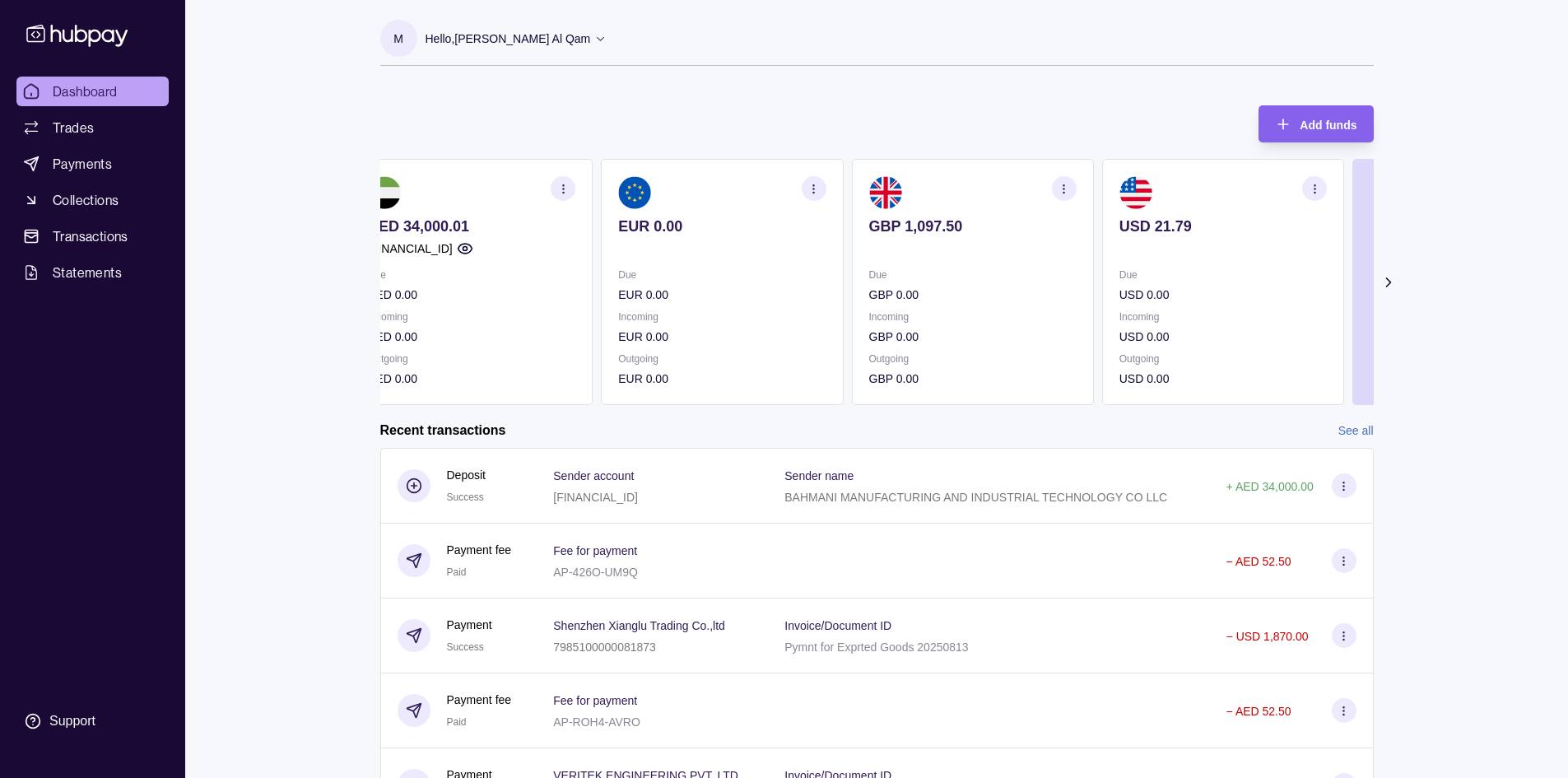
click at [482, 223] on p "AED 34,000.01" at bounding box center [471, 226] width 207 height 18
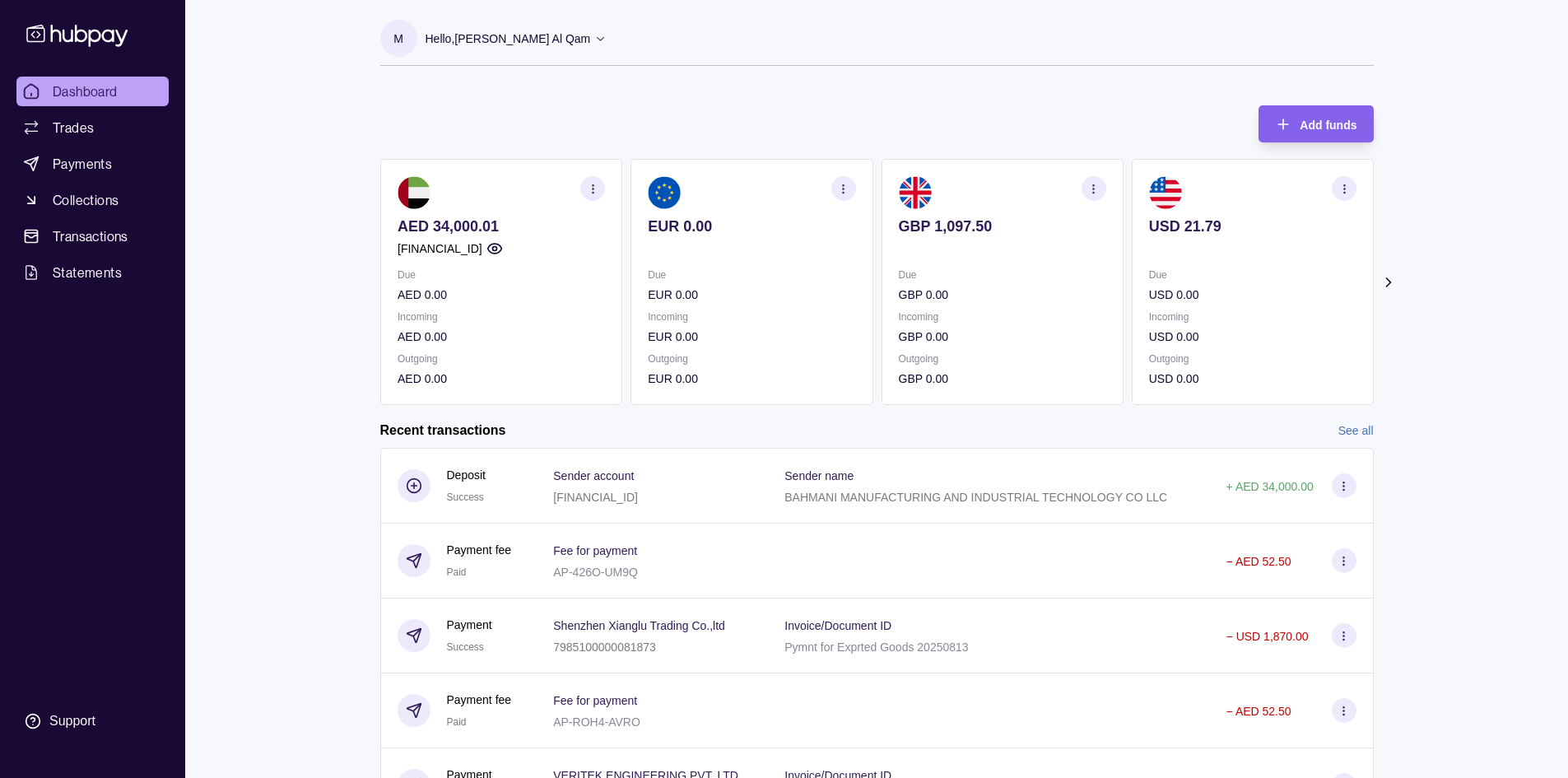
click at [1033, 250] on div "AED 34,000.01 [FINANCIAL_ID] Due AED 0.00 Incoming AED 0.00 Outgoing AED 0.00 E…" at bounding box center [876, 282] width 993 height 246
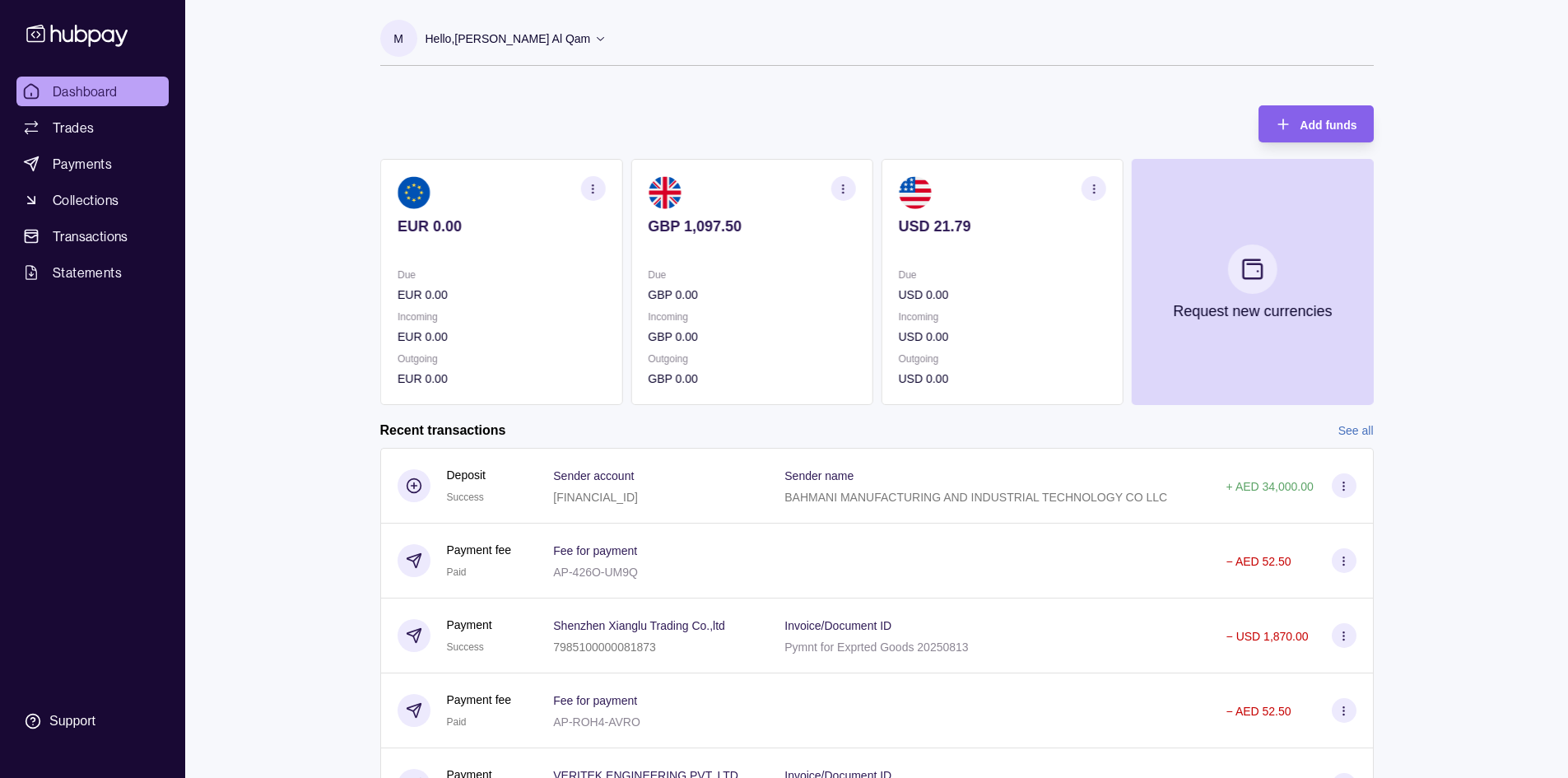
click at [502, 289] on div "AED 34,000.01 [FINANCIAL_ID] Due AED 0.00 Incoming AED 0.00 Outgoing AED 0.00 E…" at bounding box center [625, 282] width 993 height 246
click at [938, 283] on div "AED 34,000.01 [FINANCIAL_ID] Due AED 0.00 Incoming AED 0.00 Outgoing AED 0.00 E…" at bounding box center [625, 282] width 993 height 246
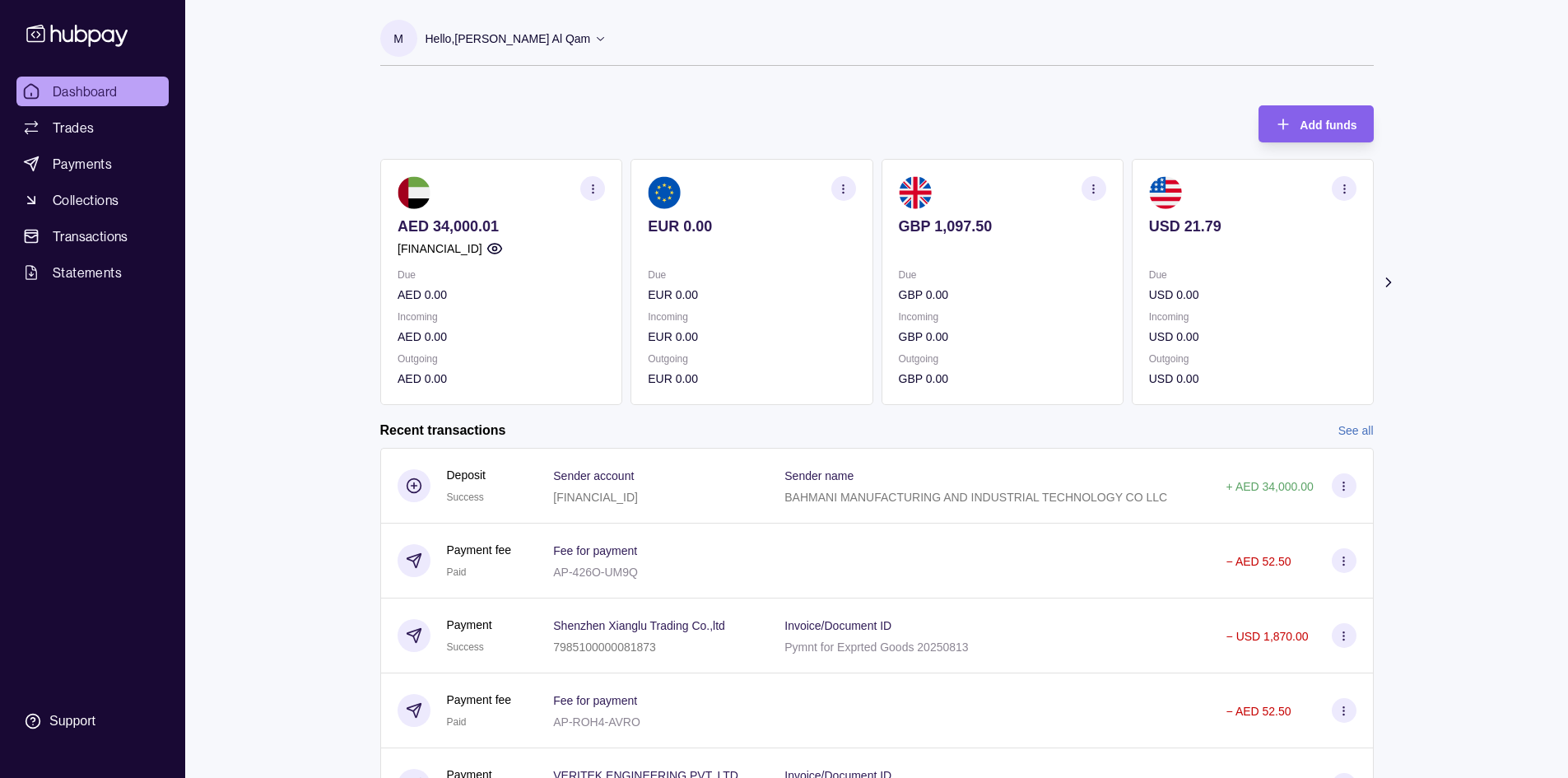
click at [1087, 190] on icon "button" at bounding box center [1094, 189] width 13 height 13
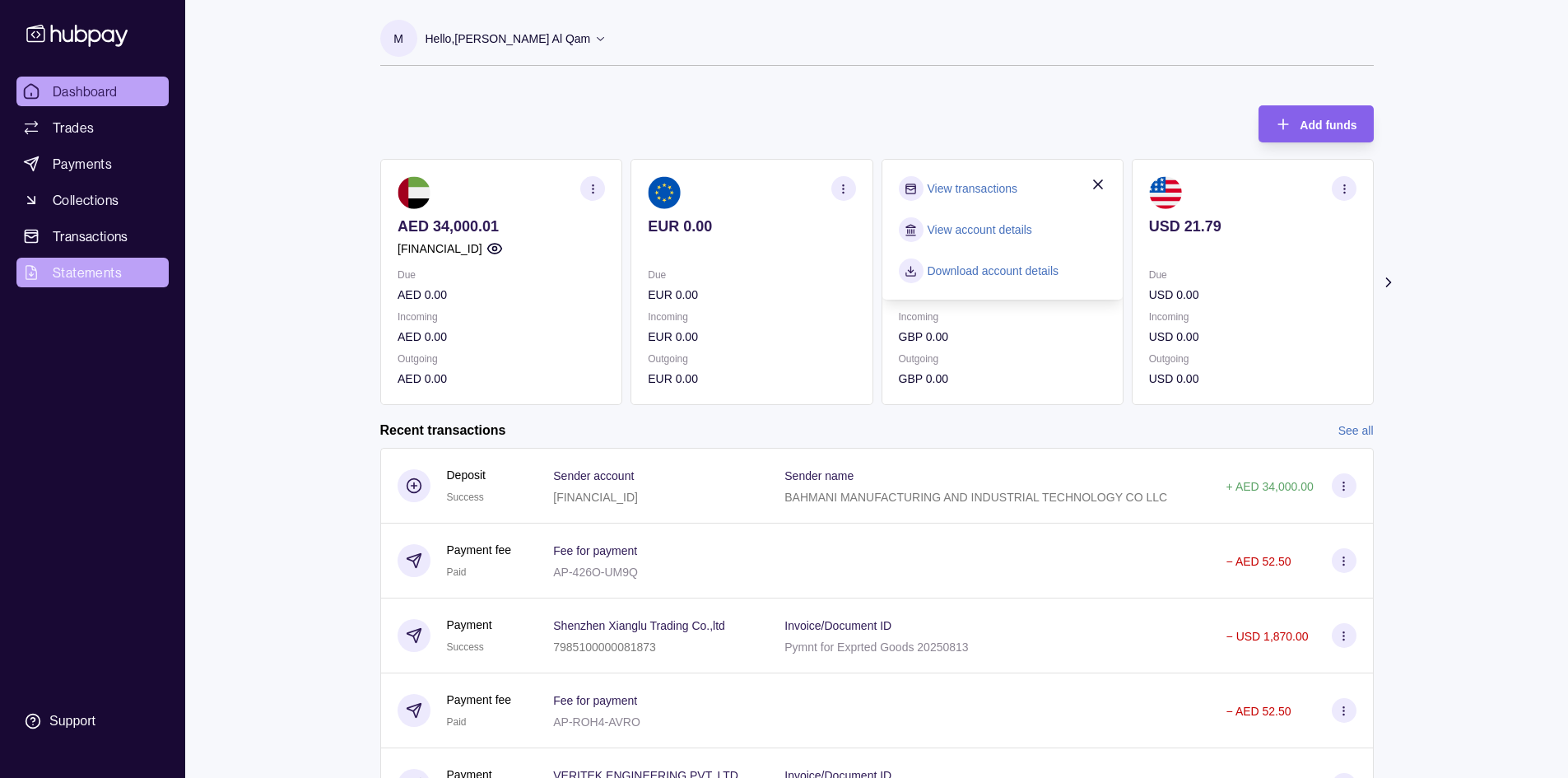
click at [74, 277] on span "Statements" at bounding box center [87, 273] width 69 height 20
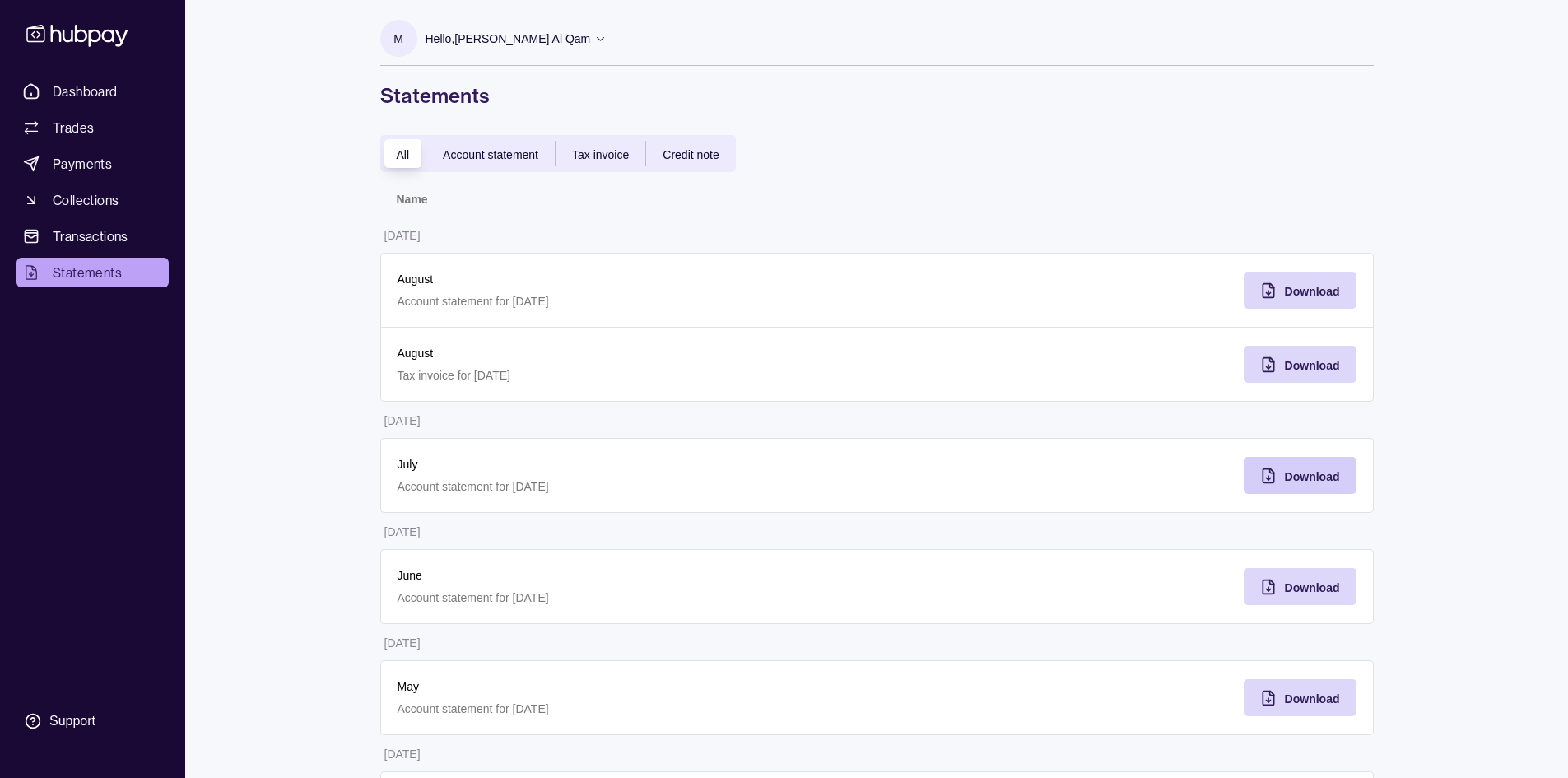
click at [1283, 471] on div "Download" at bounding box center [1287, 475] width 104 height 37
click at [1260, 298] on icon "button" at bounding box center [1268, 291] width 16 height 16
click at [110, 105] on link "Dashboard" at bounding box center [93, 91] width 153 height 30
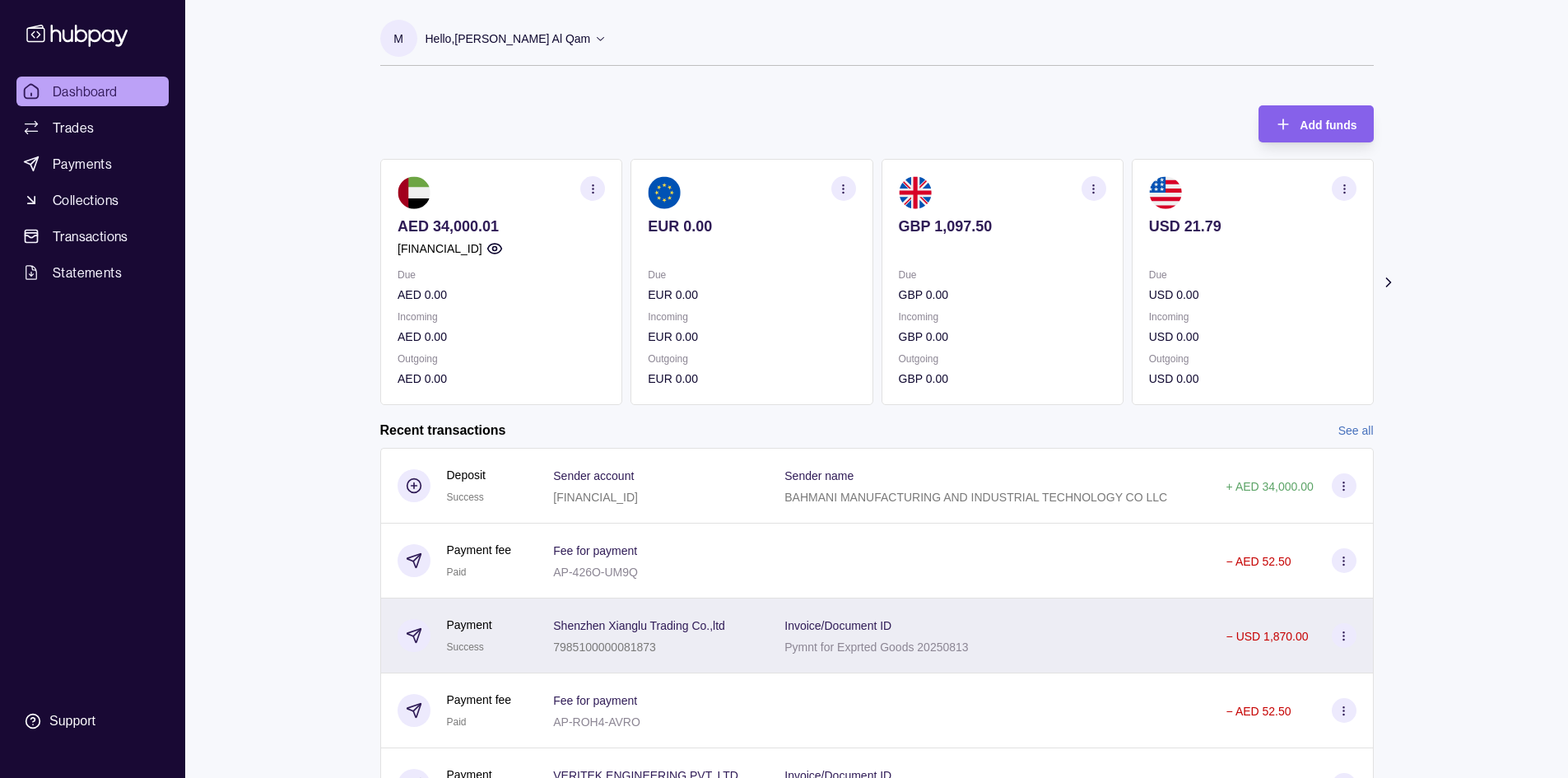
click at [1288, 638] on p "− USD 1,870.00" at bounding box center [1267, 636] width 83 height 13
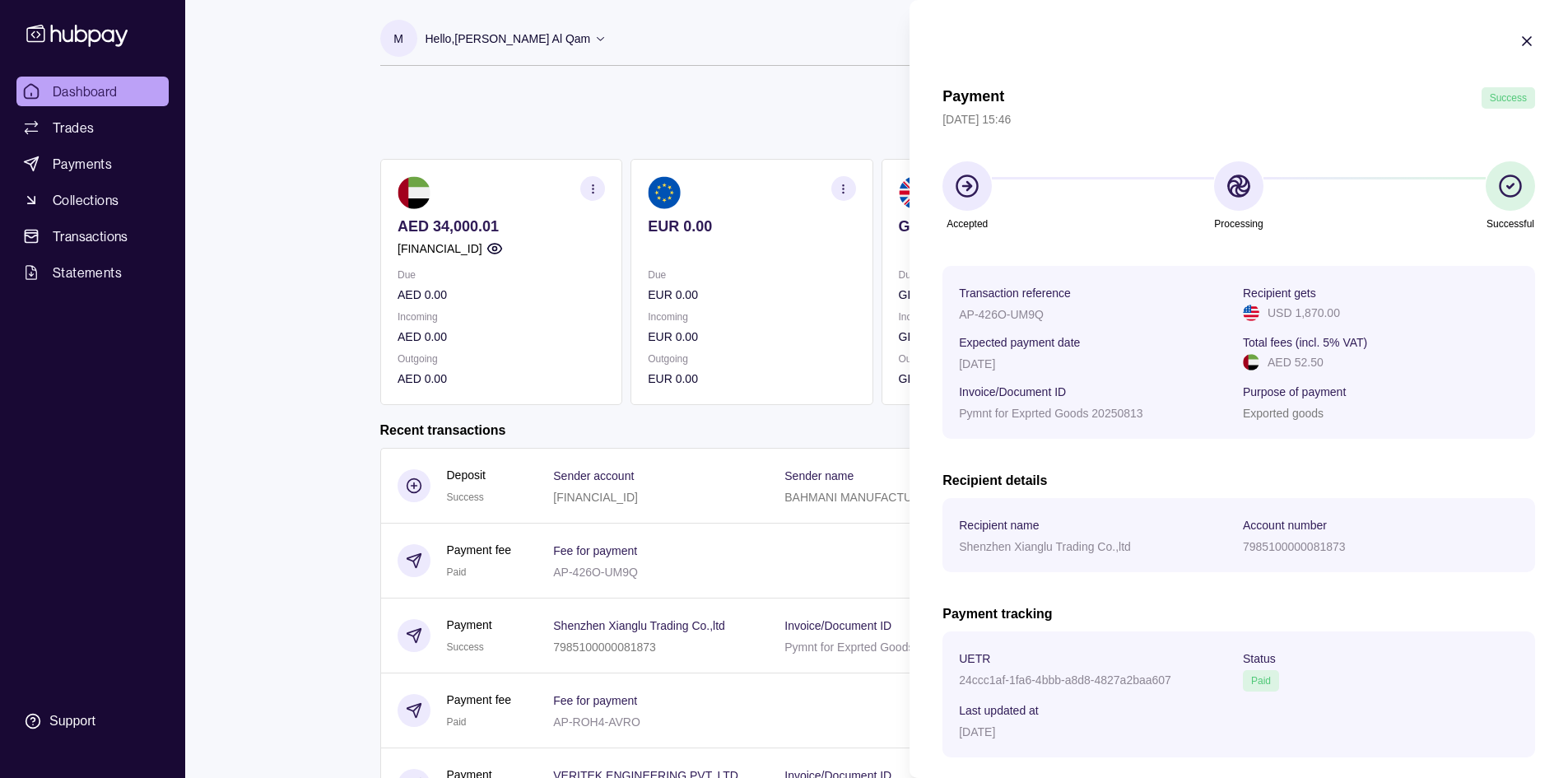
scroll to position [83, 0]
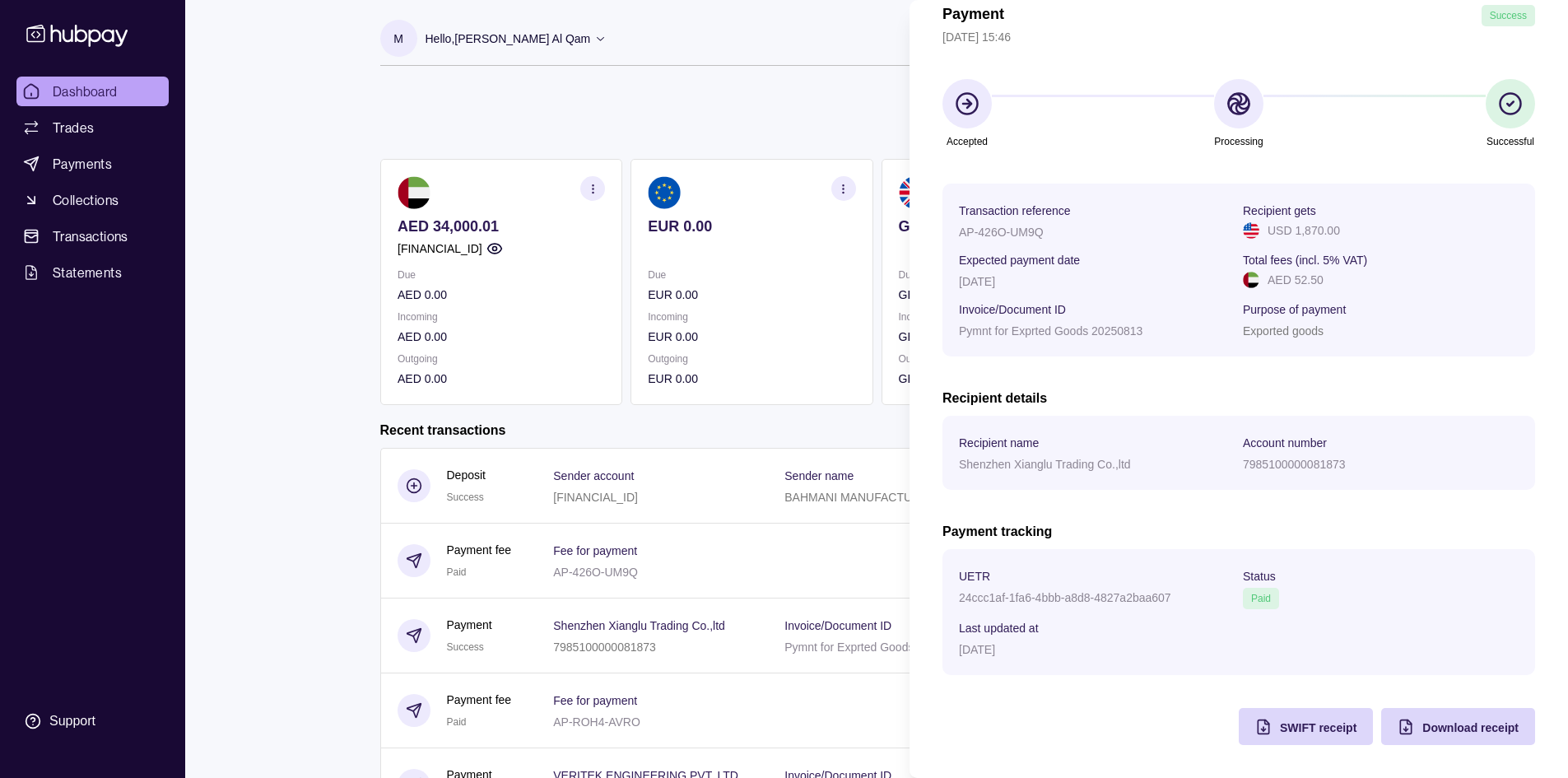
click at [791, 438] on html "Dashboard Trades Payments Collections Transactions Statements Support M Hello, …" at bounding box center [784, 438] width 1568 height 876
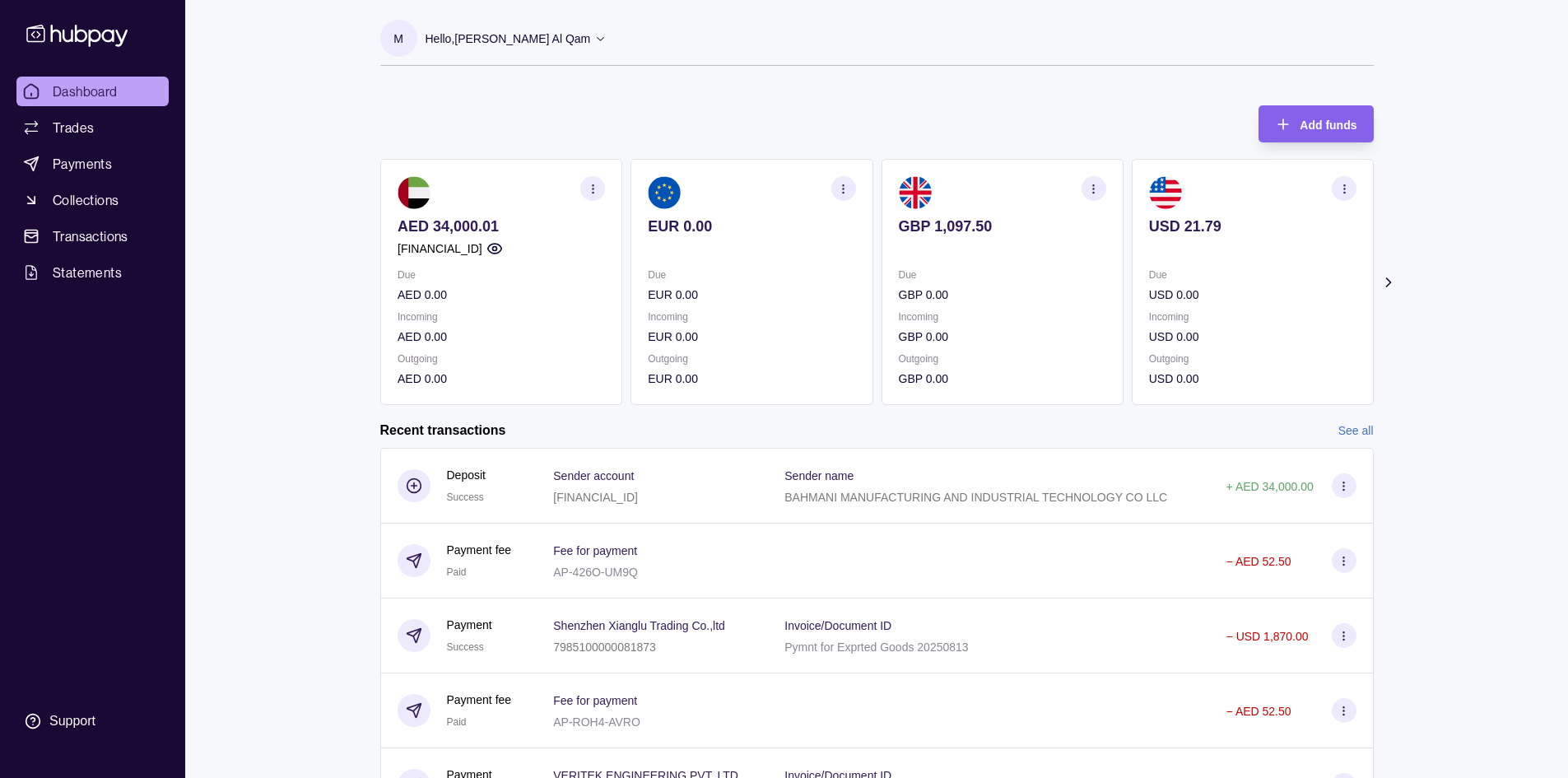
click at [546, 270] on p "Due" at bounding box center [501, 275] width 207 height 18
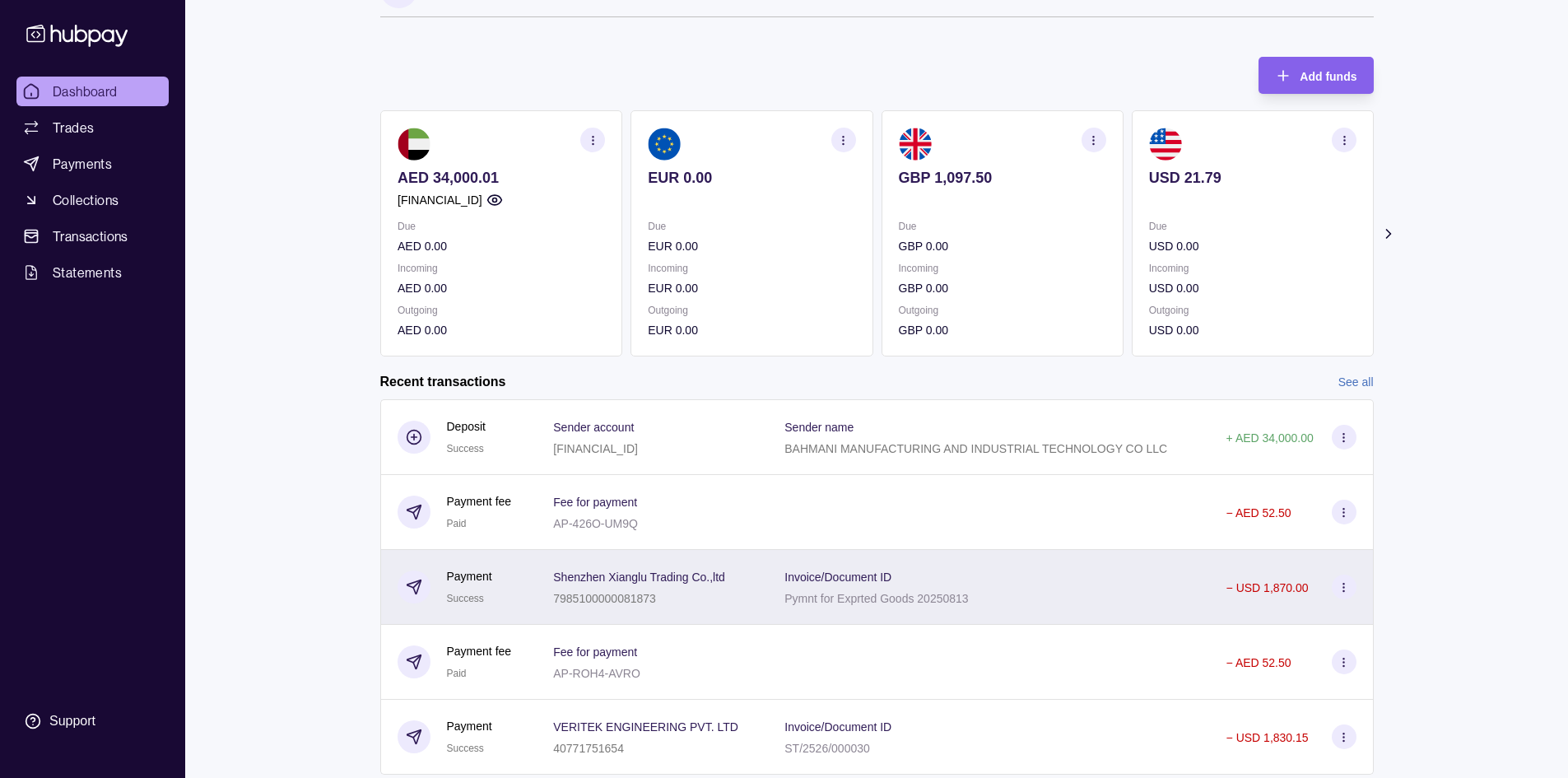
scroll to position [98, 0]
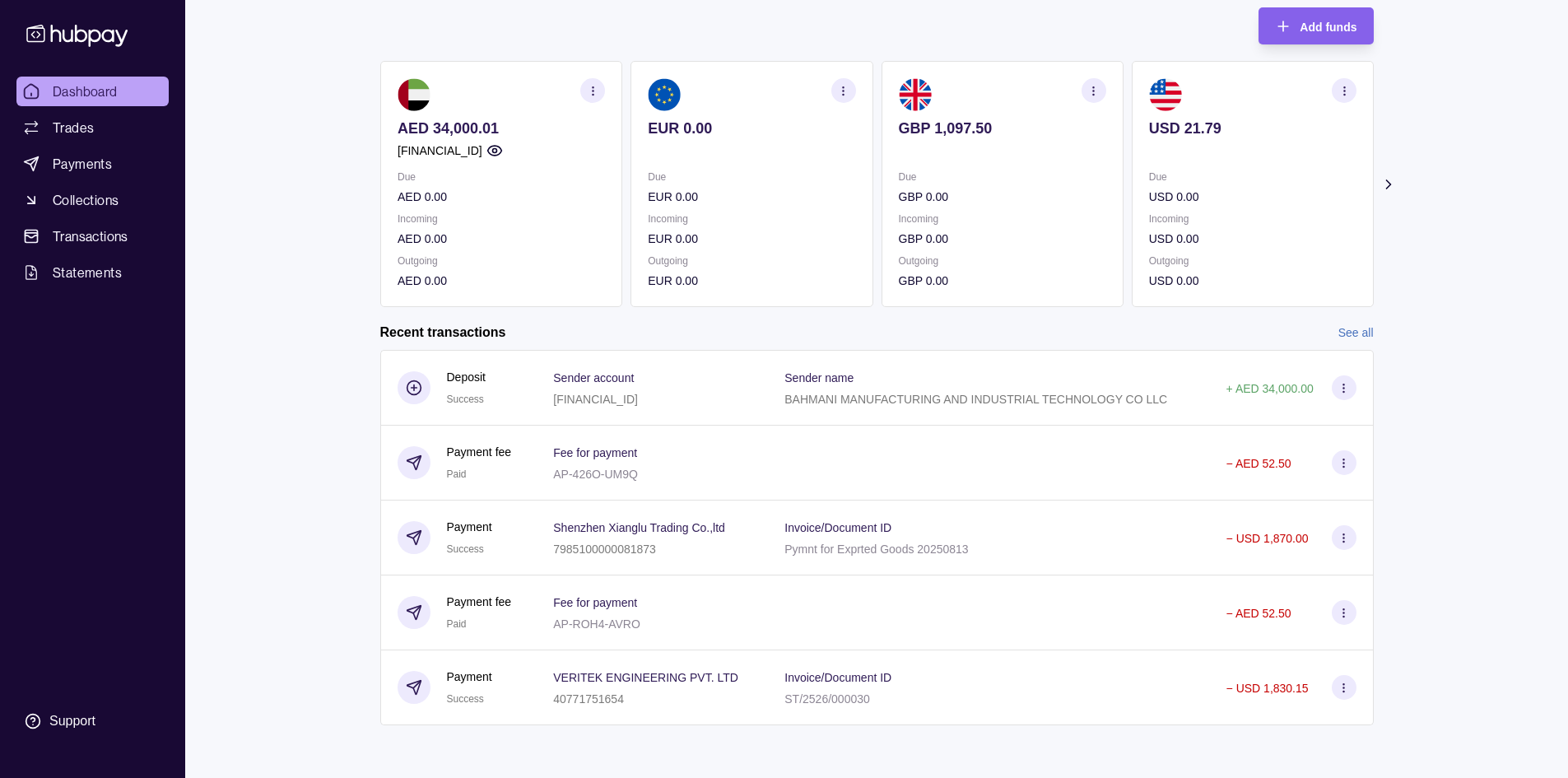
click at [1342, 342] on div "Recent transactions See all Details Amount Deposit Success Sender account [FINA…" at bounding box center [876, 524] width 993 height 402
click at [1349, 329] on link "See all" at bounding box center [1355, 333] width 35 height 18
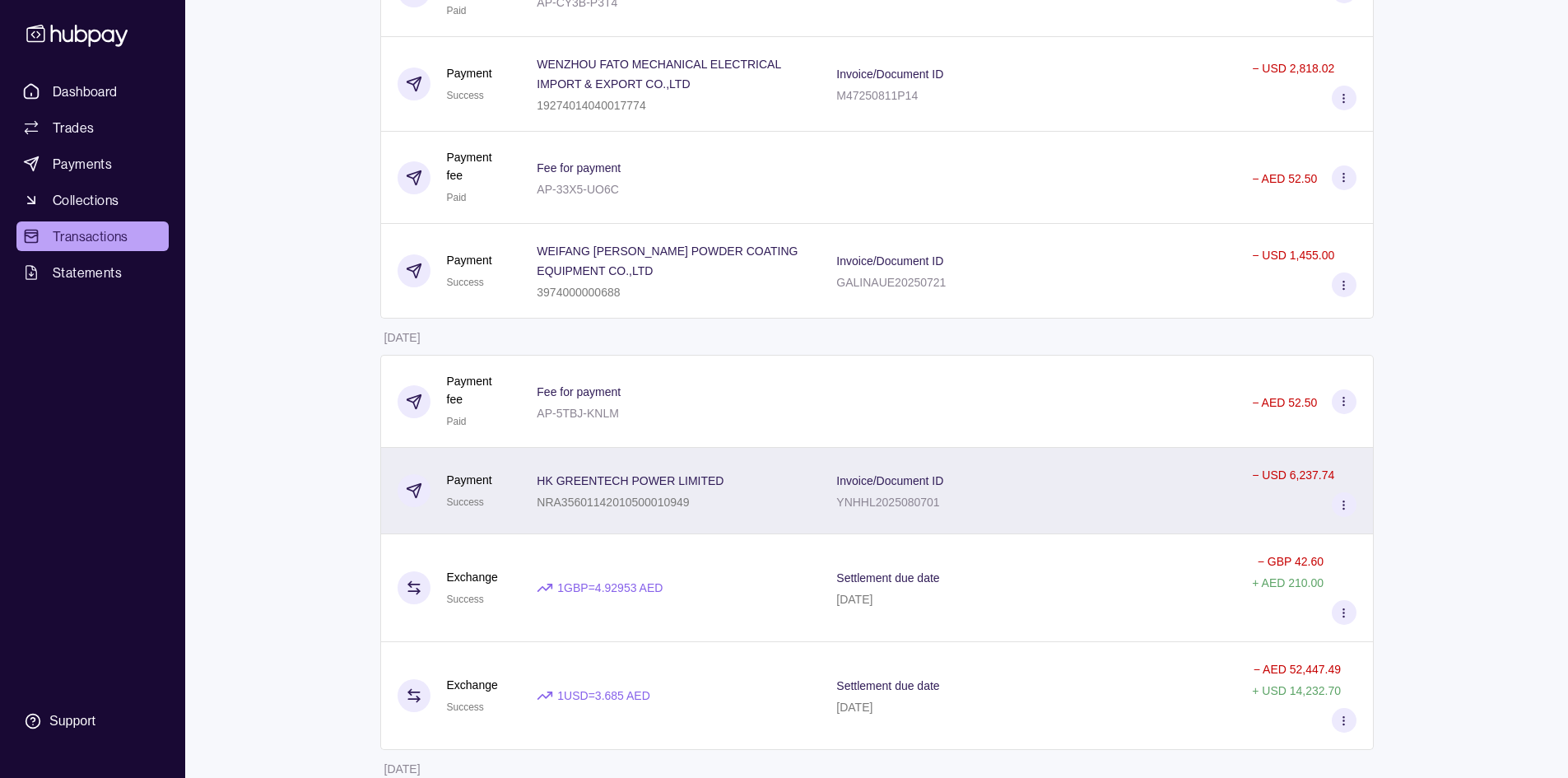
scroll to position [823, 0]
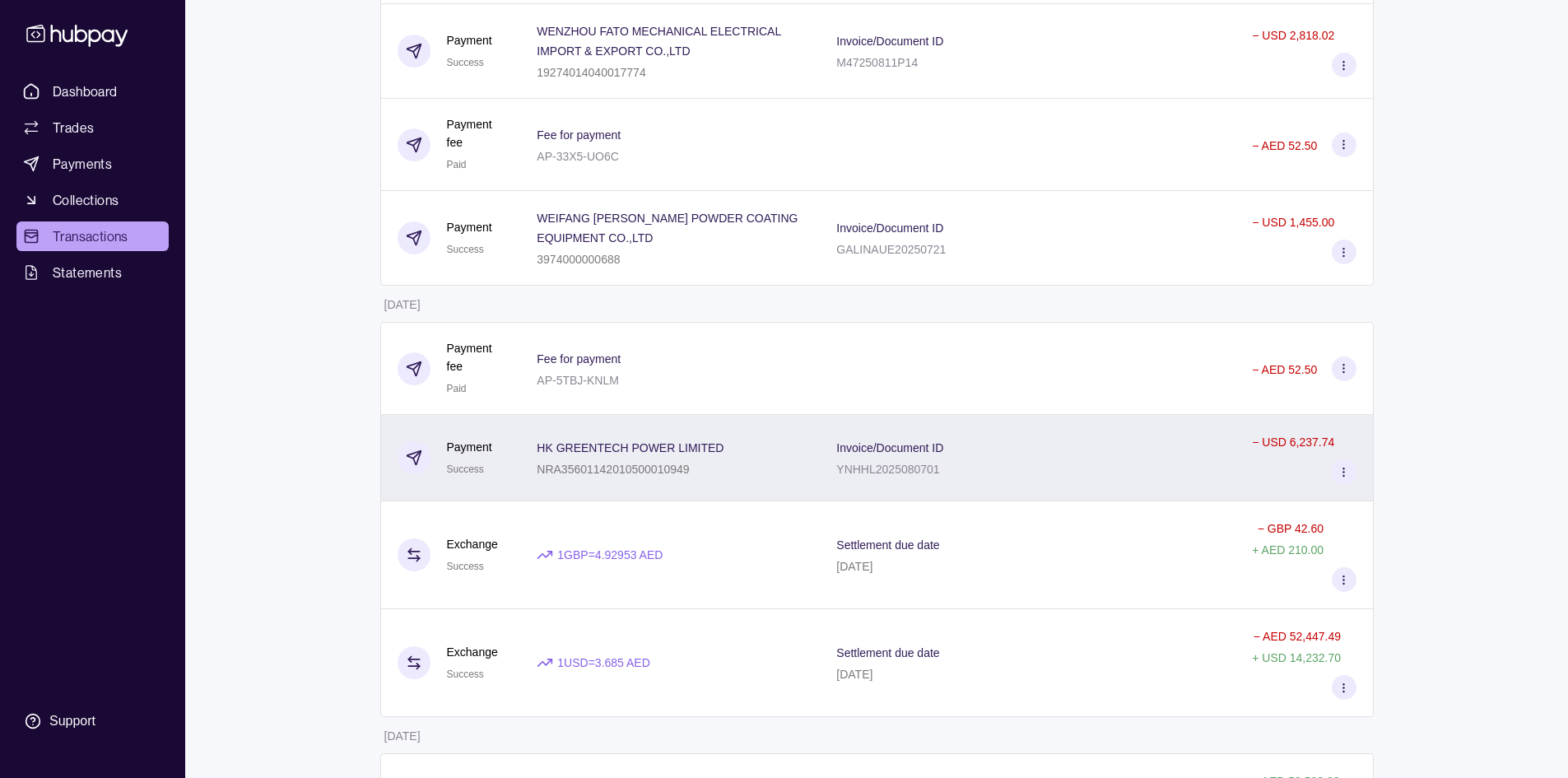
click at [729, 474] on div "HK GREENTECH POWER LIMITED NRA35601142010500010949" at bounding box center [670, 457] width 266 height 41
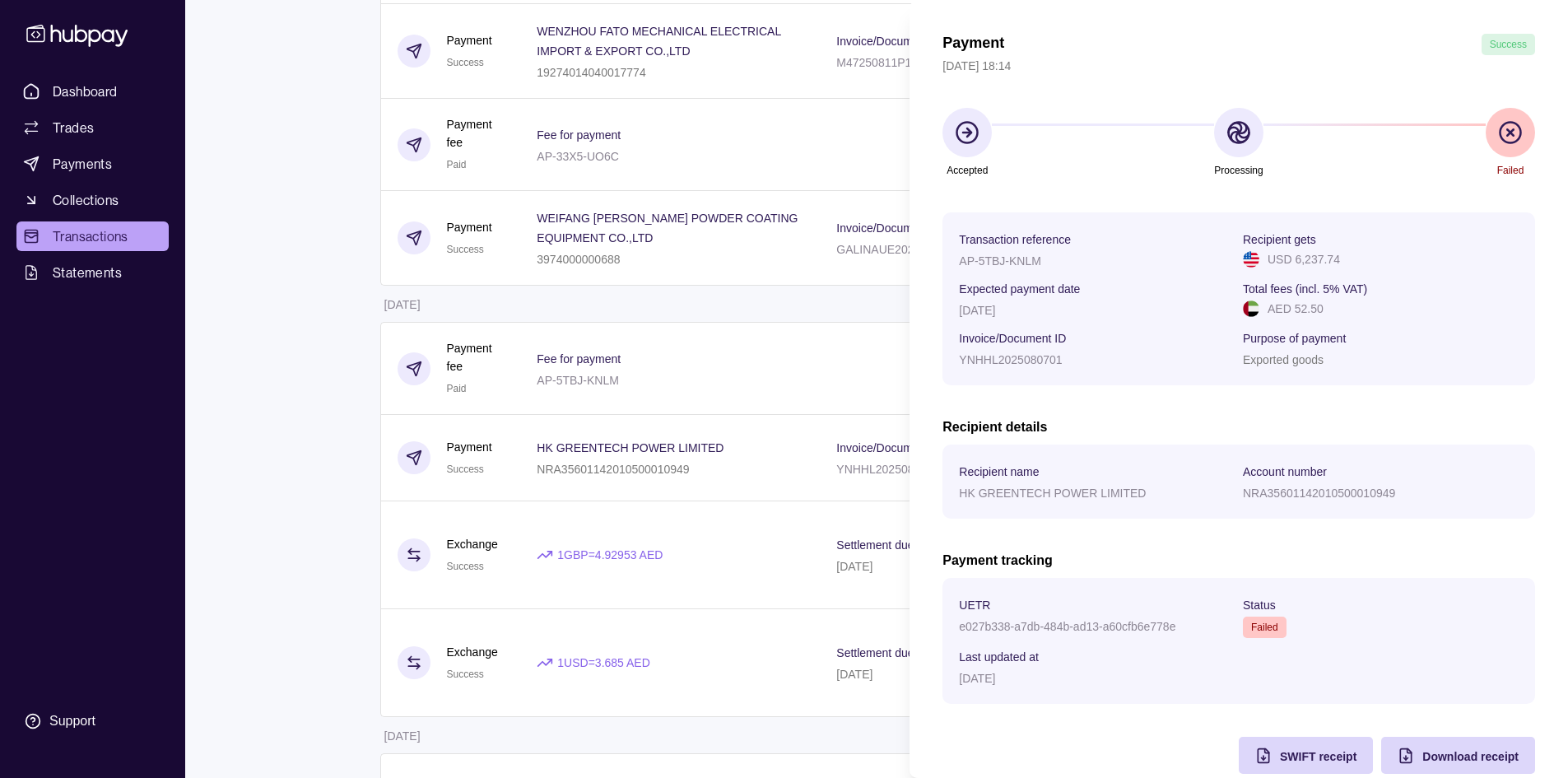
scroll to position [83, 0]
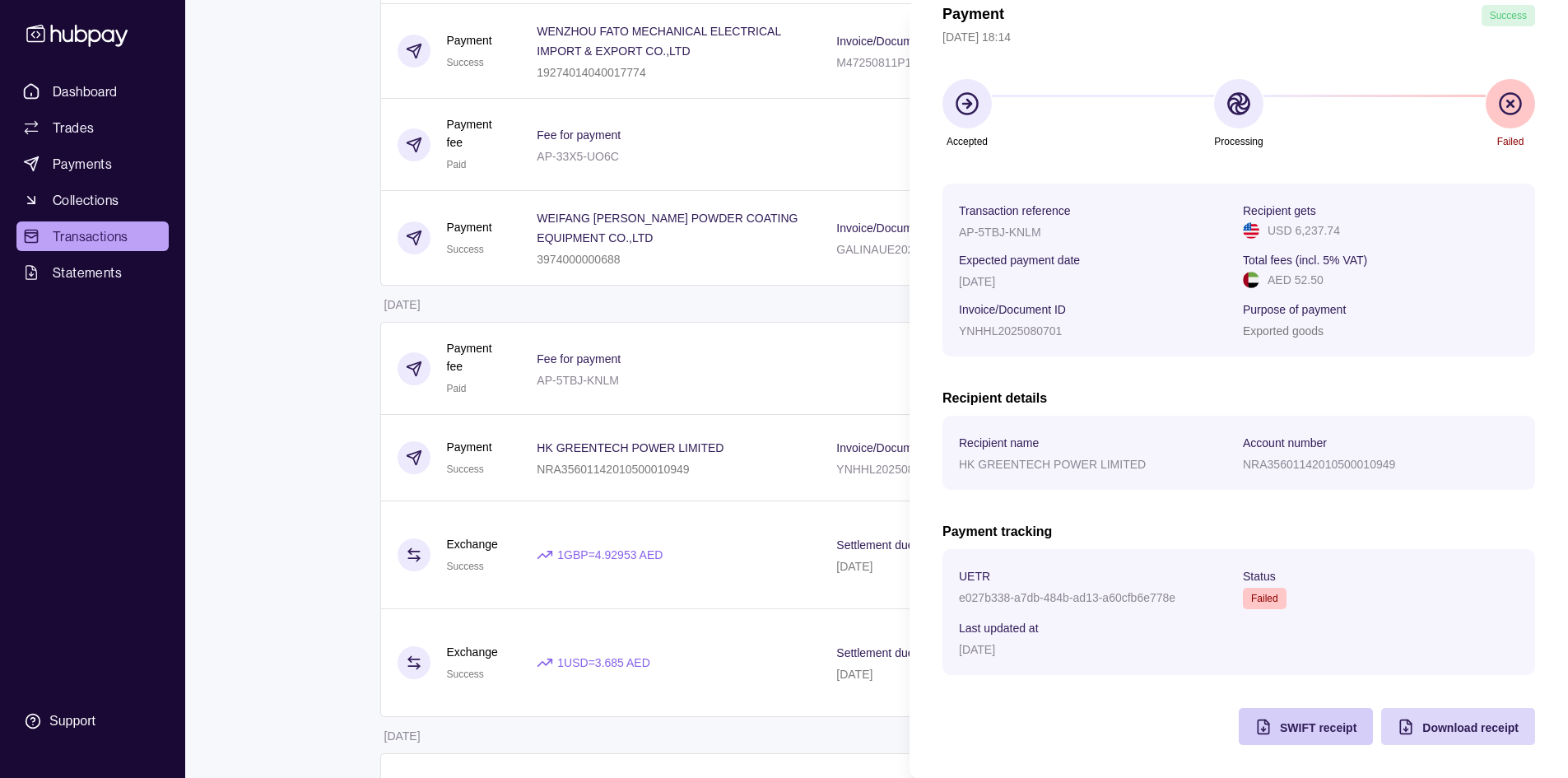
click at [1295, 722] on span "SWIFT receipt" at bounding box center [1318, 728] width 76 height 13
